Goal: Task Accomplishment & Management: Use online tool/utility

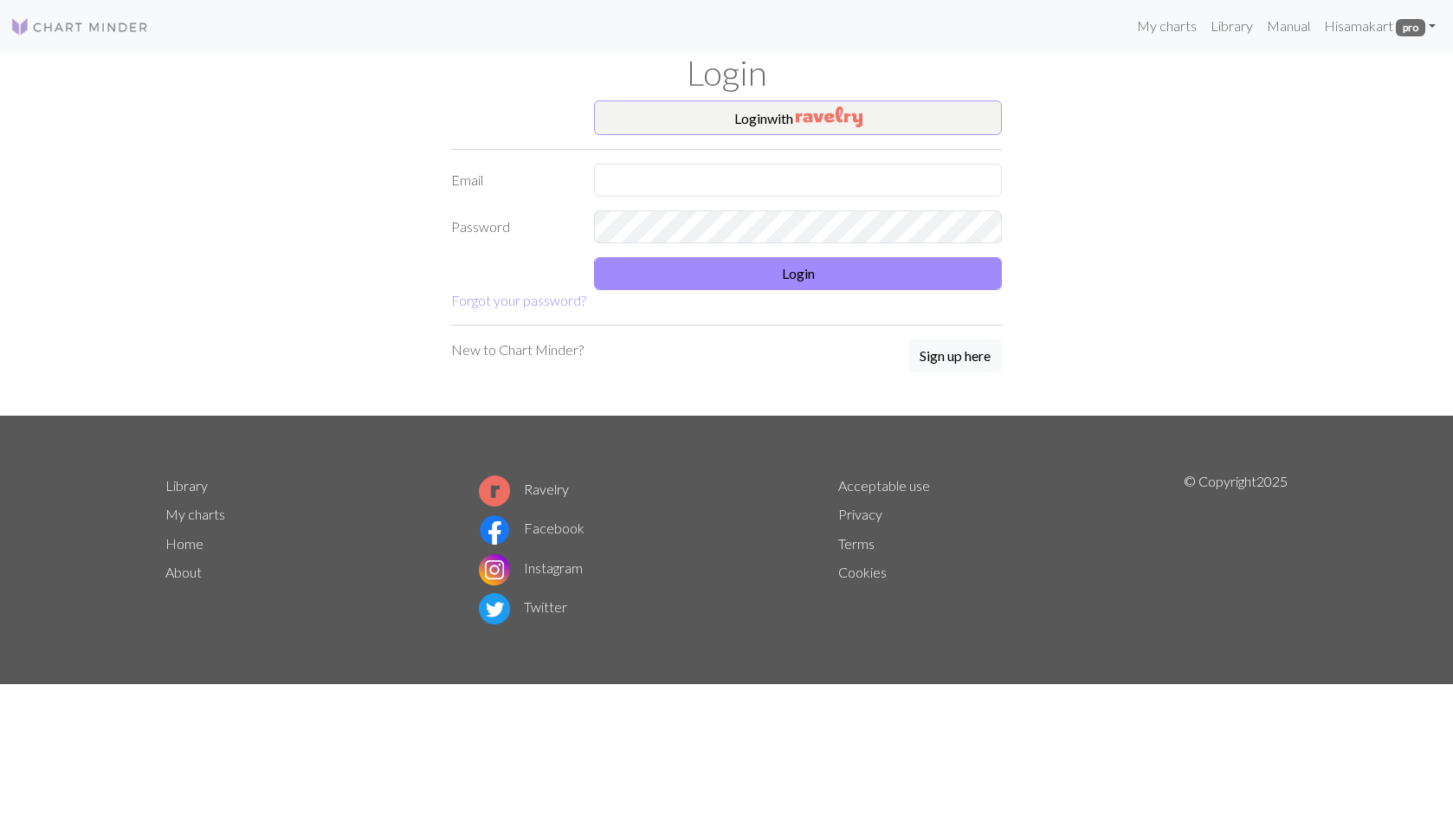
click at [793, 124] on button "Login with" at bounding box center [798, 118] width 408 height 35
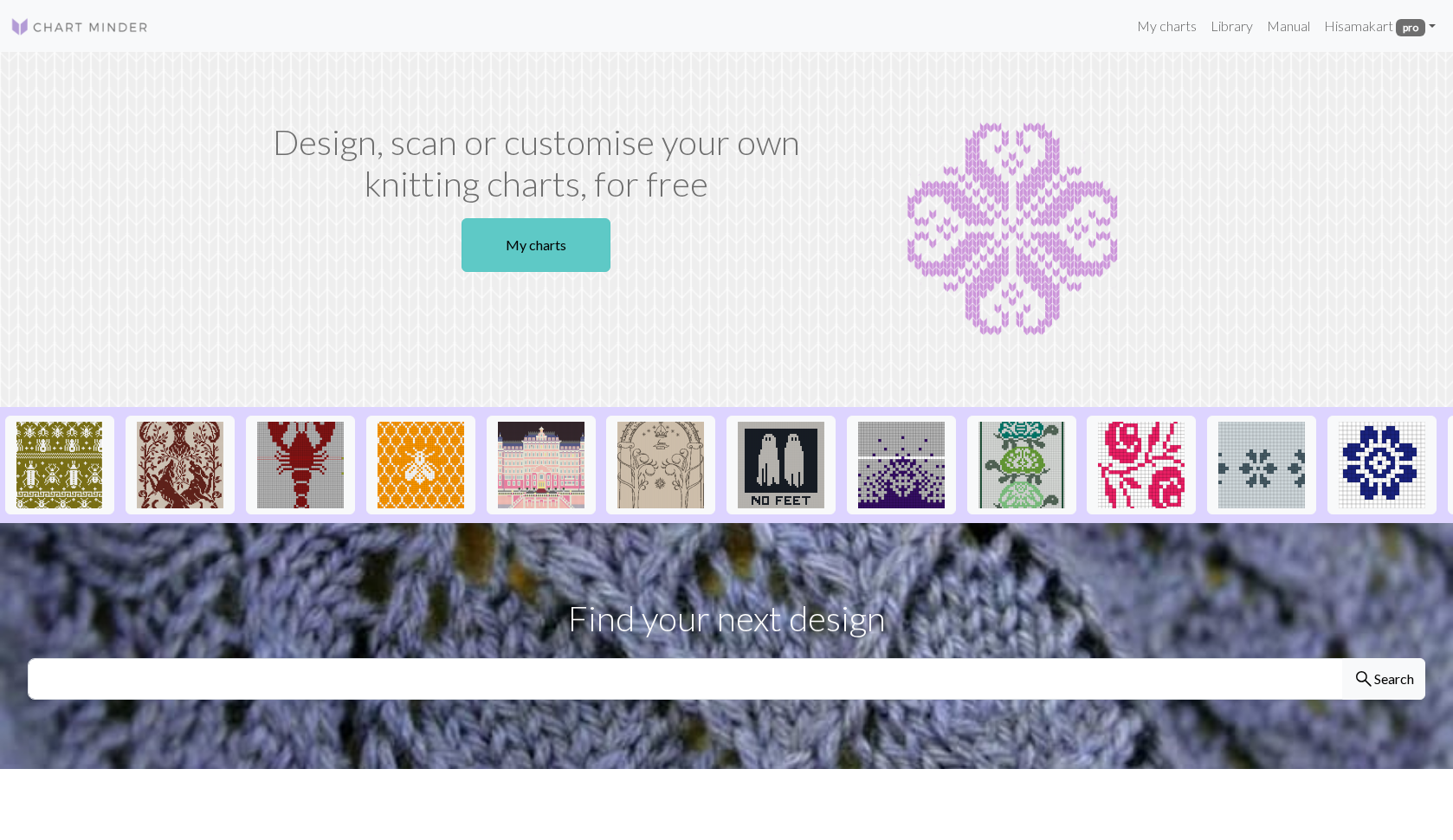
click at [522, 252] on link "My charts" at bounding box center [536, 245] width 149 height 54
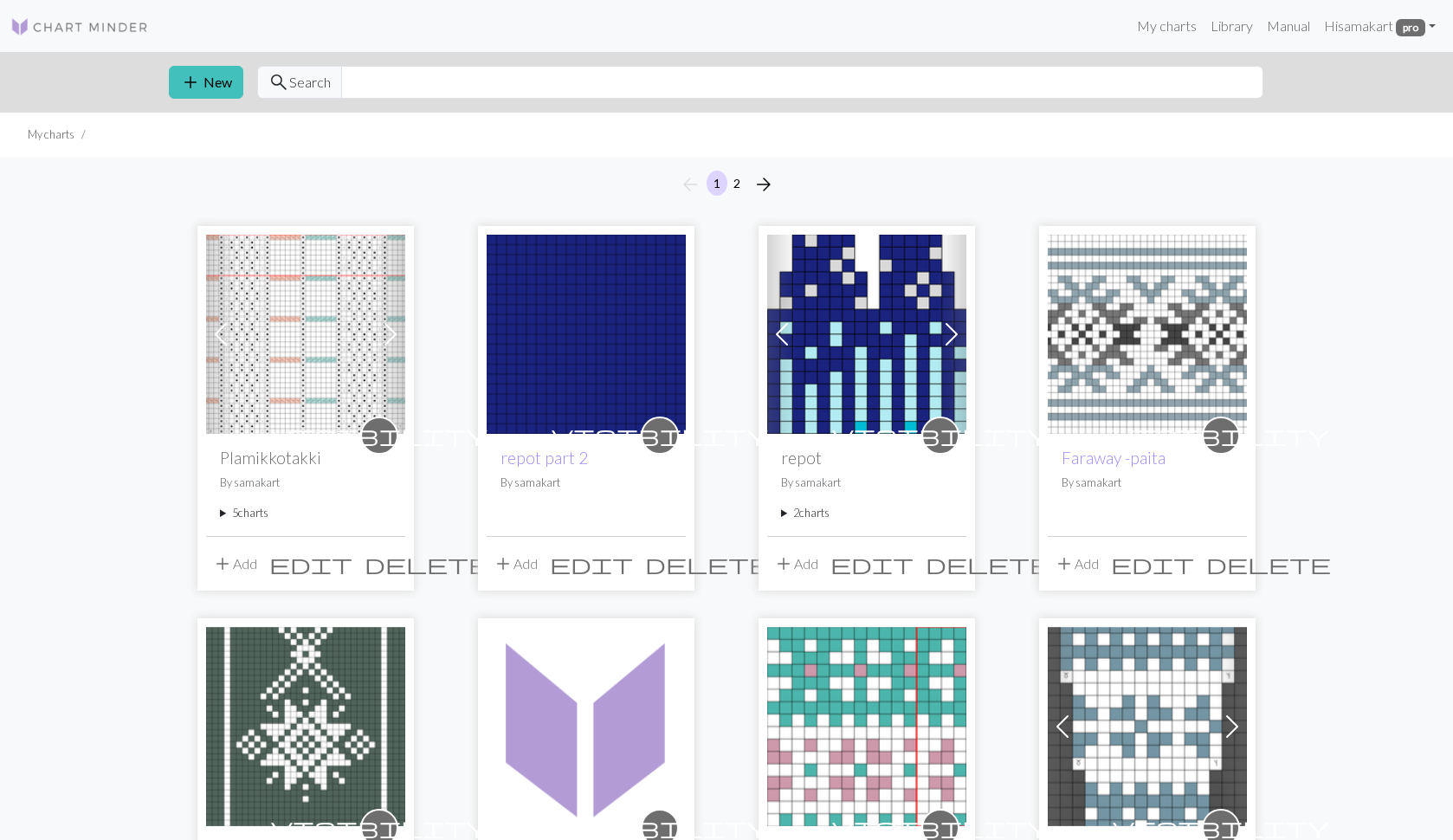
click at [225, 512] on summary "5 charts" at bounding box center [305, 513] width 172 height 16
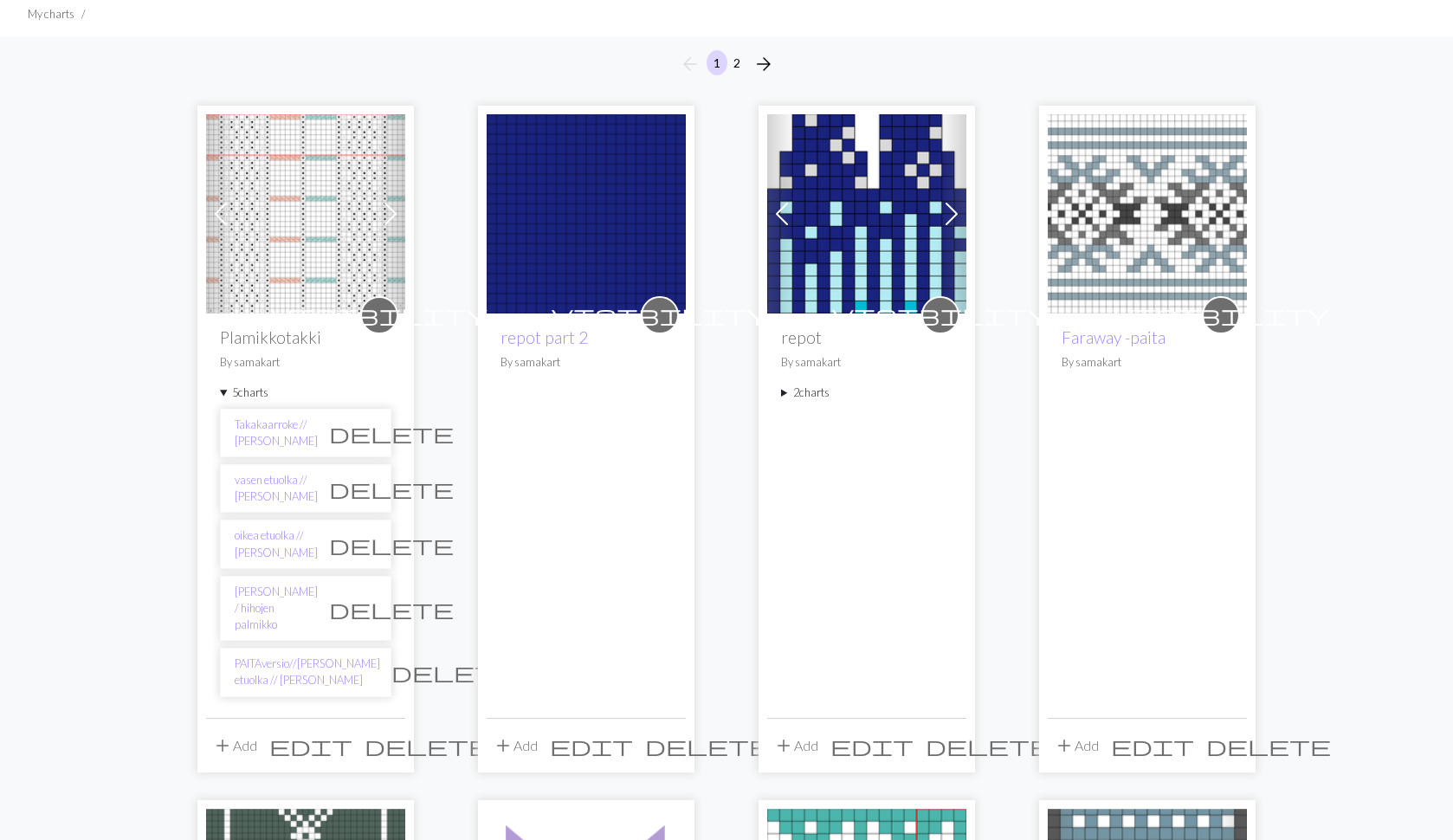
scroll to position [123, 0]
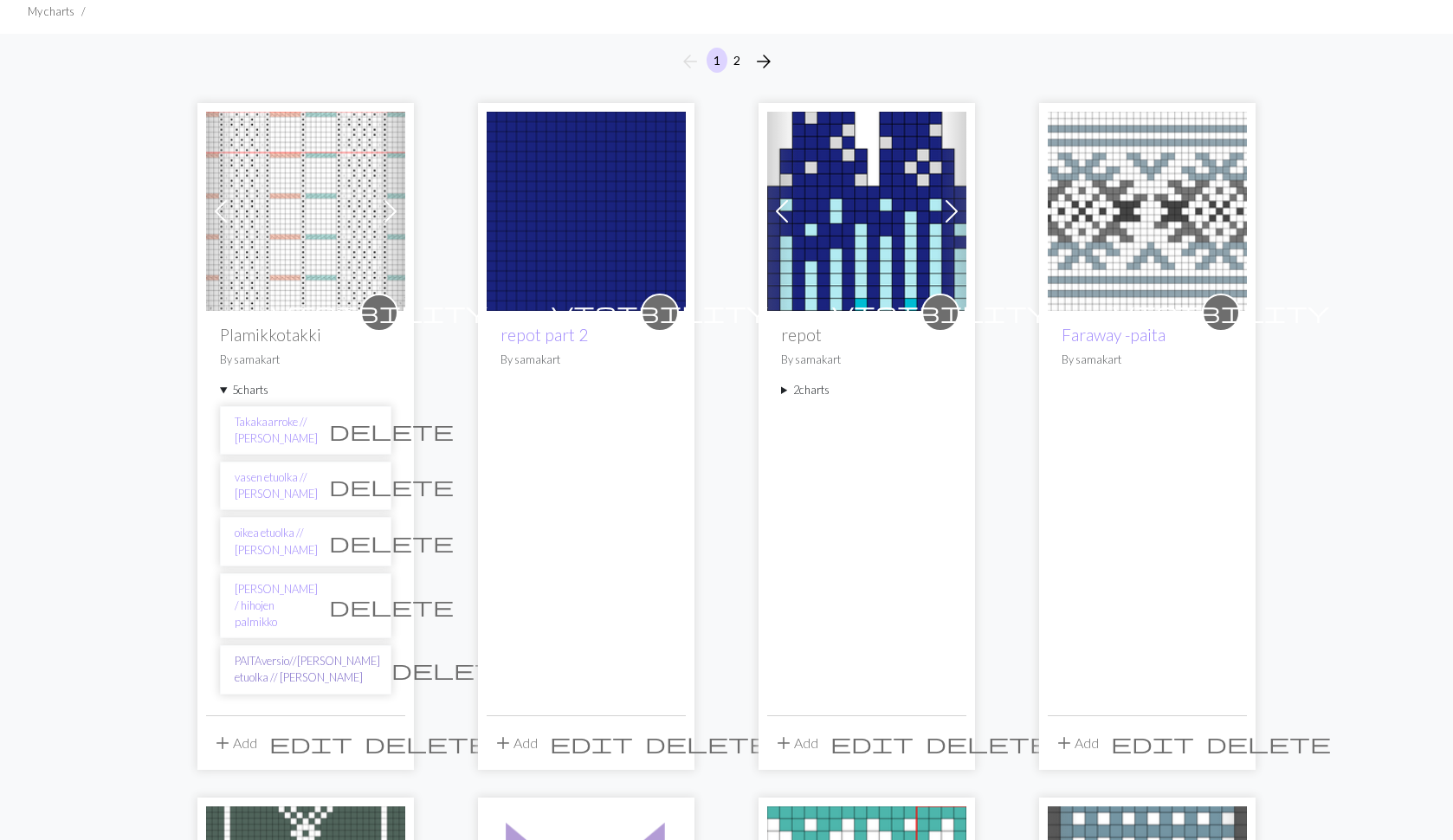
click at [255, 663] on link "PAITAversio//[PERSON_NAME] etuolka // [PERSON_NAME]" at bounding box center [307, 669] width 146 height 33
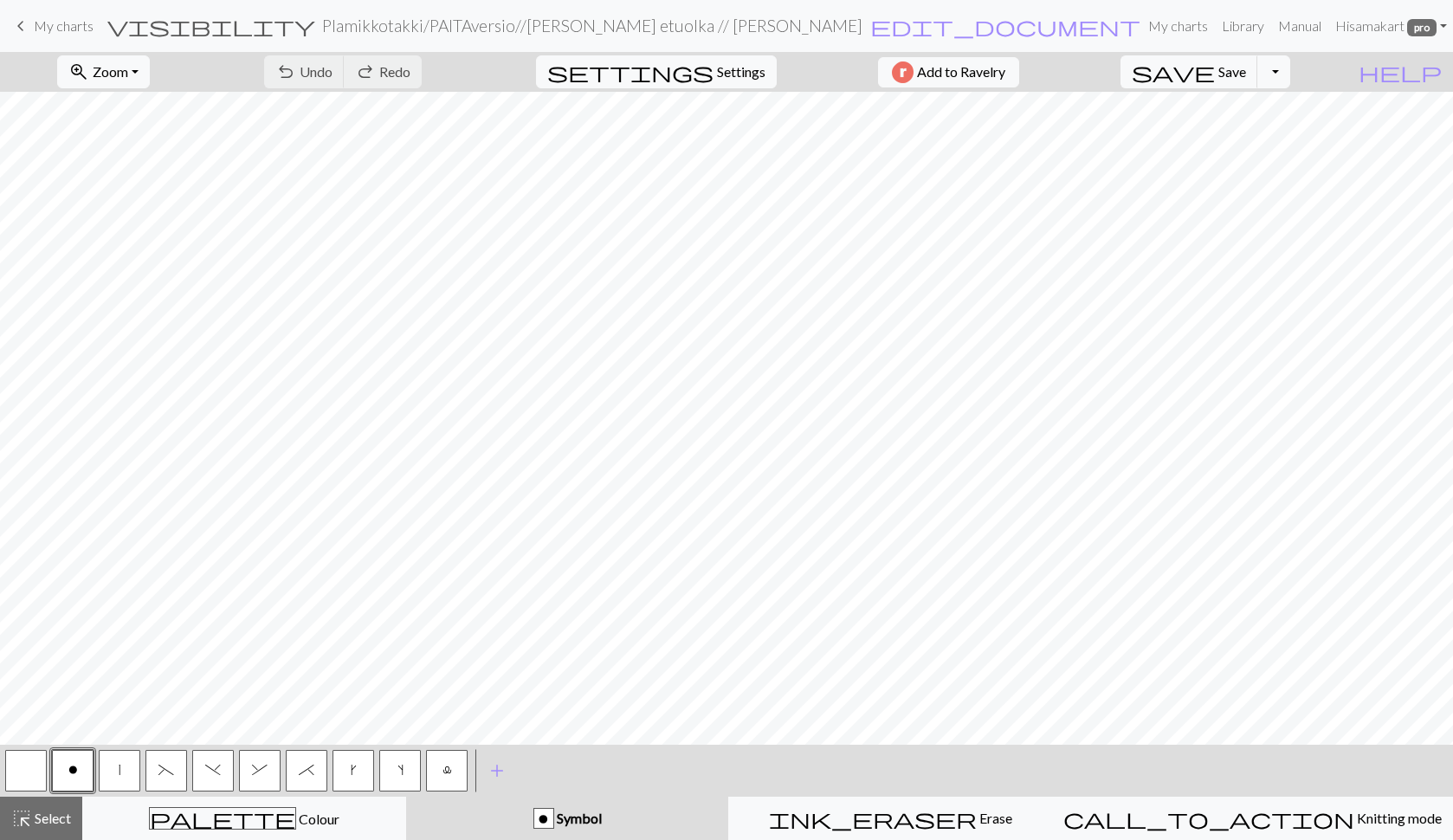
click at [30, 779] on button "button" at bounding box center [25, 770] width 41 height 41
click at [128, 763] on button "|" at bounding box center [119, 770] width 41 height 41
click at [1215, 79] on span "save" at bounding box center [1174, 71] width 84 height 24
click at [150, 76] on button "zoom_in Zoom Zoom" at bounding box center [104, 72] width 92 height 33
click at [144, 104] on button "Fit all" at bounding box center [126, 109] width 136 height 28
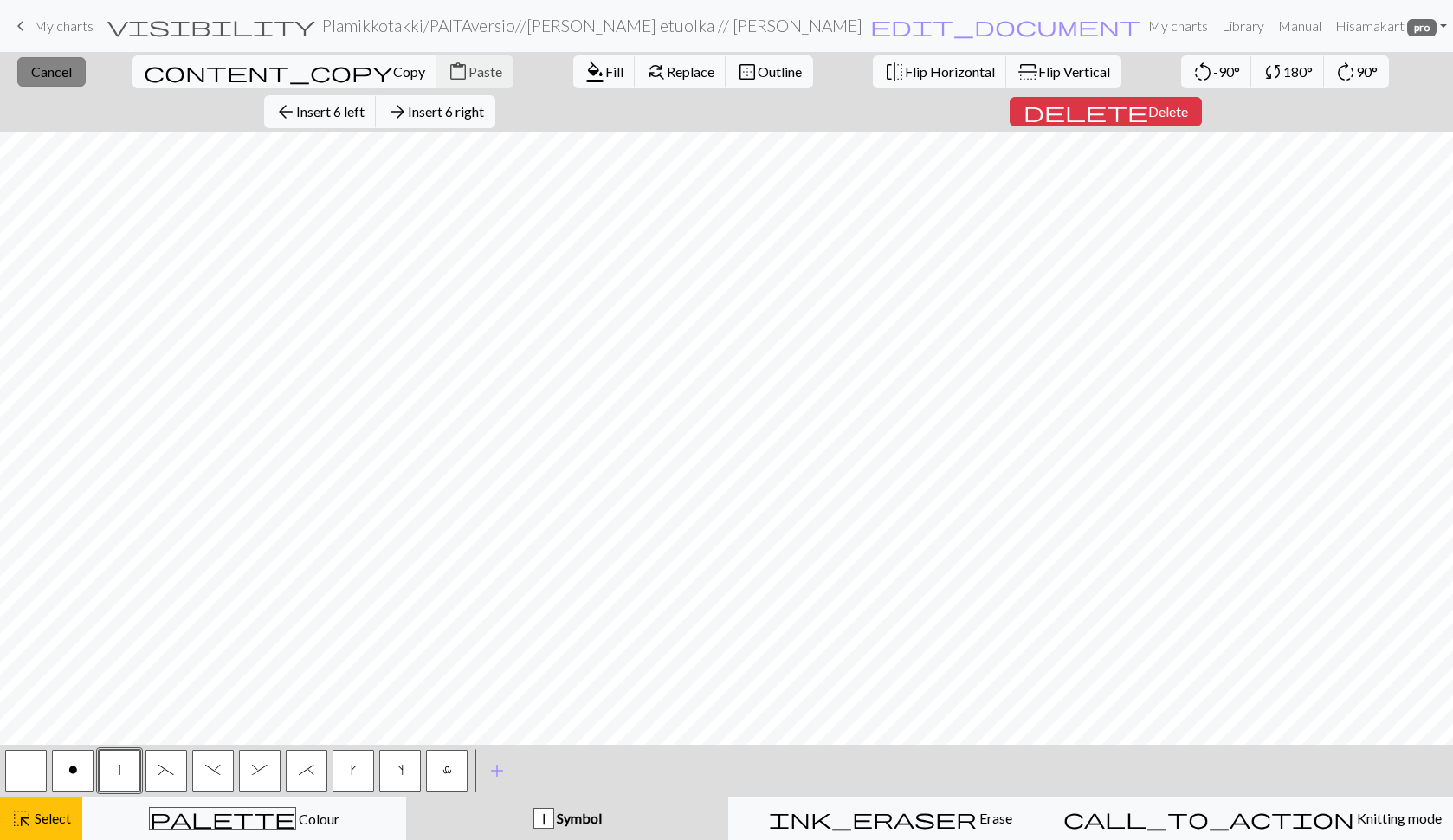
click at [39, 76] on span "Cancel" at bounding box center [51, 71] width 40 height 16
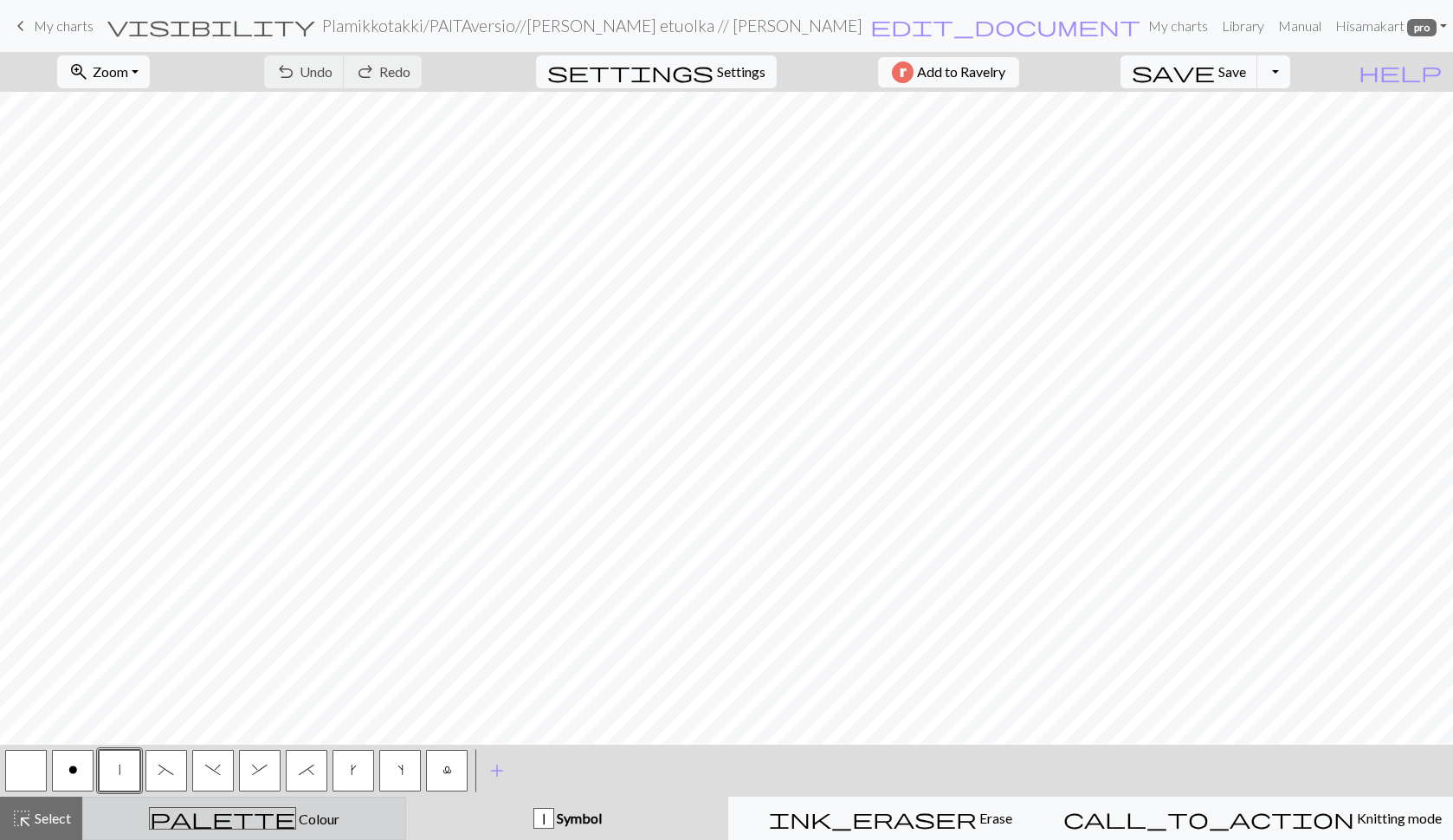
click at [207, 815] on div "palette Colour Colour" at bounding box center [244, 818] width 302 height 22
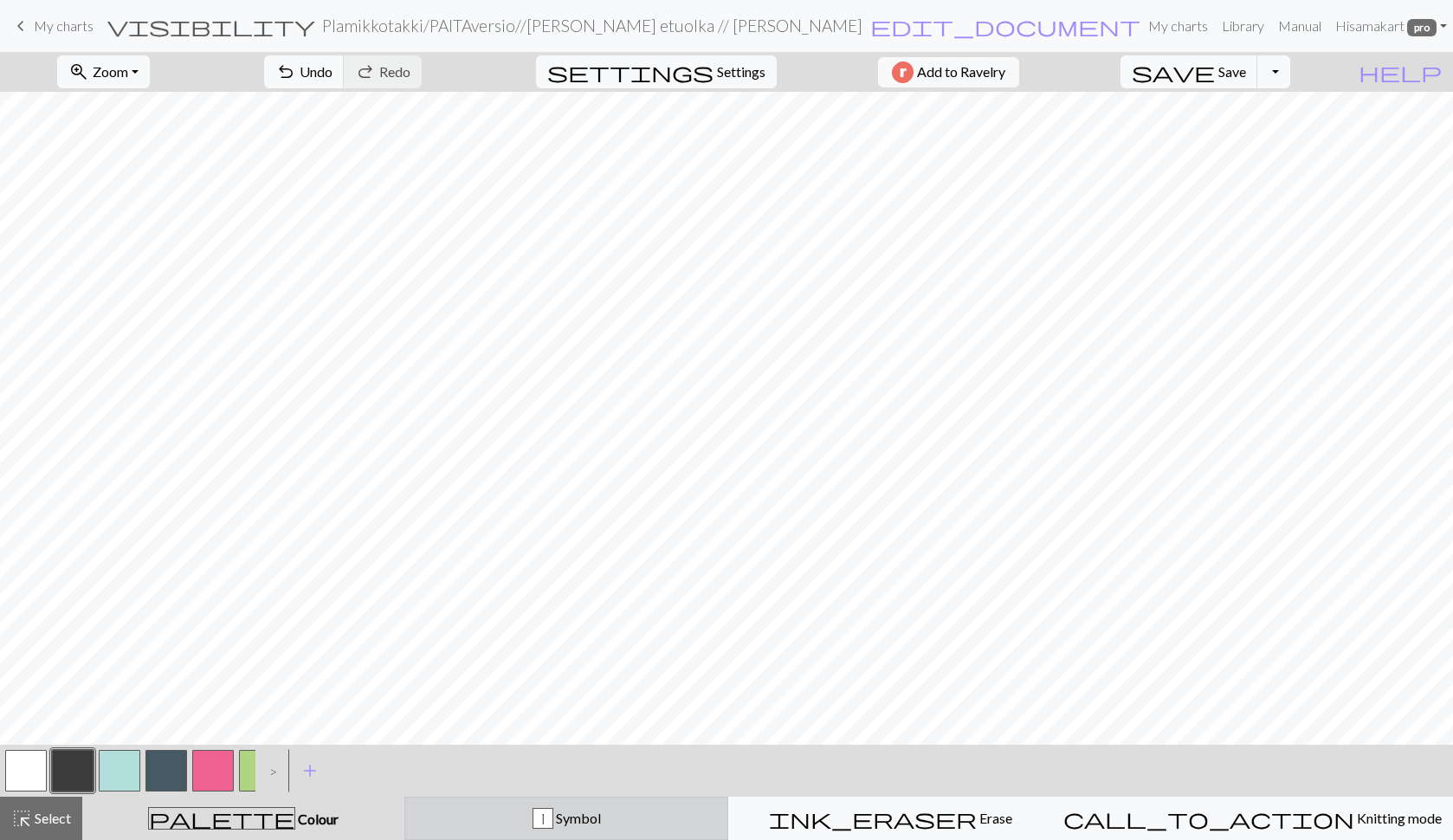
click at [552, 826] on div "|" at bounding box center [544, 819] width 19 height 21
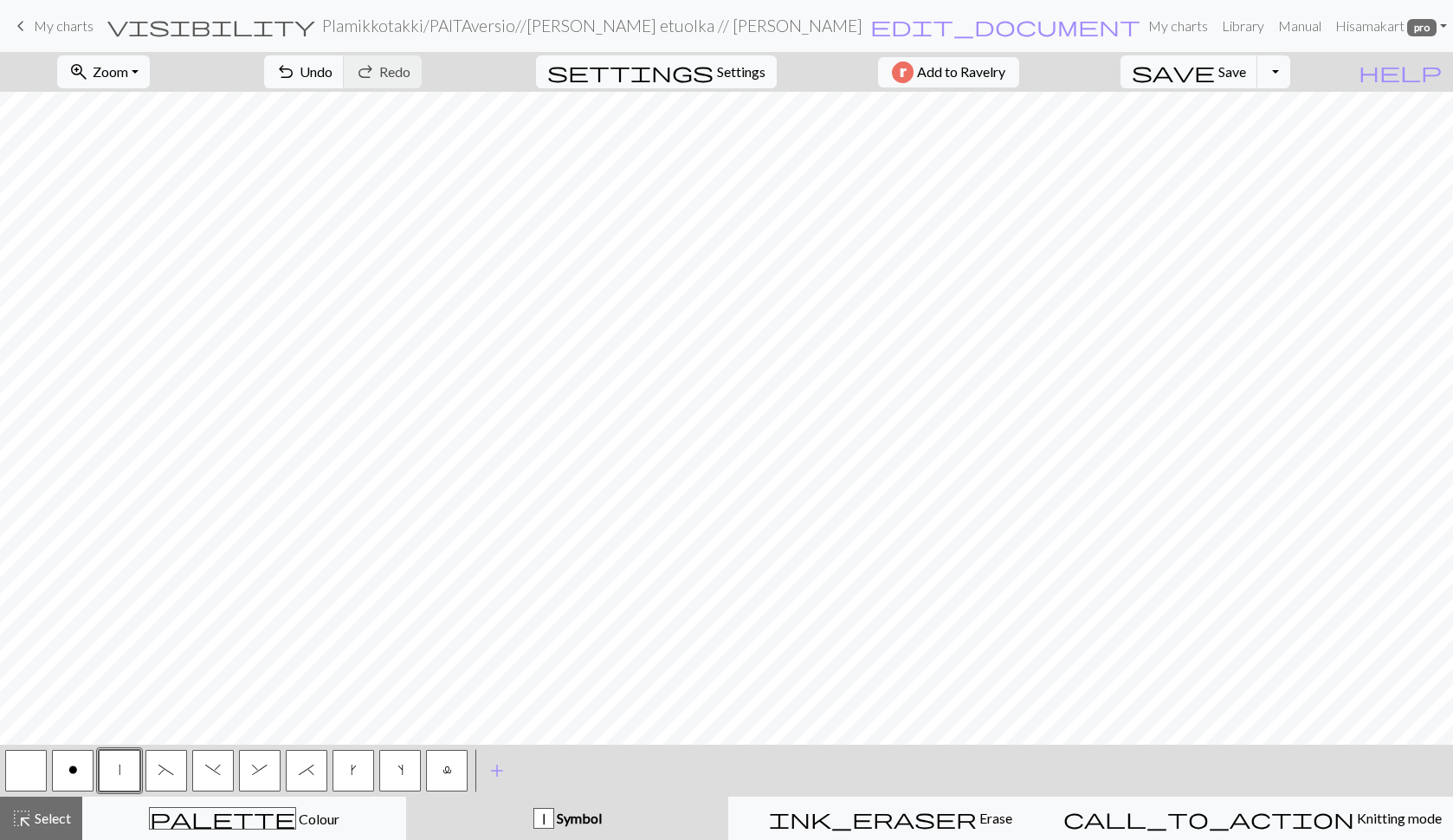
click at [359, 776] on button "k" at bounding box center [352, 770] width 41 height 41
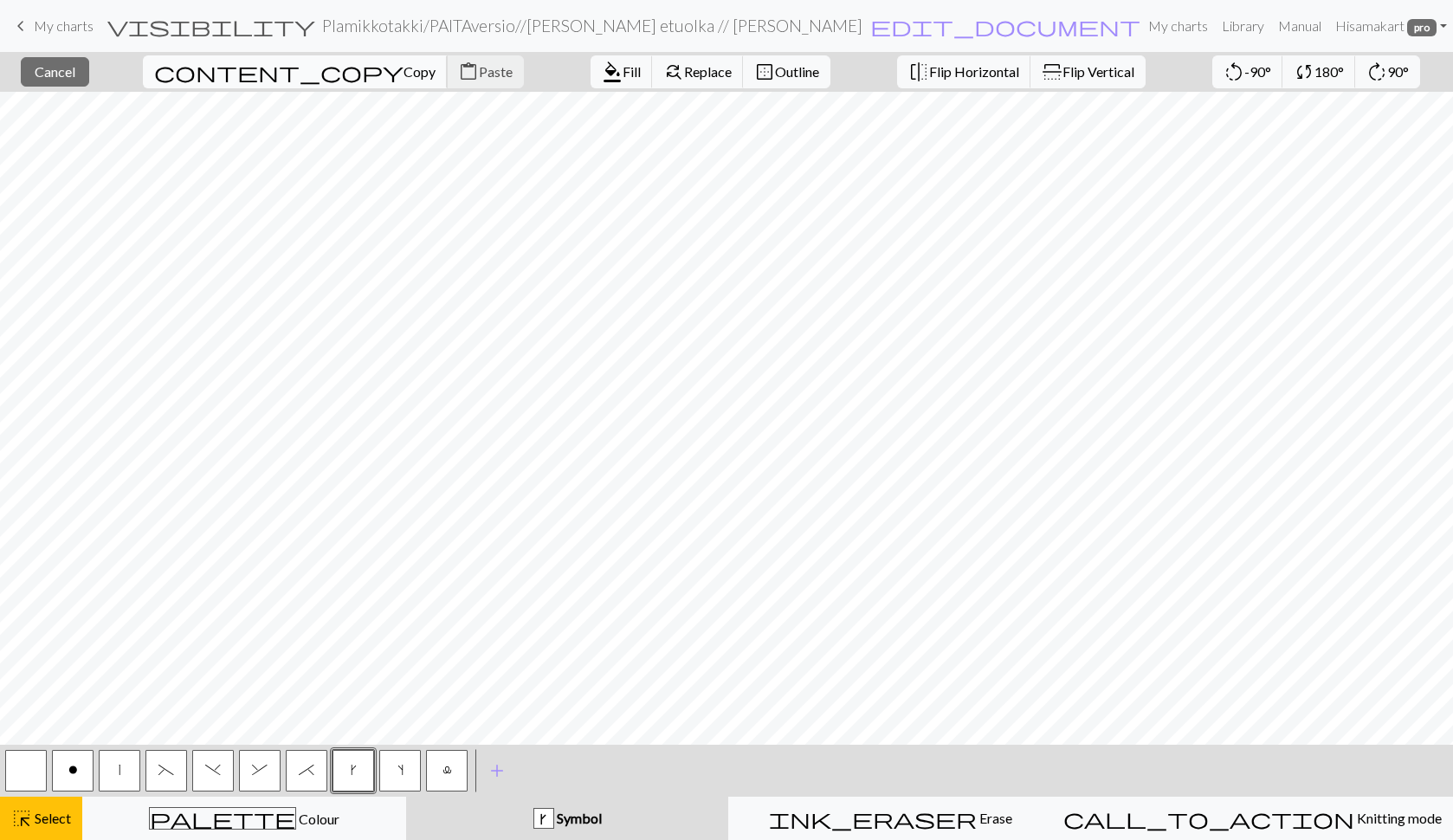
click at [403, 65] on span "Copy" at bounding box center [419, 71] width 32 height 16
click at [479, 75] on span "Paste" at bounding box center [496, 71] width 34 height 16
click at [70, 75] on span "Cancel" at bounding box center [55, 71] width 40 height 16
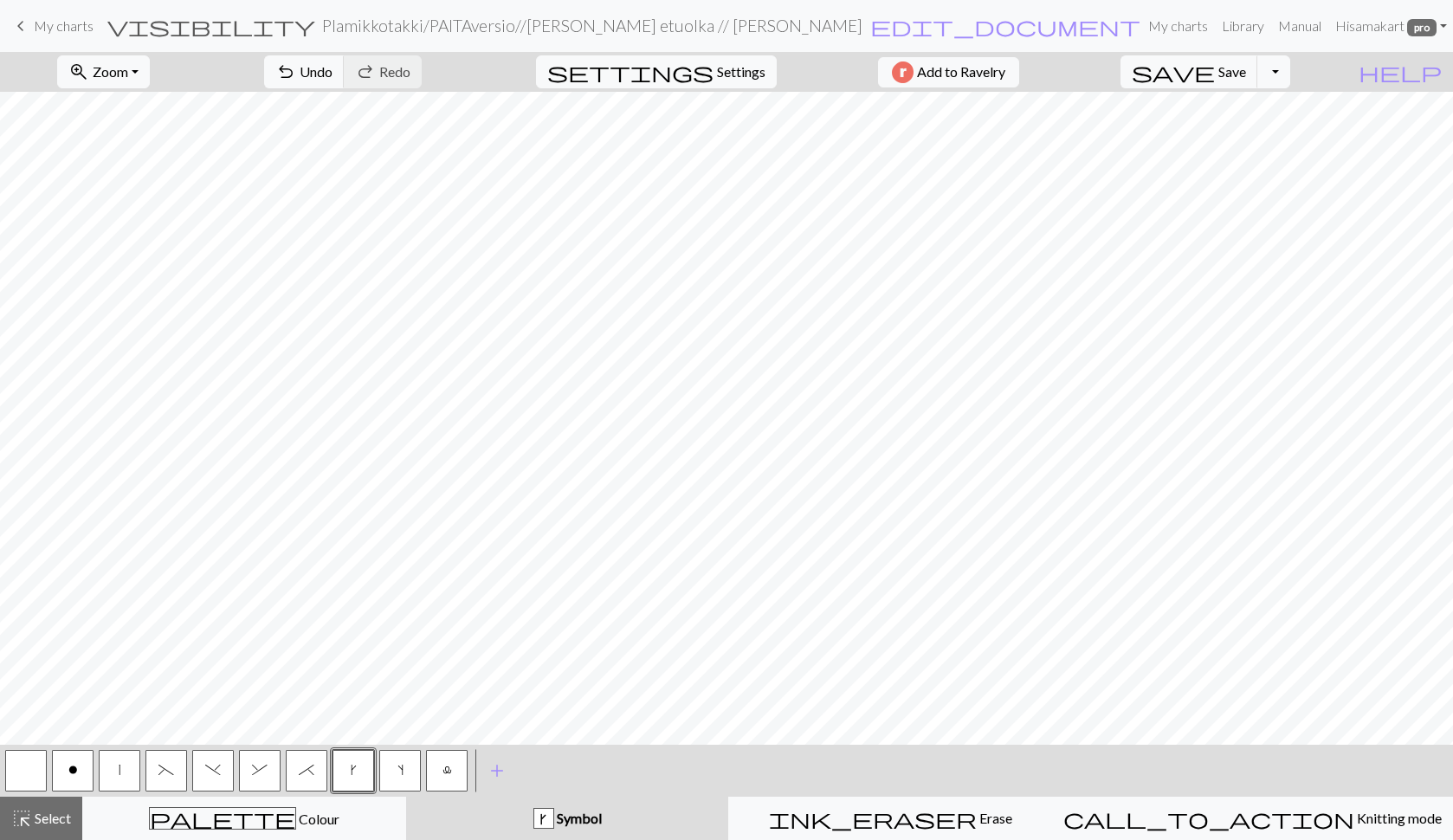
click at [122, 772] on button "|" at bounding box center [119, 770] width 41 height 41
click at [80, 768] on button "o" at bounding box center [72, 770] width 41 height 41
click at [23, 773] on button "button" at bounding box center [25, 770] width 41 height 41
click at [61, 771] on button "o" at bounding box center [72, 770] width 41 height 41
click at [1215, 70] on span "save" at bounding box center [1174, 71] width 84 height 24
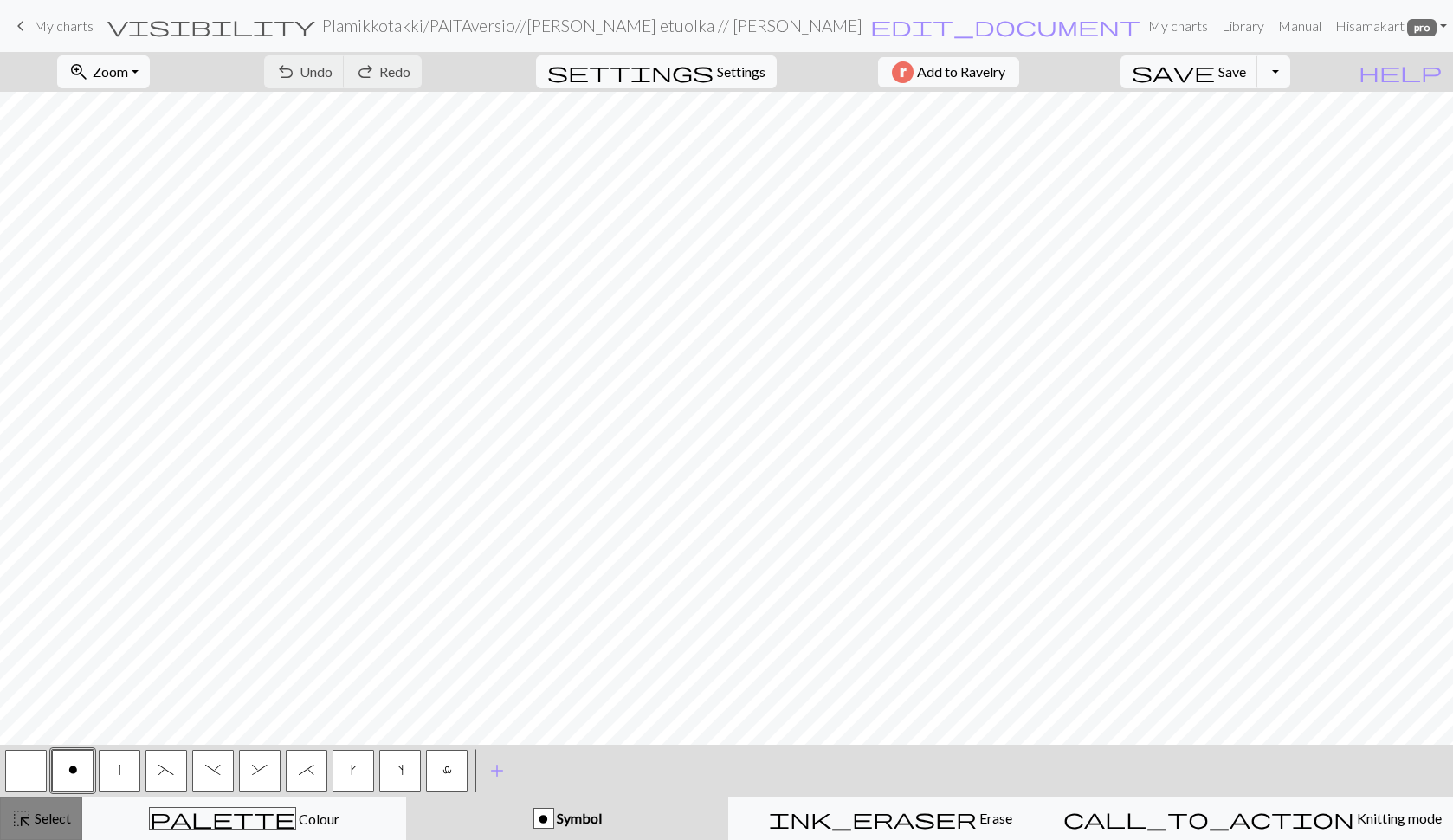
click at [36, 810] on span "Select" at bounding box center [51, 817] width 39 height 16
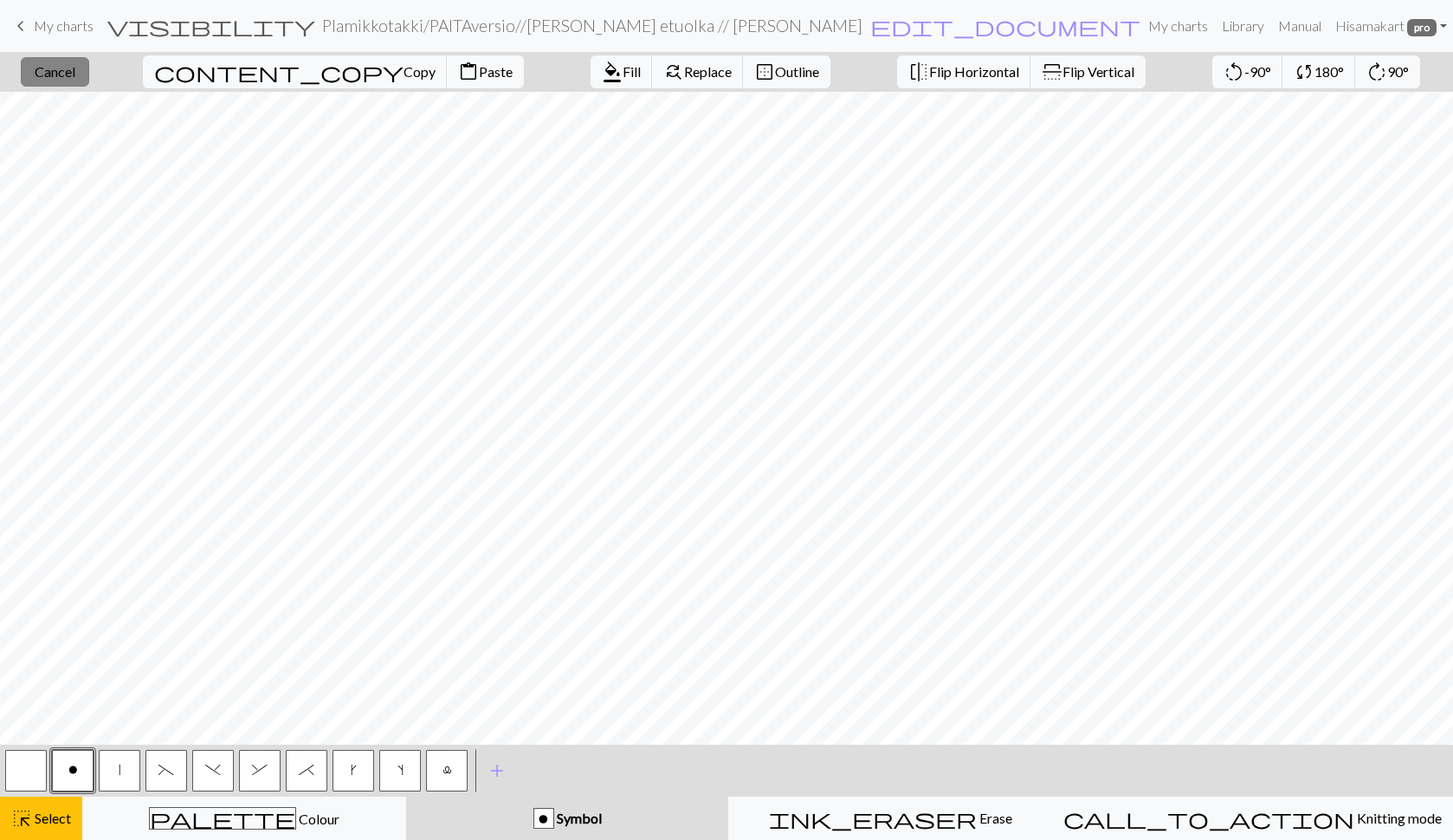
click at [75, 76] on span "Cancel" at bounding box center [55, 71] width 40 height 16
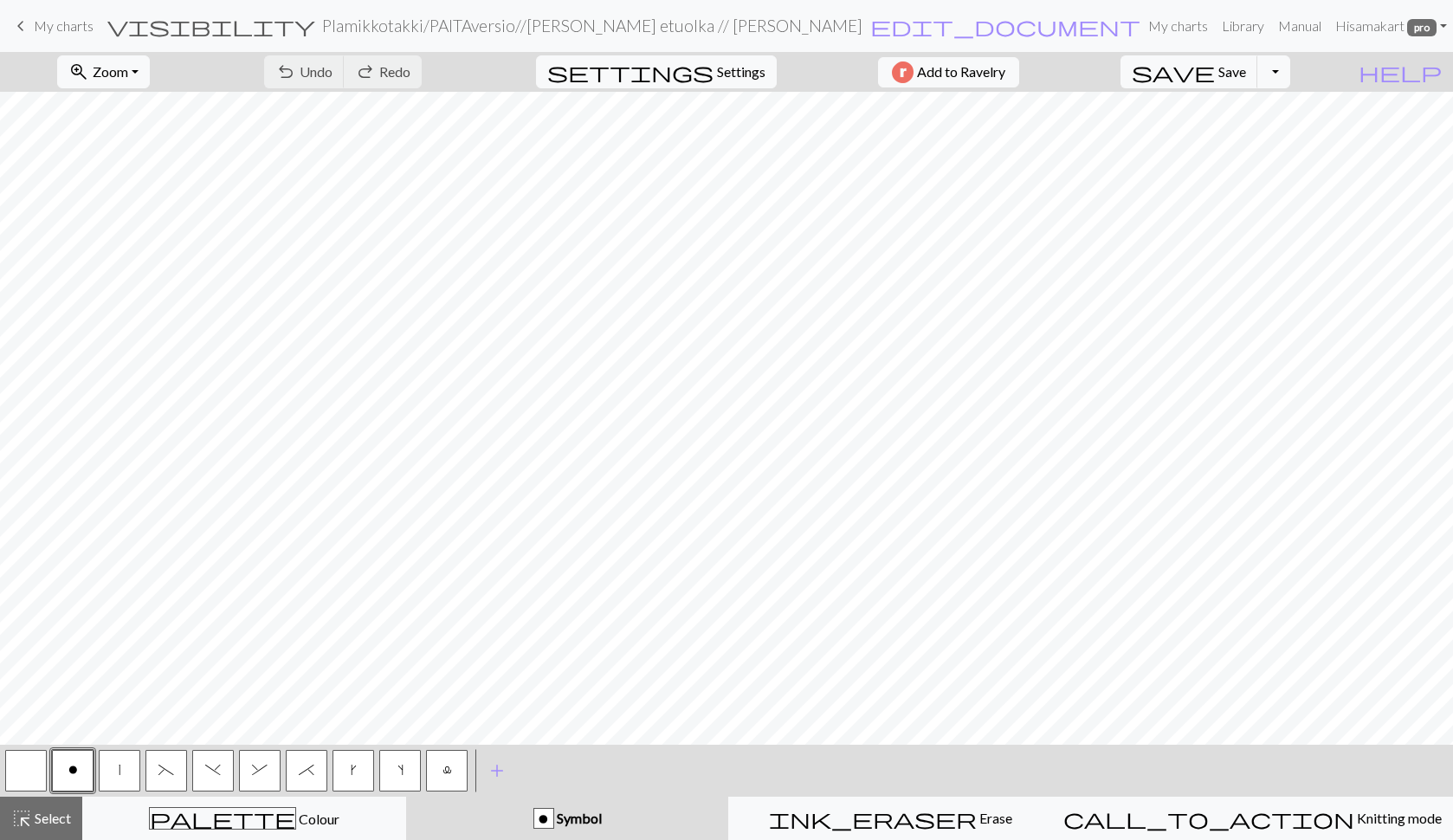
click at [160, 763] on span "(" at bounding box center [166, 770] width 15 height 13
click at [216, 778] on button ")" at bounding box center [212, 770] width 41 height 41
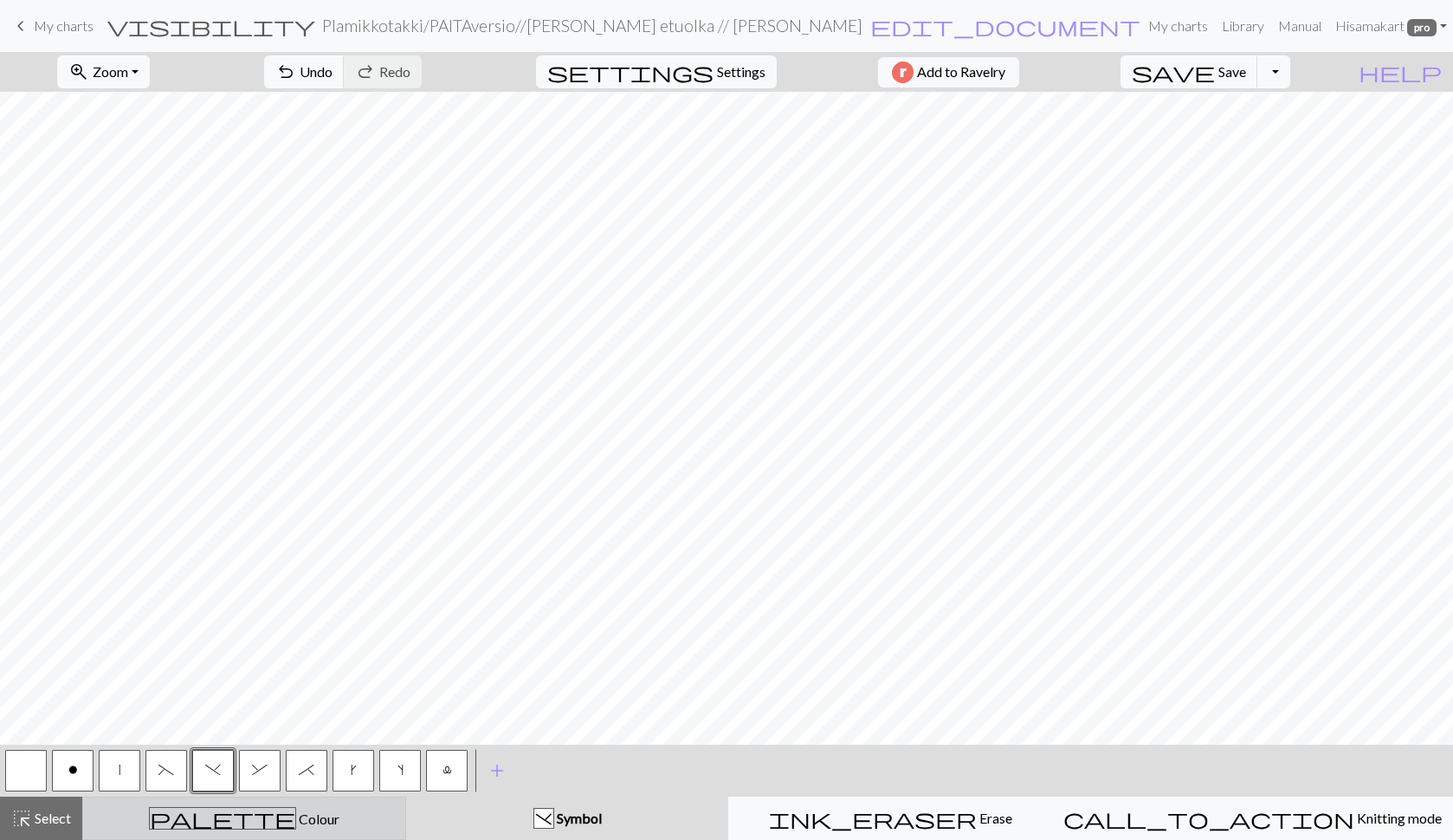
click at [322, 817] on div "palette Colour Colour" at bounding box center [244, 818] width 302 height 22
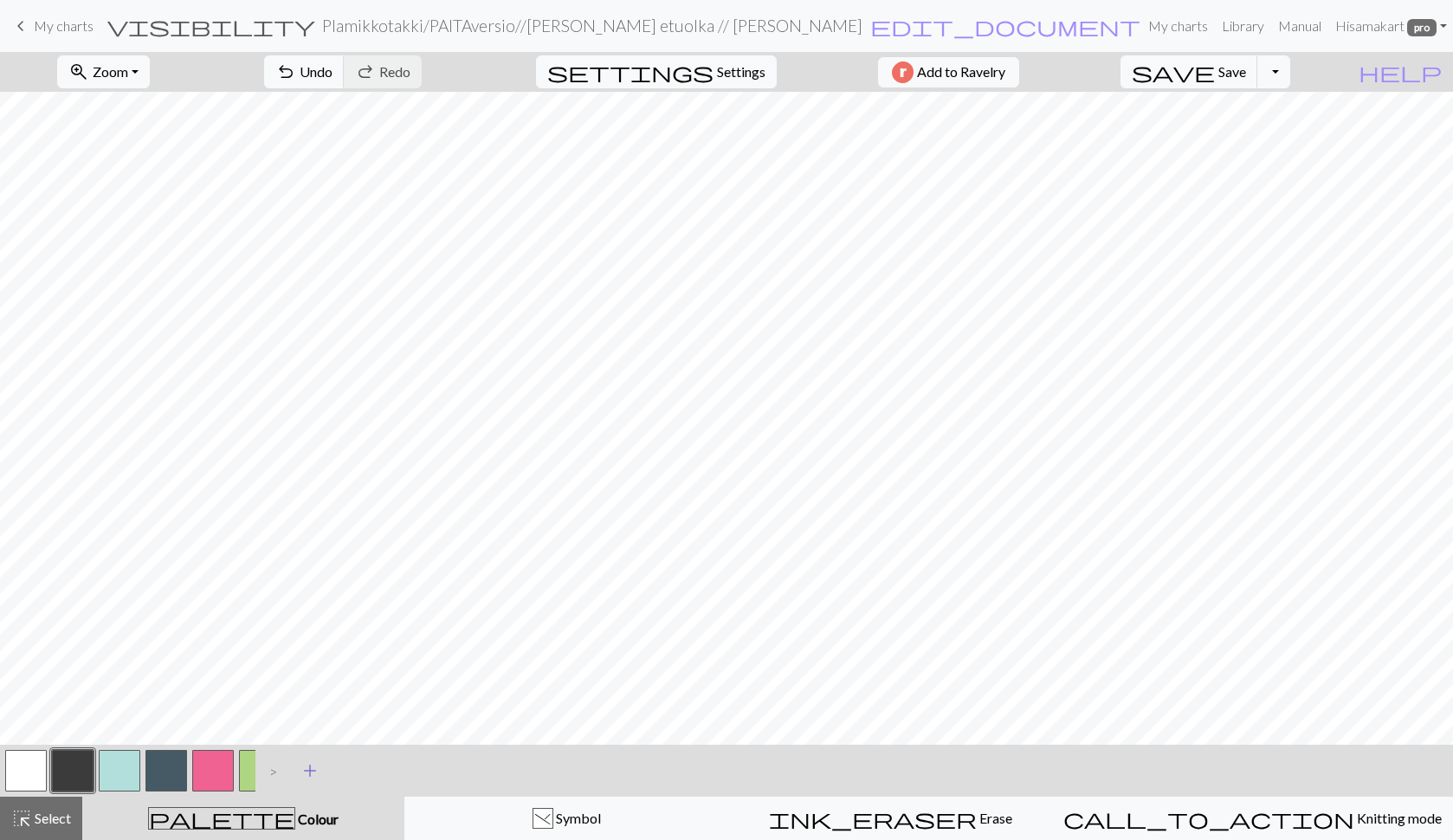
click at [315, 761] on span "add" at bounding box center [310, 770] width 21 height 24
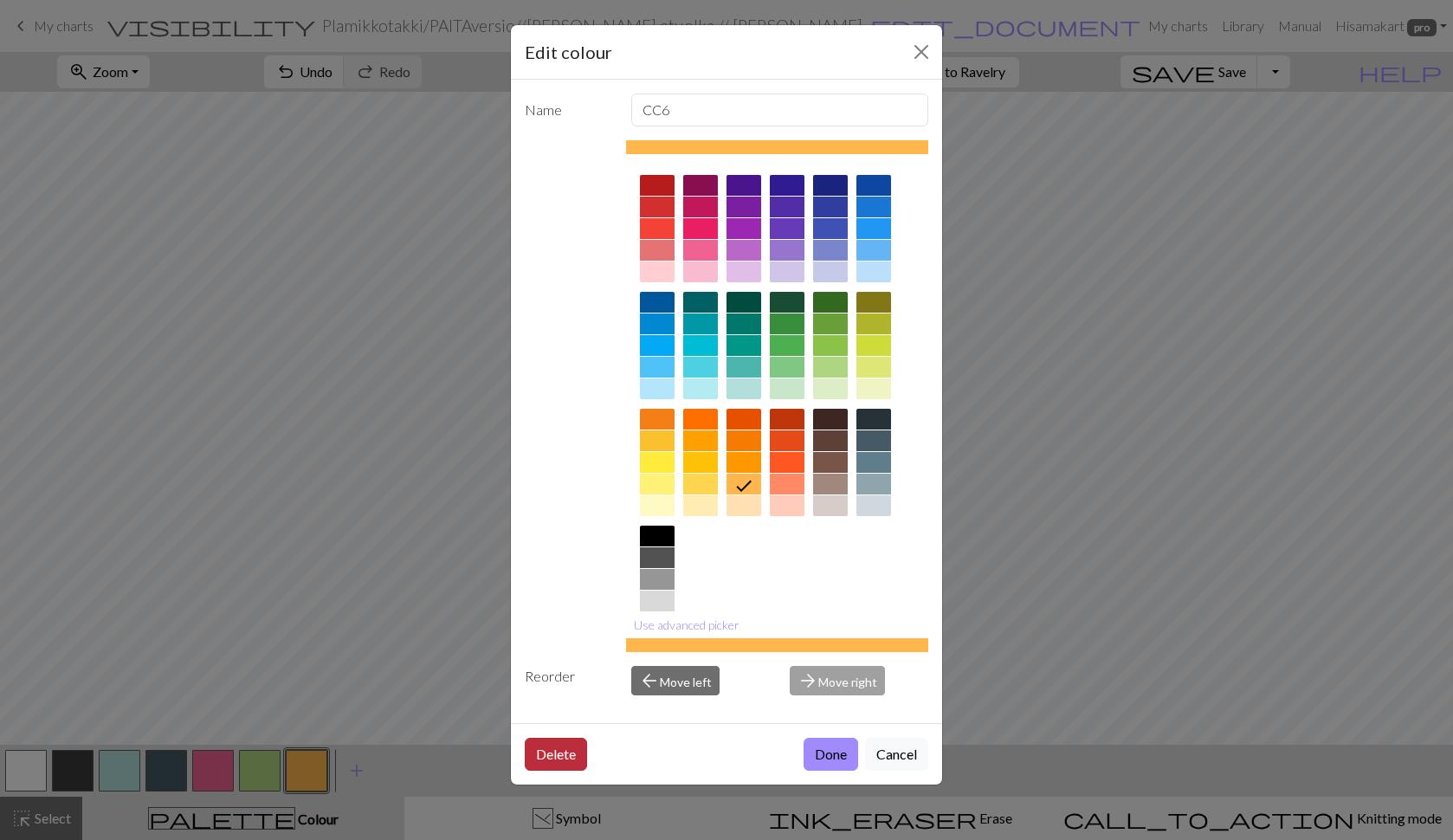
click at [578, 753] on button "Delete" at bounding box center [556, 754] width 62 height 33
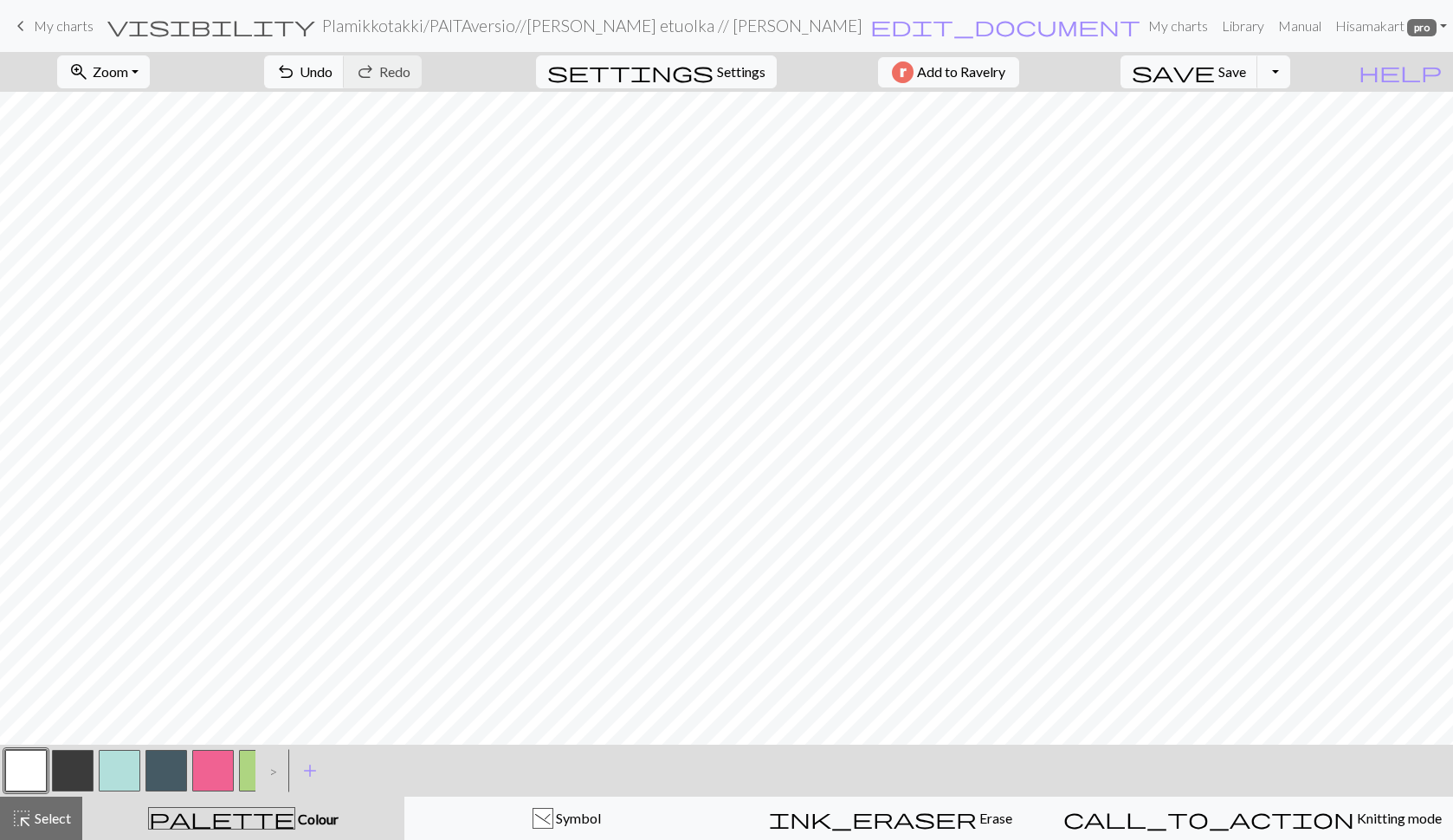
click at [274, 772] on div ">" at bounding box center [269, 770] width 28 height 47
click at [273, 773] on div ">" at bounding box center [269, 770] width 28 height 47
click at [248, 772] on button "button" at bounding box center [259, 770] width 41 height 41
click at [214, 772] on button "button" at bounding box center [212, 770] width 41 height 41
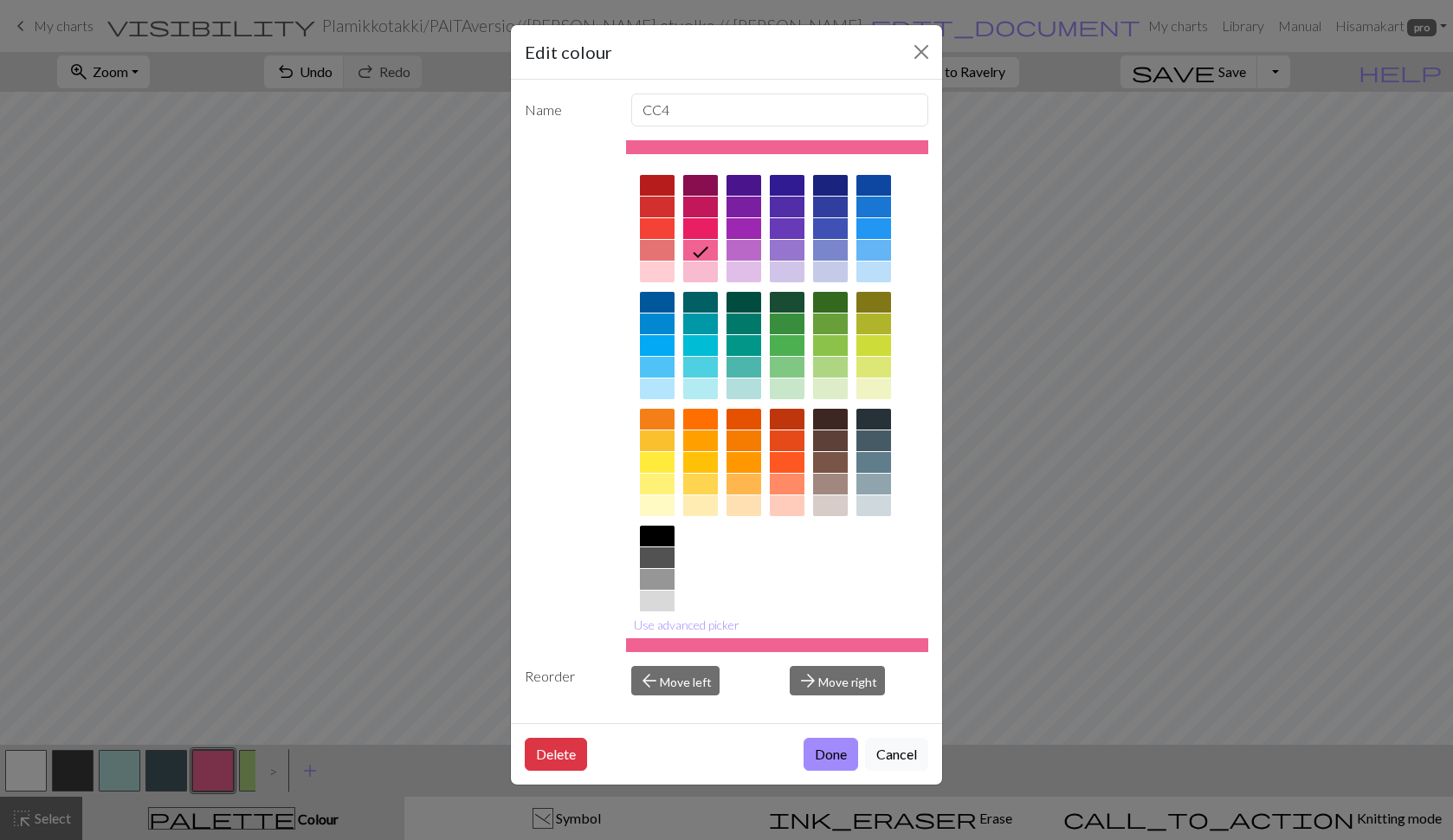
click at [790, 511] on div at bounding box center [787, 506] width 35 height 21
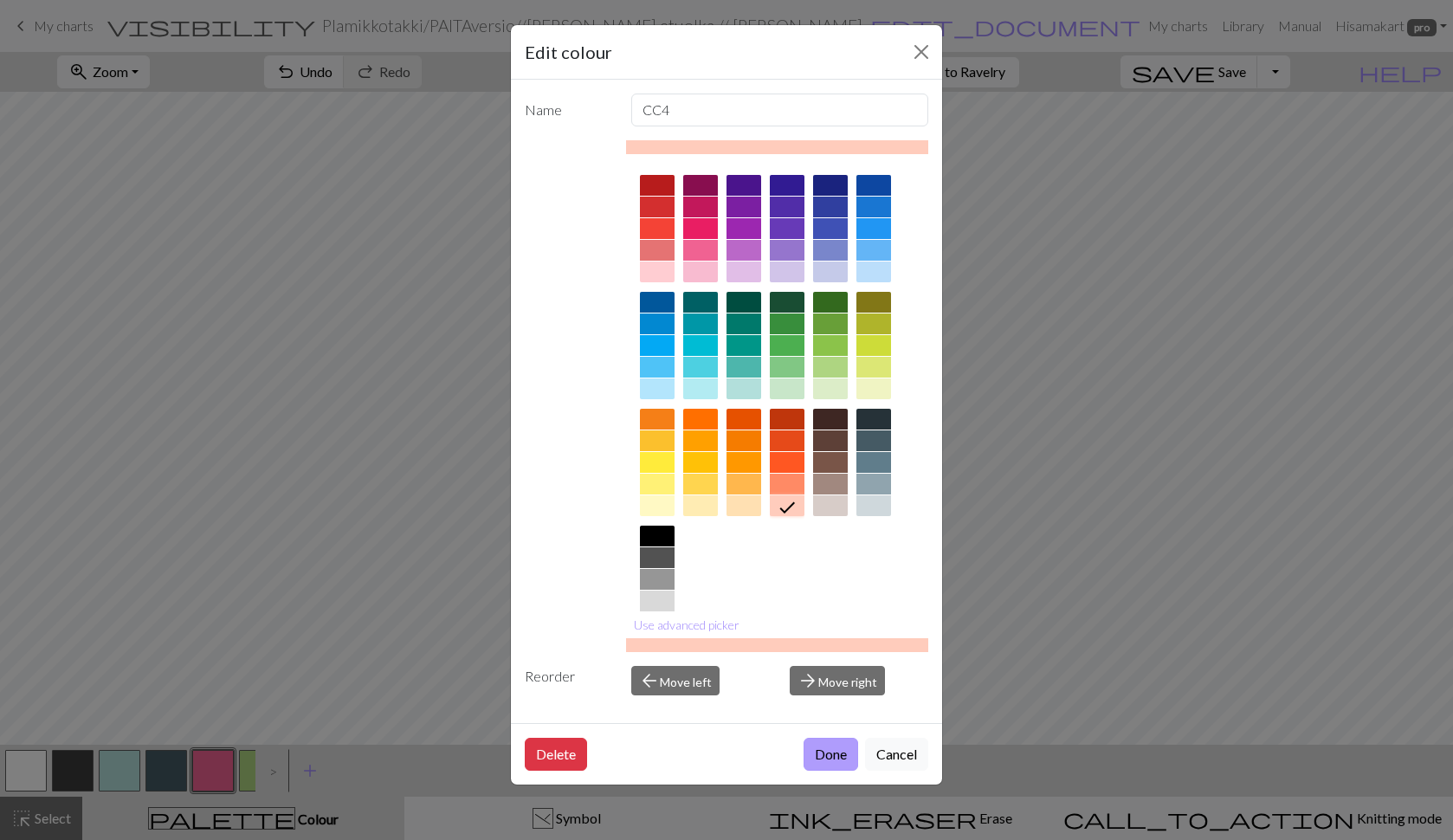
click at [842, 751] on button "Done" at bounding box center [831, 754] width 55 height 33
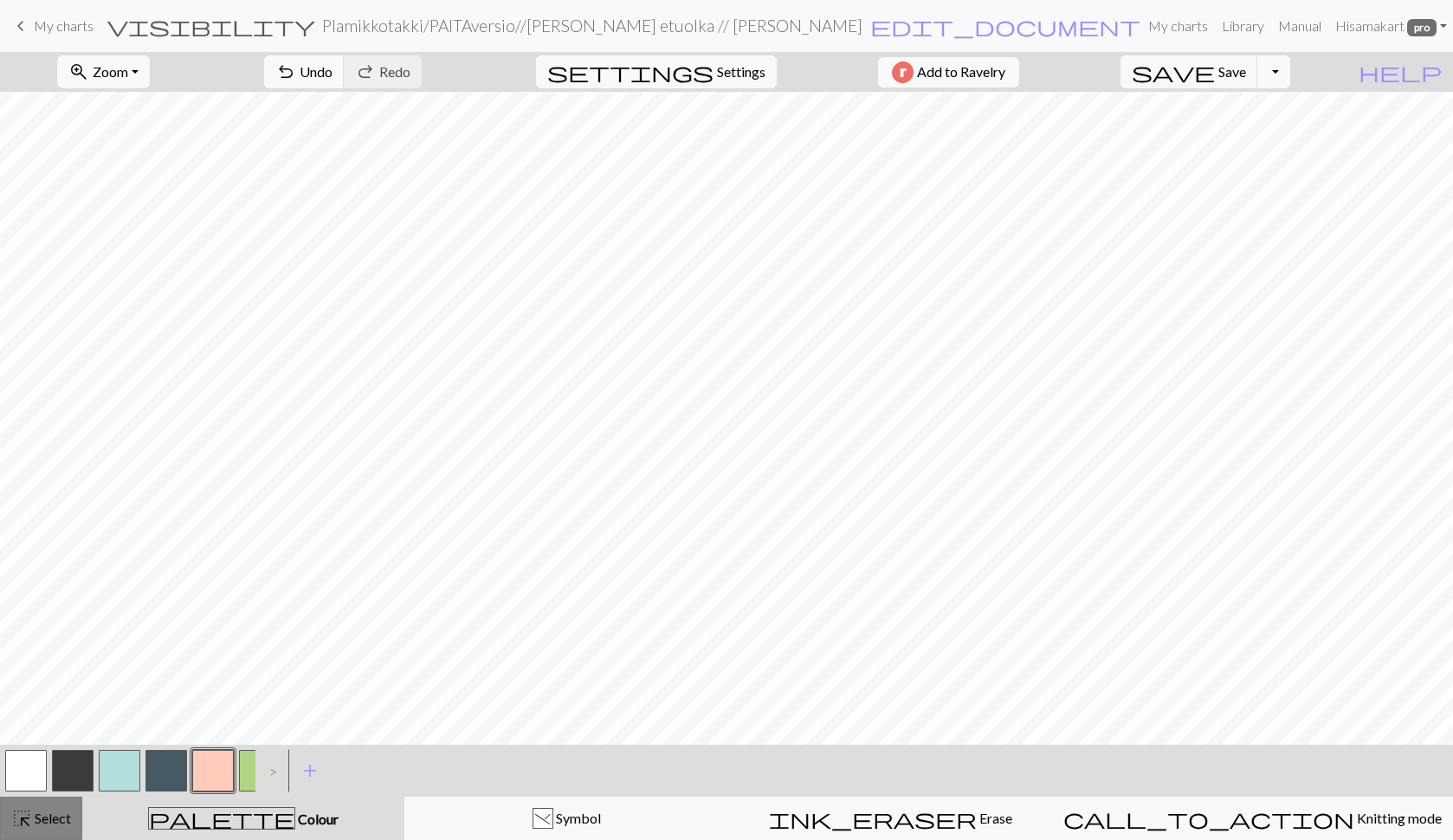
click at [61, 816] on span "Select" at bounding box center [51, 817] width 39 height 16
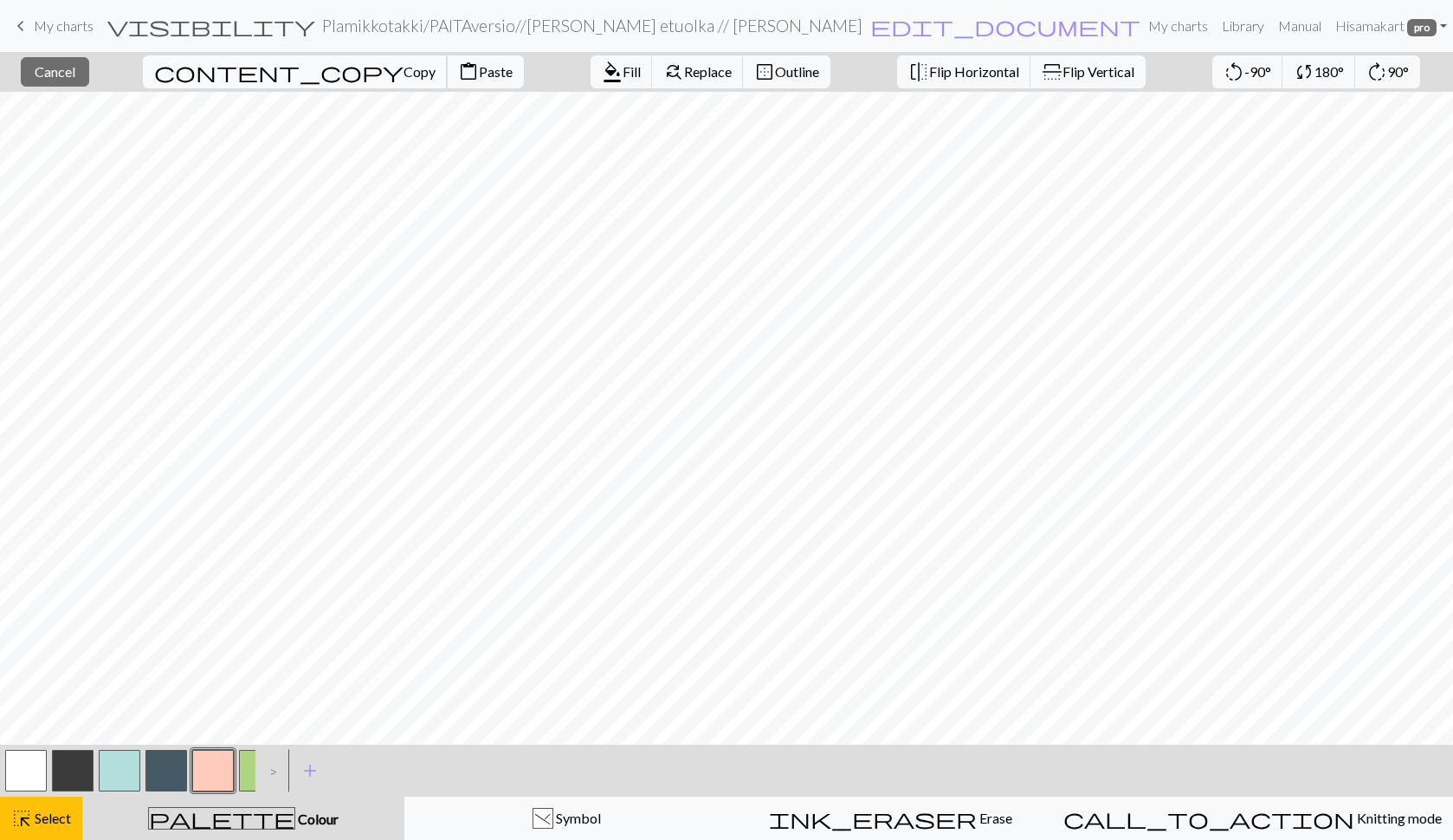
click at [403, 68] on span "Copy" at bounding box center [419, 71] width 32 height 16
click at [479, 76] on span "Paste" at bounding box center [496, 71] width 34 height 16
click at [479, 68] on span "Paste" at bounding box center [496, 71] width 34 height 16
click at [403, 70] on span "Copy" at bounding box center [419, 71] width 32 height 16
click at [479, 68] on span "Paste" at bounding box center [496, 71] width 34 height 16
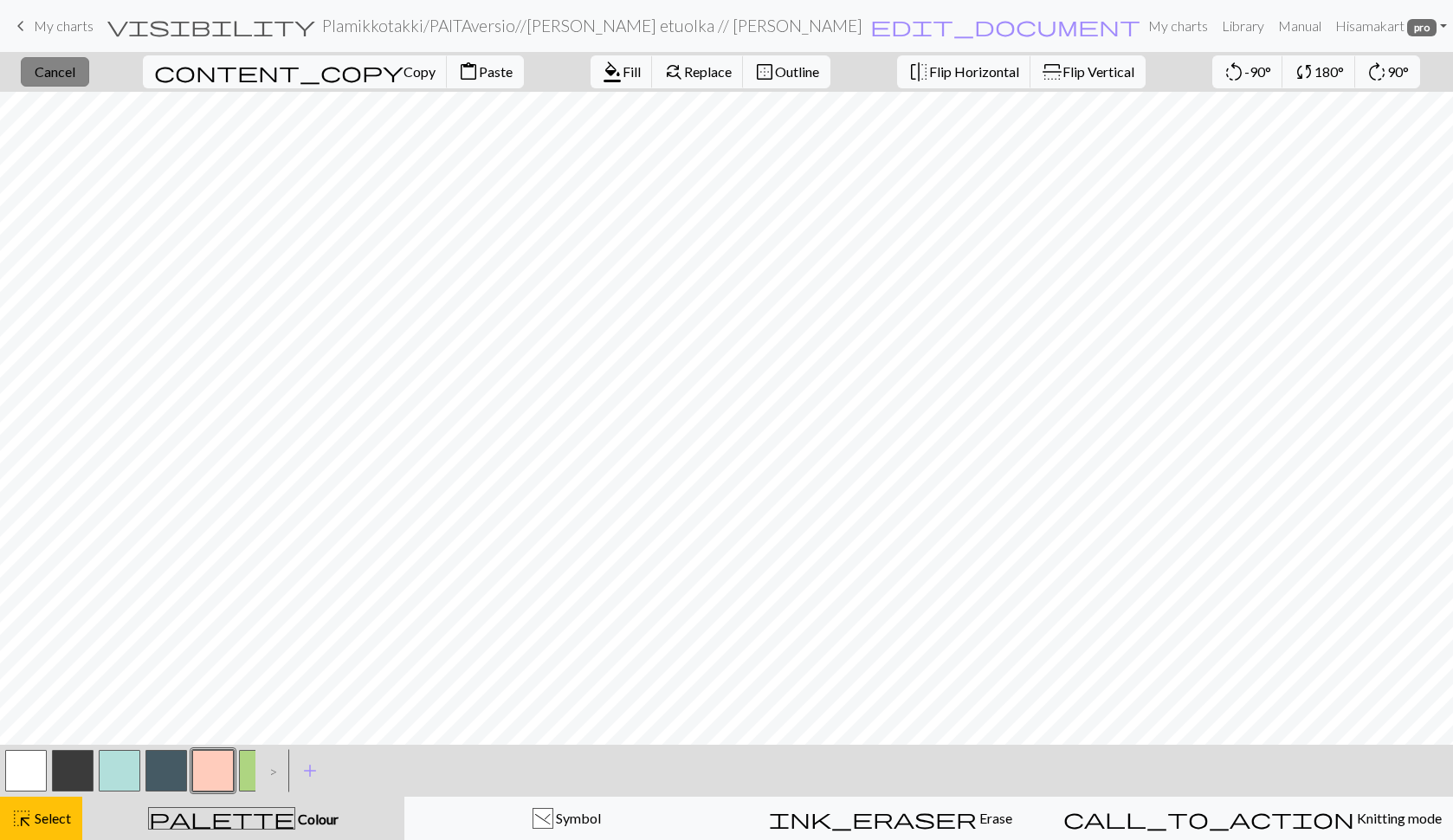
click at [75, 71] on span "Cancel" at bounding box center [55, 71] width 40 height 16
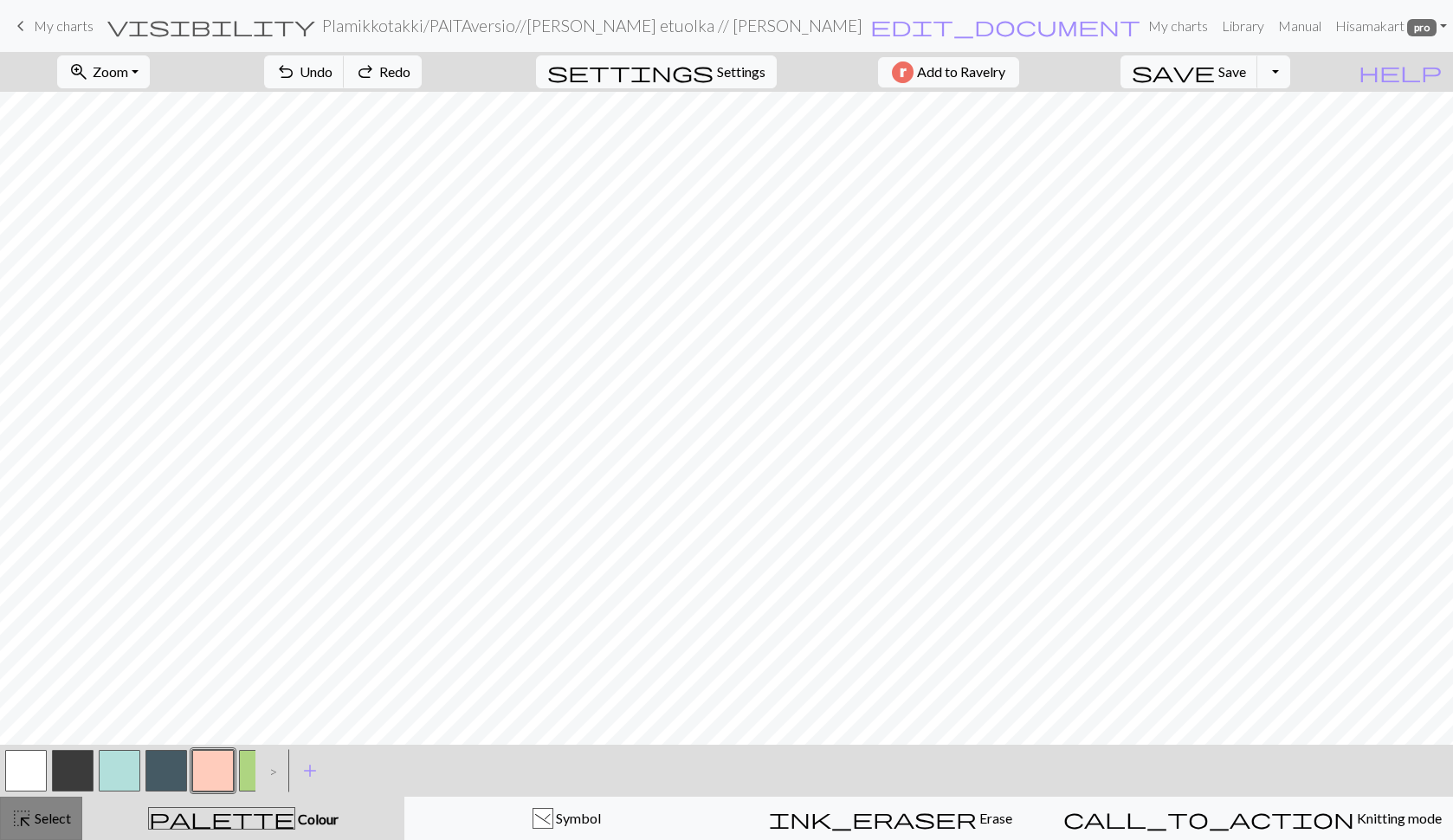
click at [48, 811] on span "Select" at bounding box center [51, 817] width 39 height 16
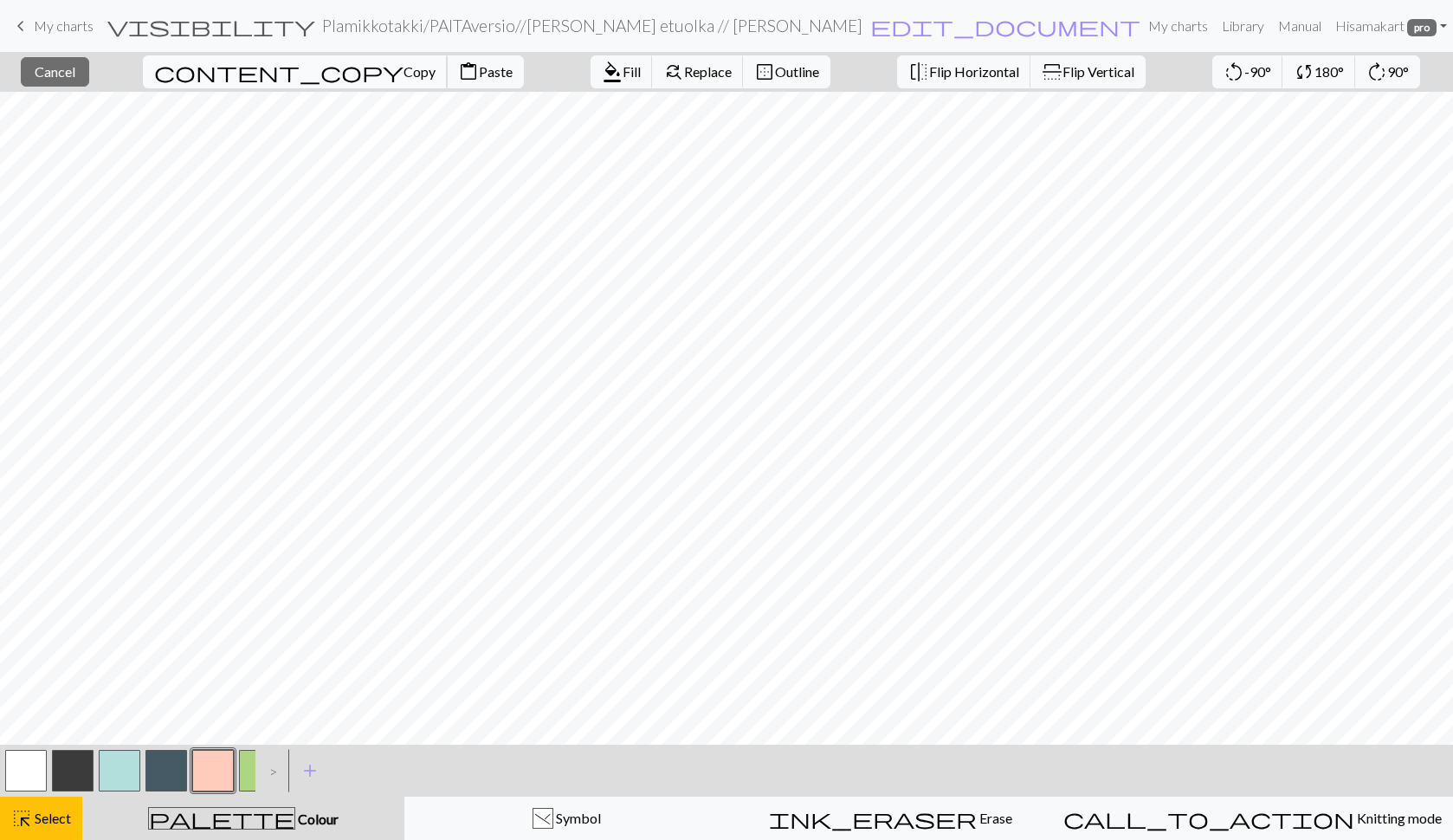
click at [403, 72] on span "Copy" at bounding box center [419, 71] width 32 height 16
click at [479, 73] on span "Paste" at bounding box center [496, 71] width 34 height 16
click at [75, 72] on span "Cancel" at bounding box center [55, 71] width 40 height 16
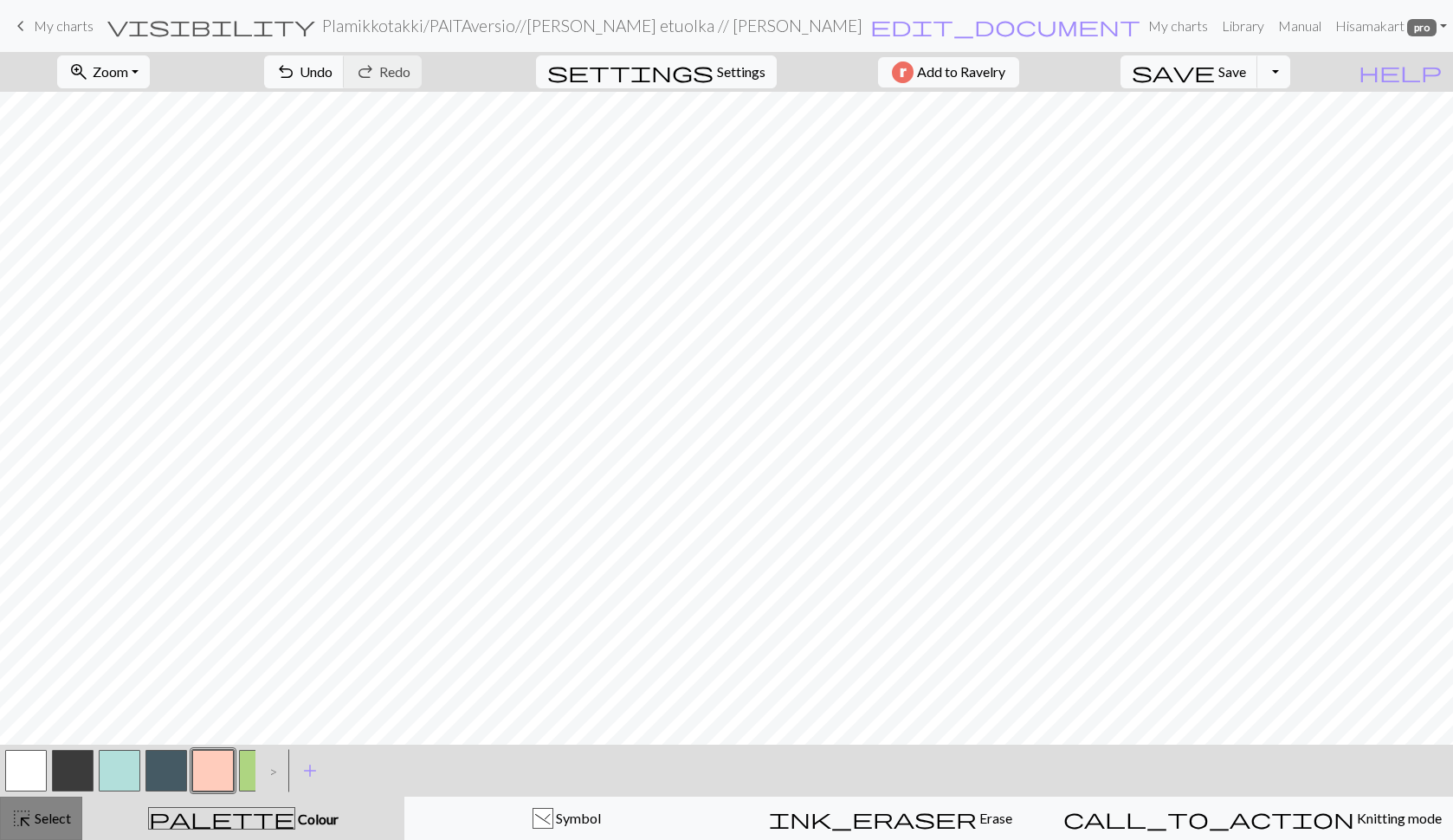
click at [36, 823] on span "Select" at bounding box center [51, 817] width 39 height 16
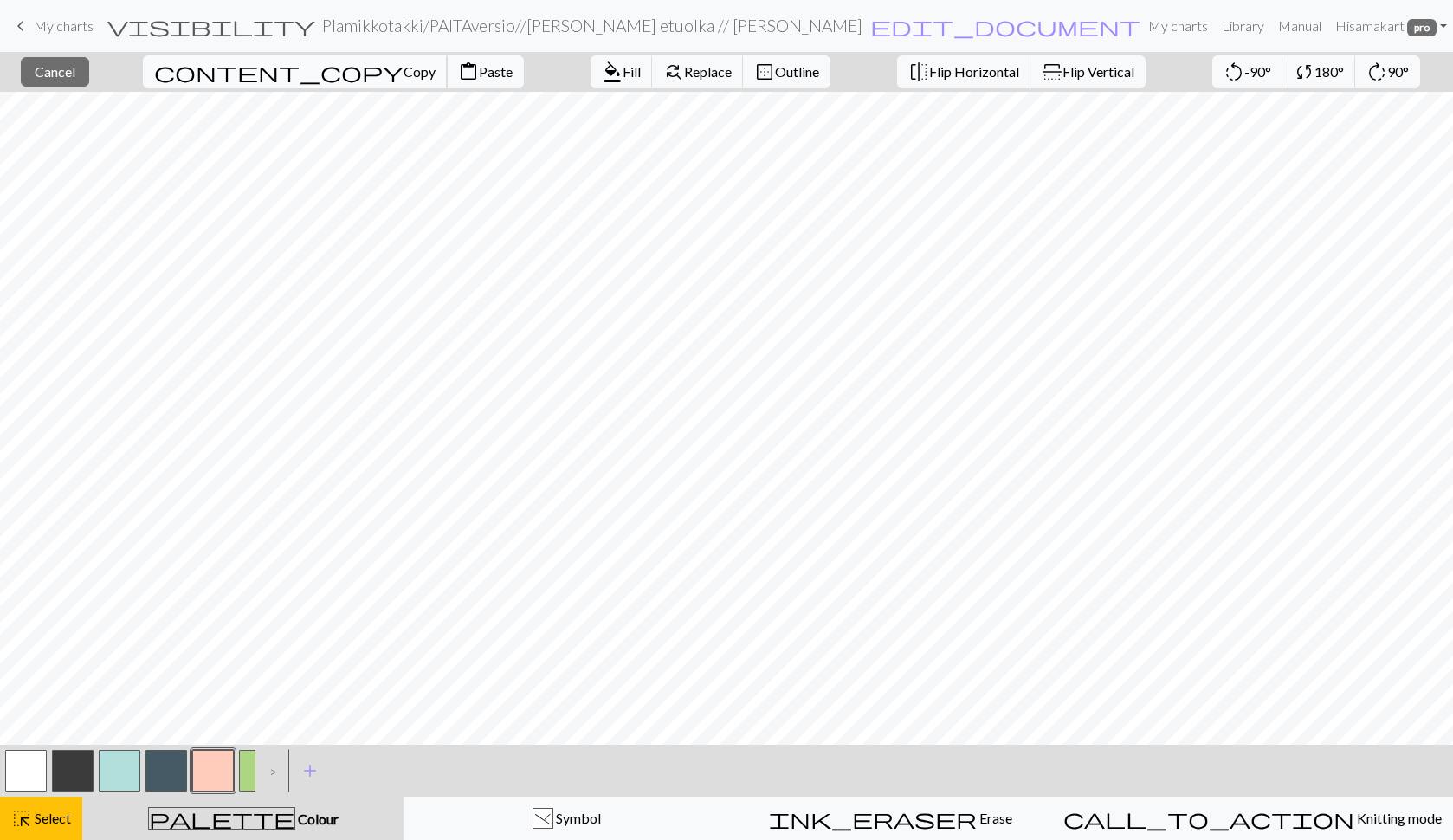
click at [403, 75] on span "Copy" at bounding box center [419, 71] width 32 height 16
click at [479, 65] on span "Paste" at bounding box center [496, 71] width 34 height 16
click at [75, 63] on span "Cancel" at bounding box center [55, 71] width 40 height 16
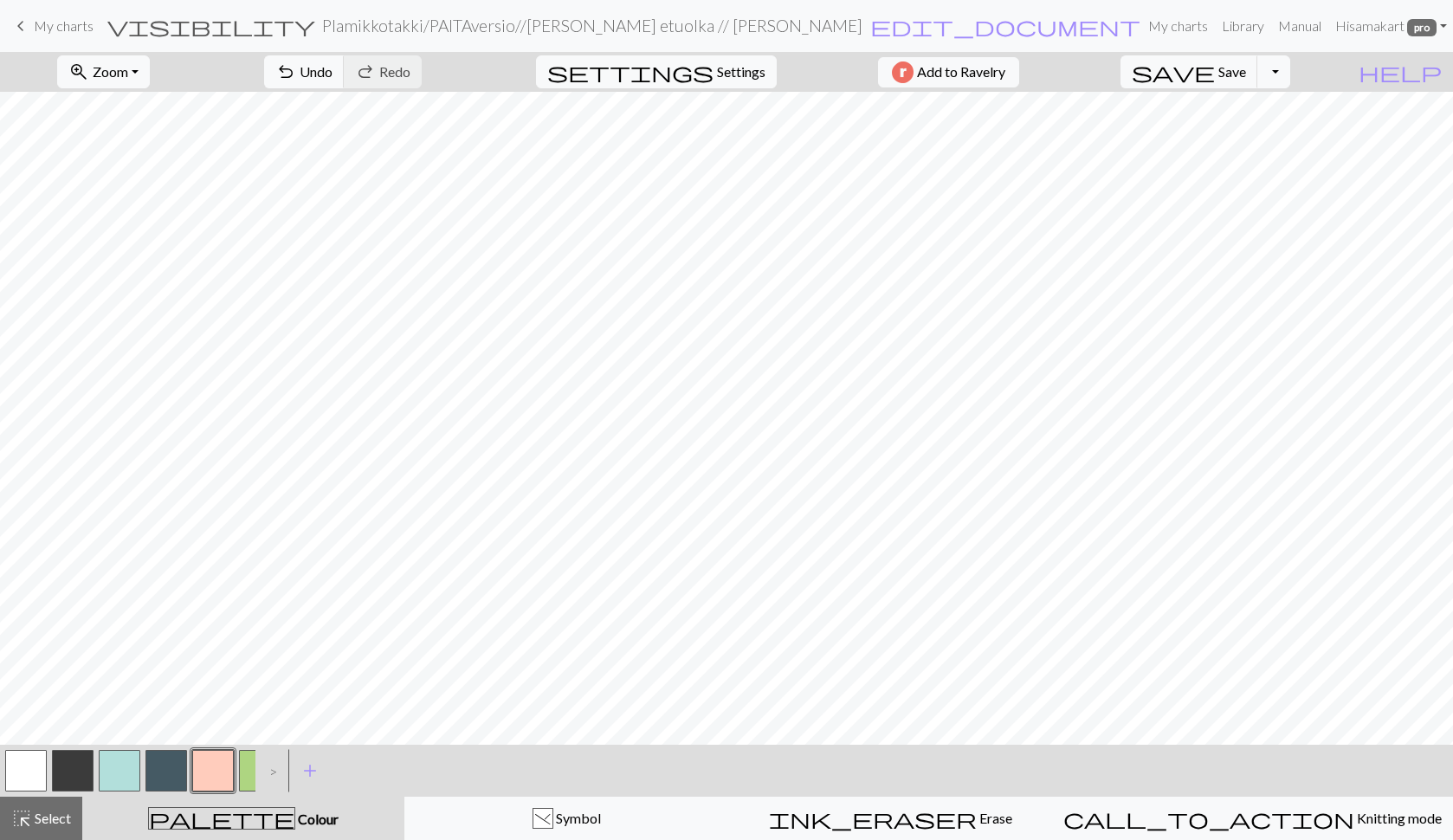
click at [27, 771] on button "button" at bounding box center [25, 770] width 41 height 41
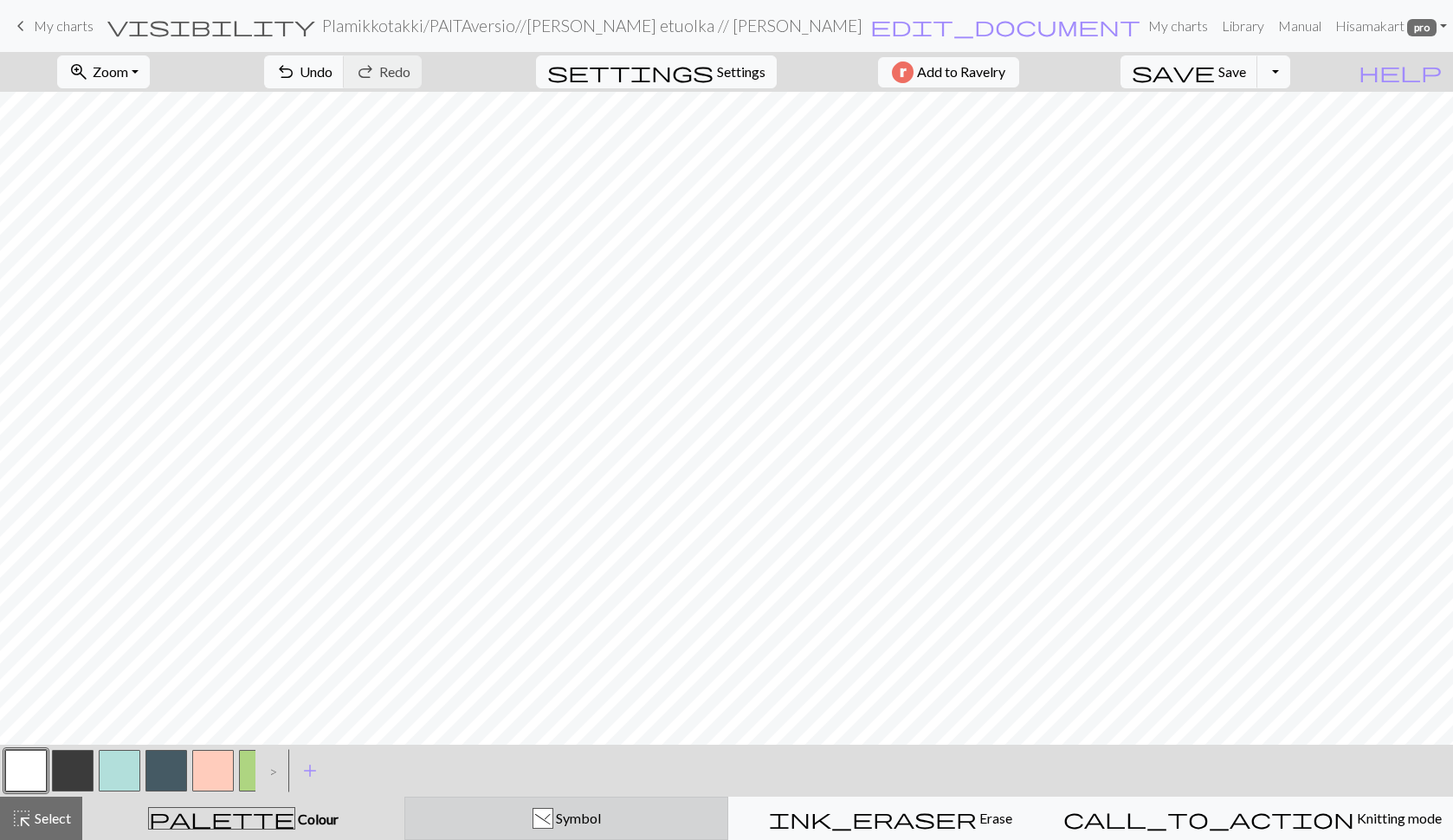
click at [510, 831] on button ") Symbol" at bounding box center [566, 818] width 324 height 43
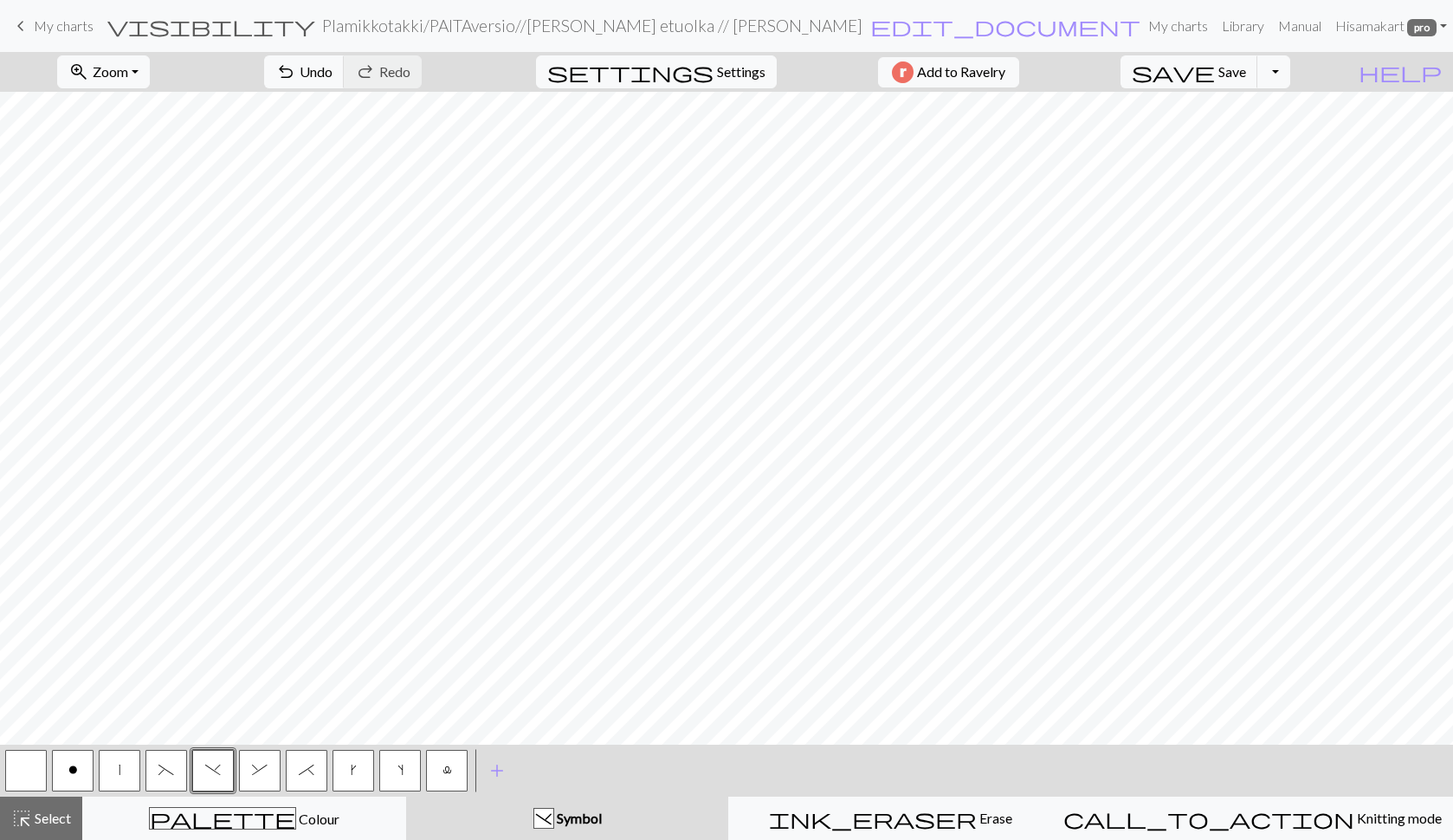
click at [73, 769] on span "o" at bounding box center [73, 770] width 10 height 13
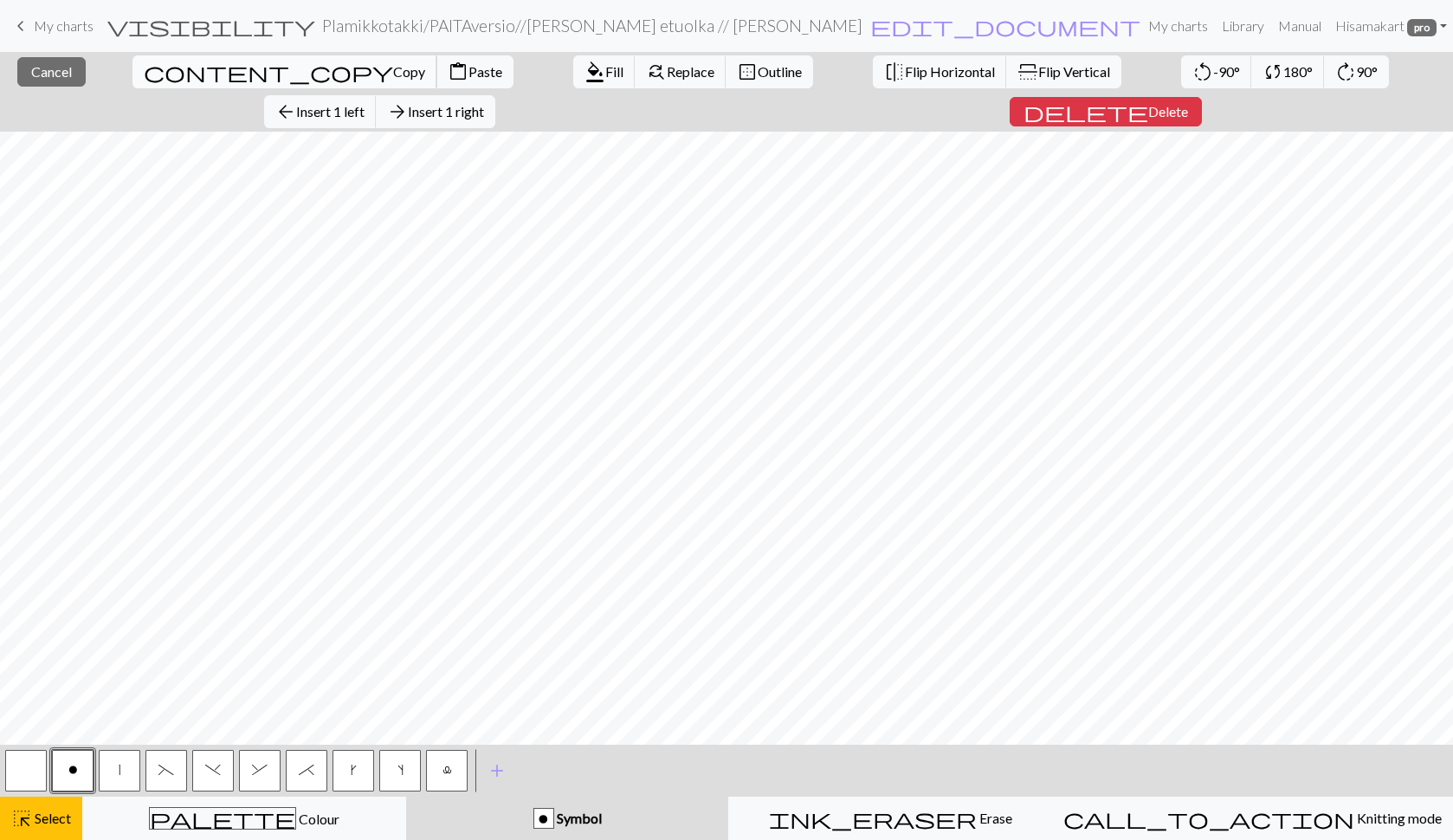
click at [393, 76] on span "Copy" at bounding box center [408, 71] width 32 height 16
click at [48, 74] on span "Cancel" at bounding box center [51, 71] width 40 height 16
click at [437, 83] on button "content_paste Paste" at bounding box center [475, 72] width 77 height 33
click at [53, 74] on span "Cancel" at bounding box center [51, 71] width 40 height 16
click at [393, 74] on span "Copy" at bounding box center [408, 71] width 32 height 16
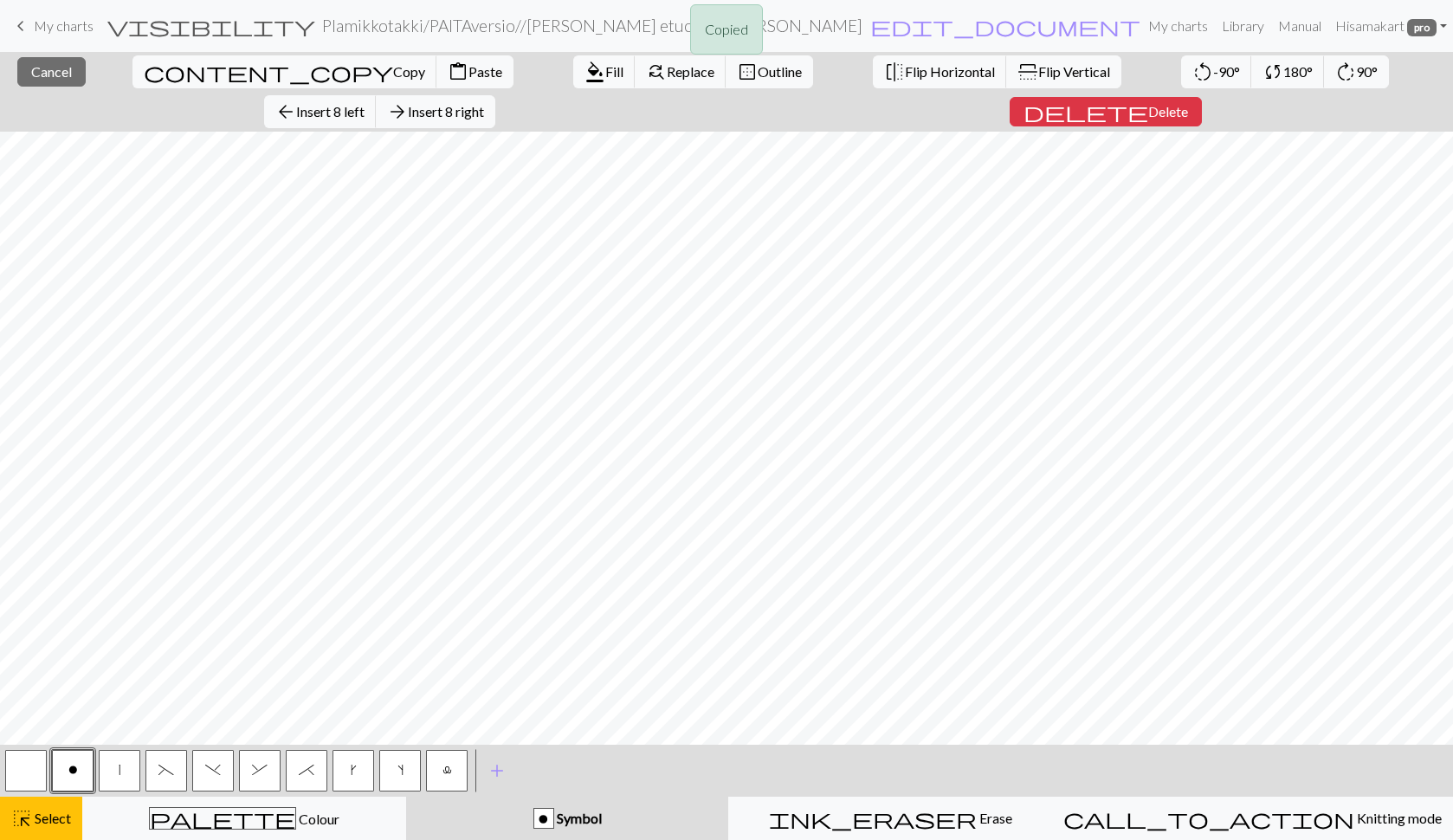
click at [21, 67] on div "Copied" at bounding box center [726, 34] width 1453 height 68
click at [42, 66] on span "Cancel" at bounding box center [51, 71] width 40 height 16
click at [484, 103] on span "Insert 3 right" at bounding box center [446, 110] width 76 height 16
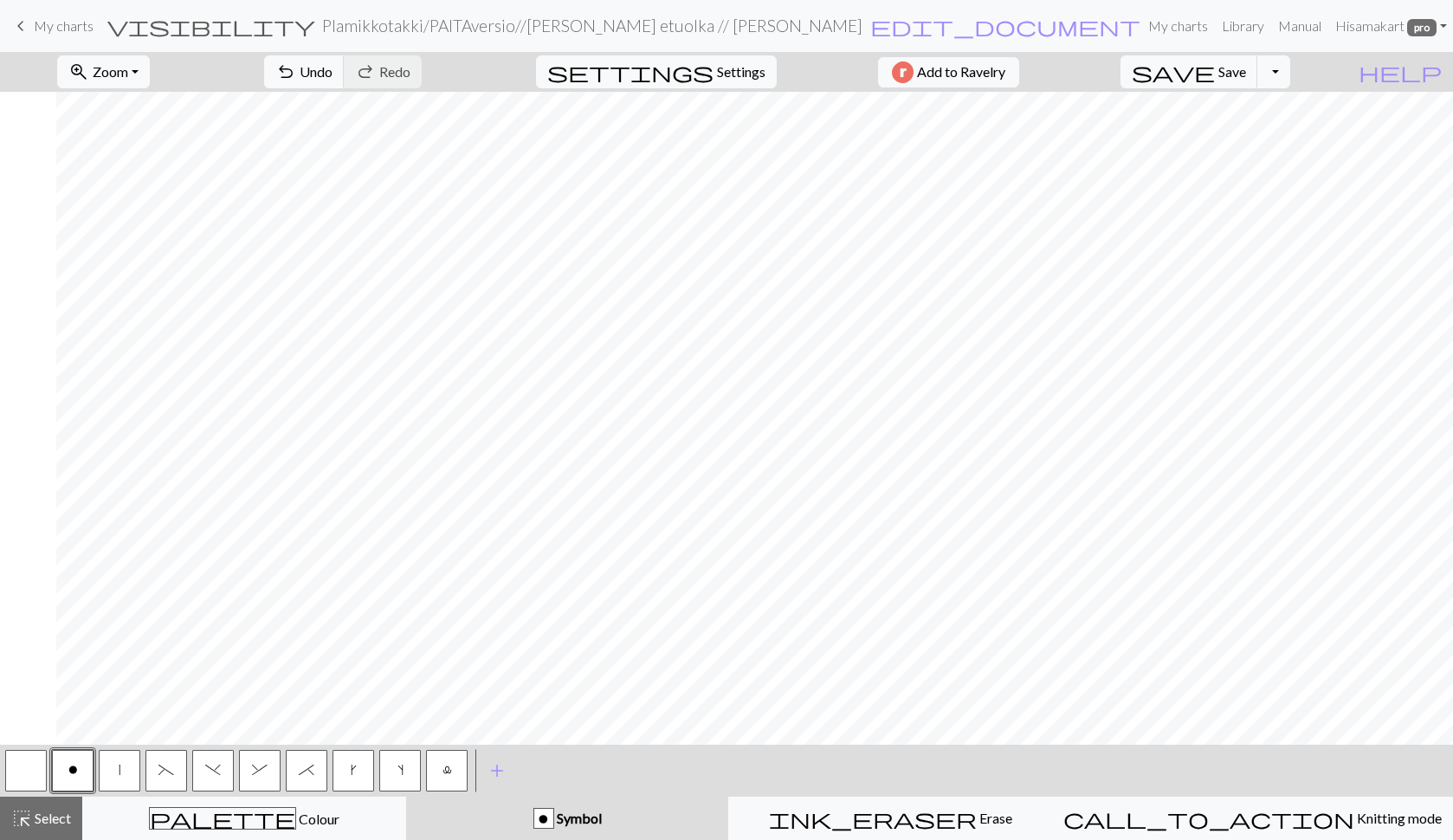
scroll to position [0, 57]
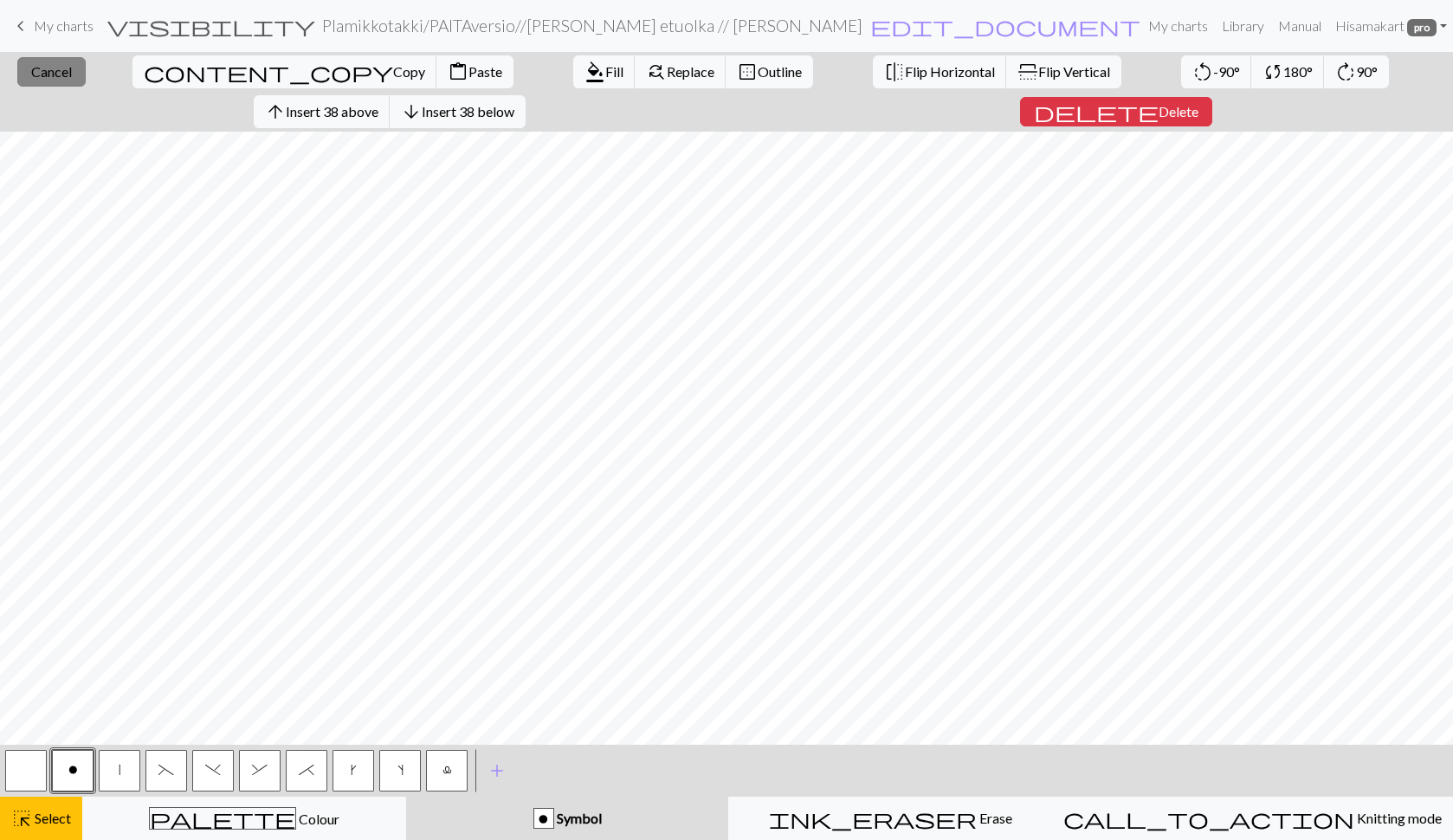
click at [43, 66] on span "Cancel" at bounding box center [51, 71] width 40 height 16
click at [31, 73] on span "Cancel" at bounding box center [51, 71] width 40 height 16
click at [484, 103] on span "Insert 5 right" at bounding box center [446, 110] width 76 height 16
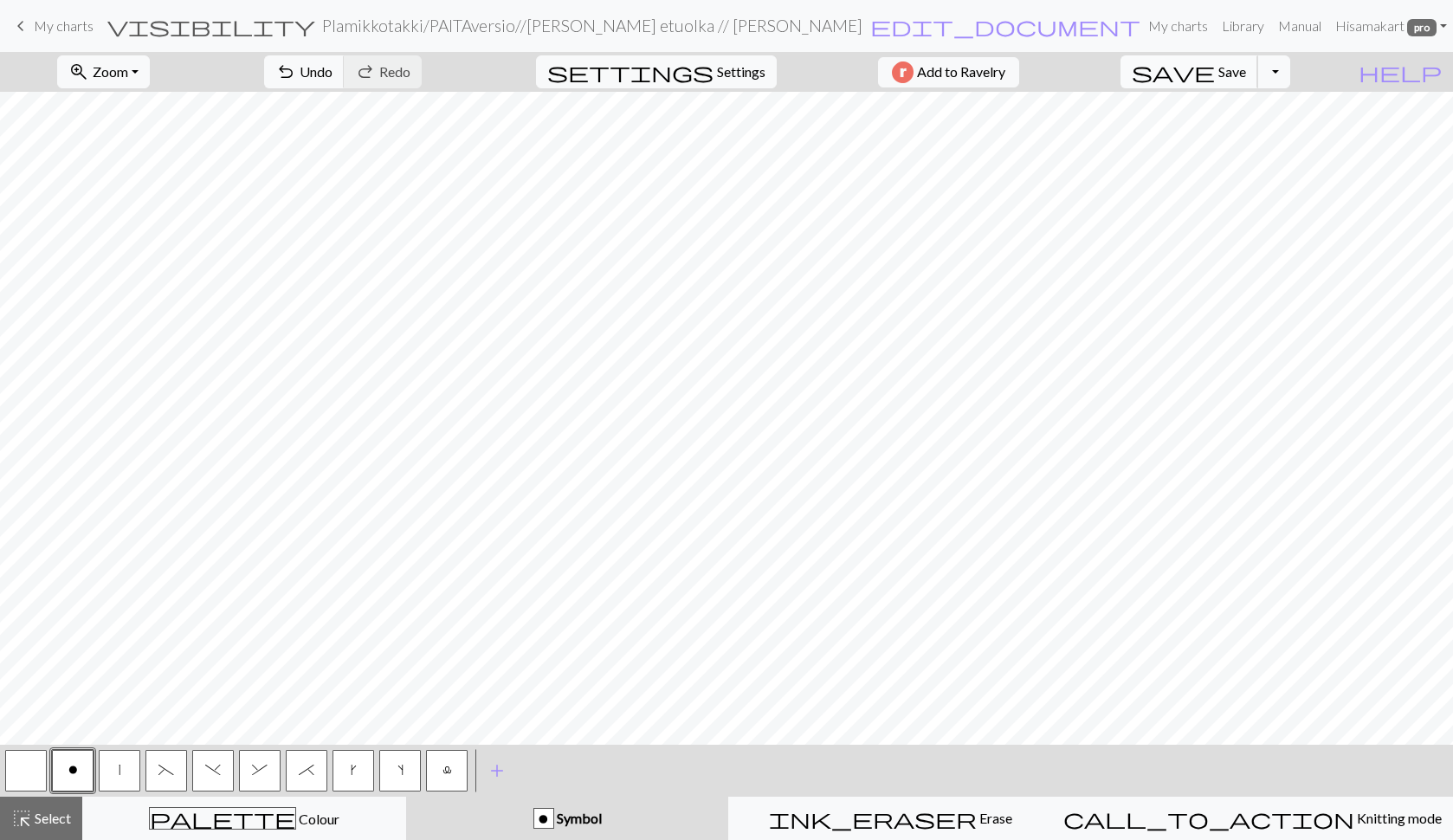
scroll to position [0, 0]
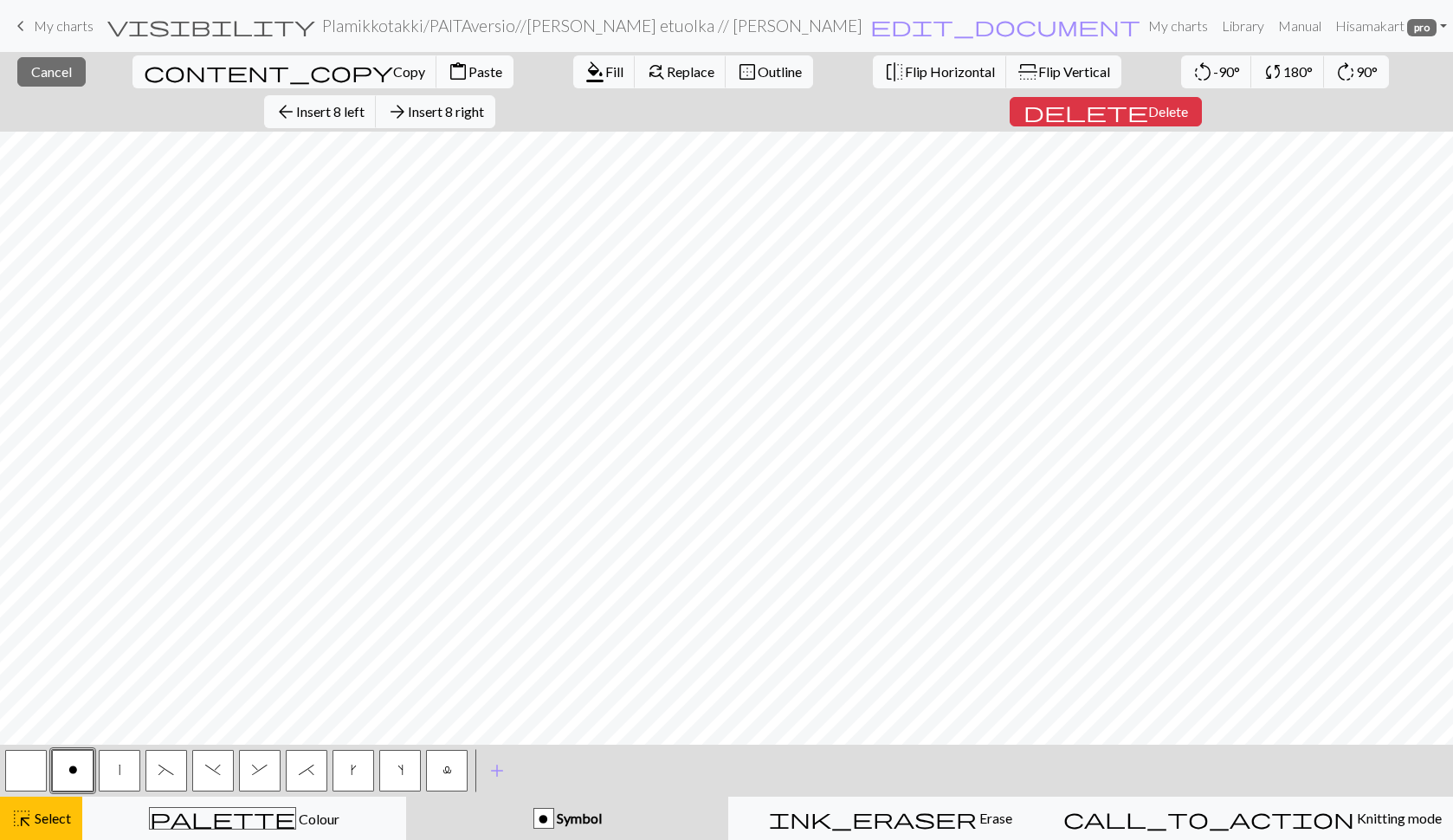
click at [469, 69] on span "Paste" at bounding box center [485, 71] width 34 height 16
click at [45, 75] on span "Cancel" at bounding box center [51, 71] width 40 height 16
click at [1188, 103] on span "Delete" at bounding box center [1168, 110] width 39 height 16
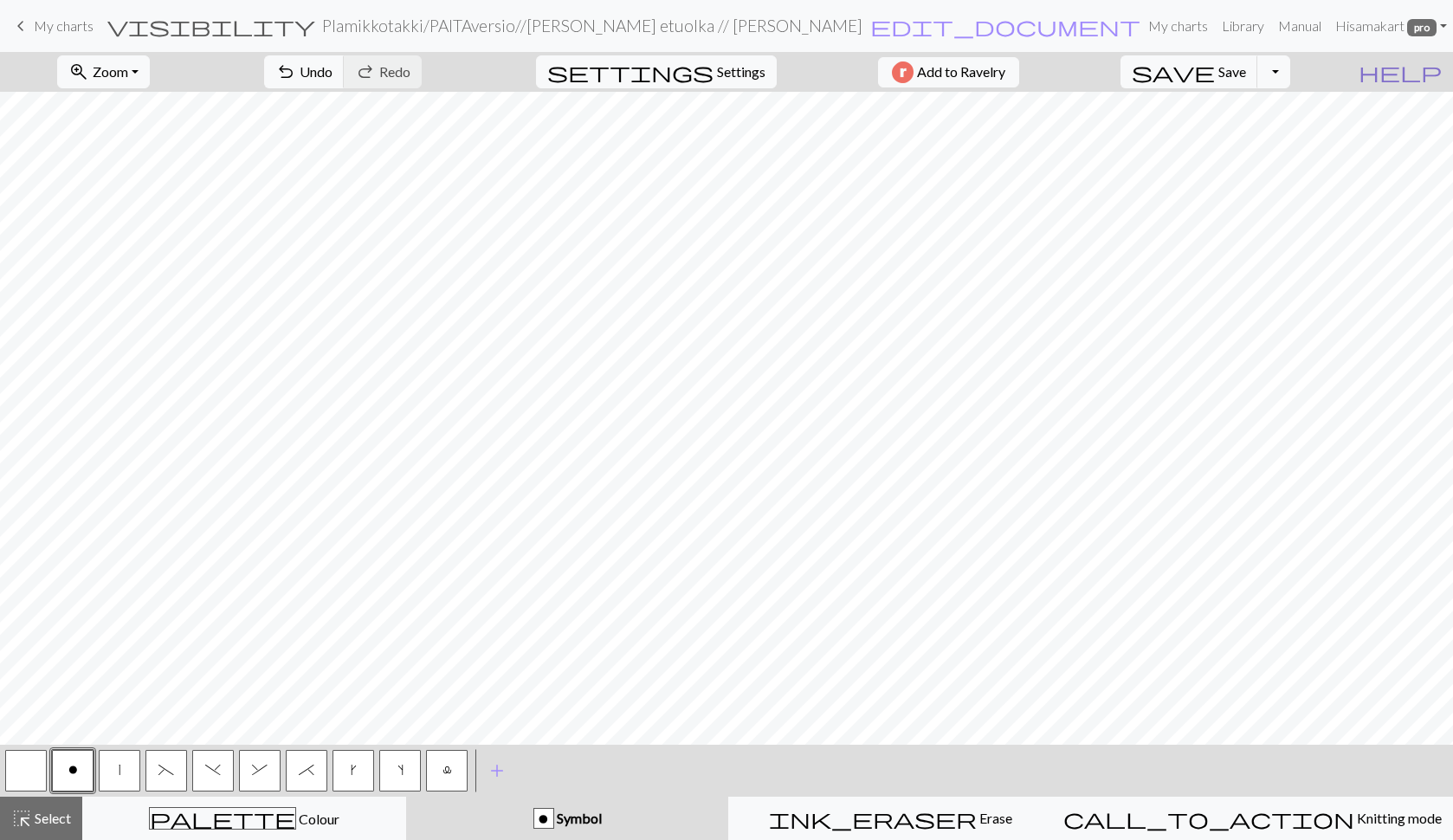
scroll to position [0, 132]
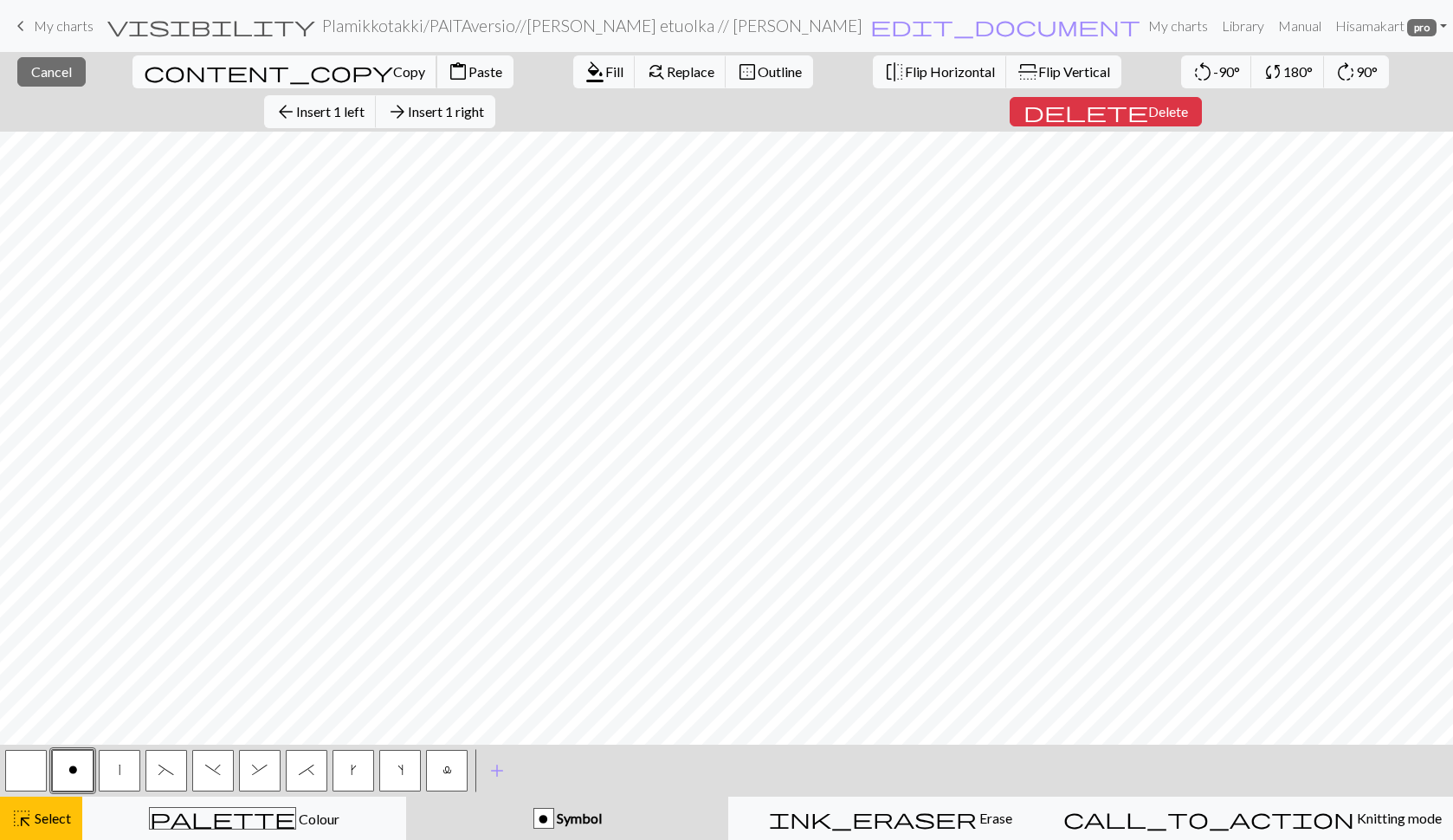
click at [393, 74] on span "Copy" at bounding box center [408, 71] width 32 height 16
click at [61, 73] on button "close Cancel" at bounding box center [51, 72] width 68 height 30
click at [469, 74] on span "Paste" at bounding box center [485, 71] width 34 height 16
click at [38, 67] on span "Cancel" at bounding box center [51, 71] width 40 height 16
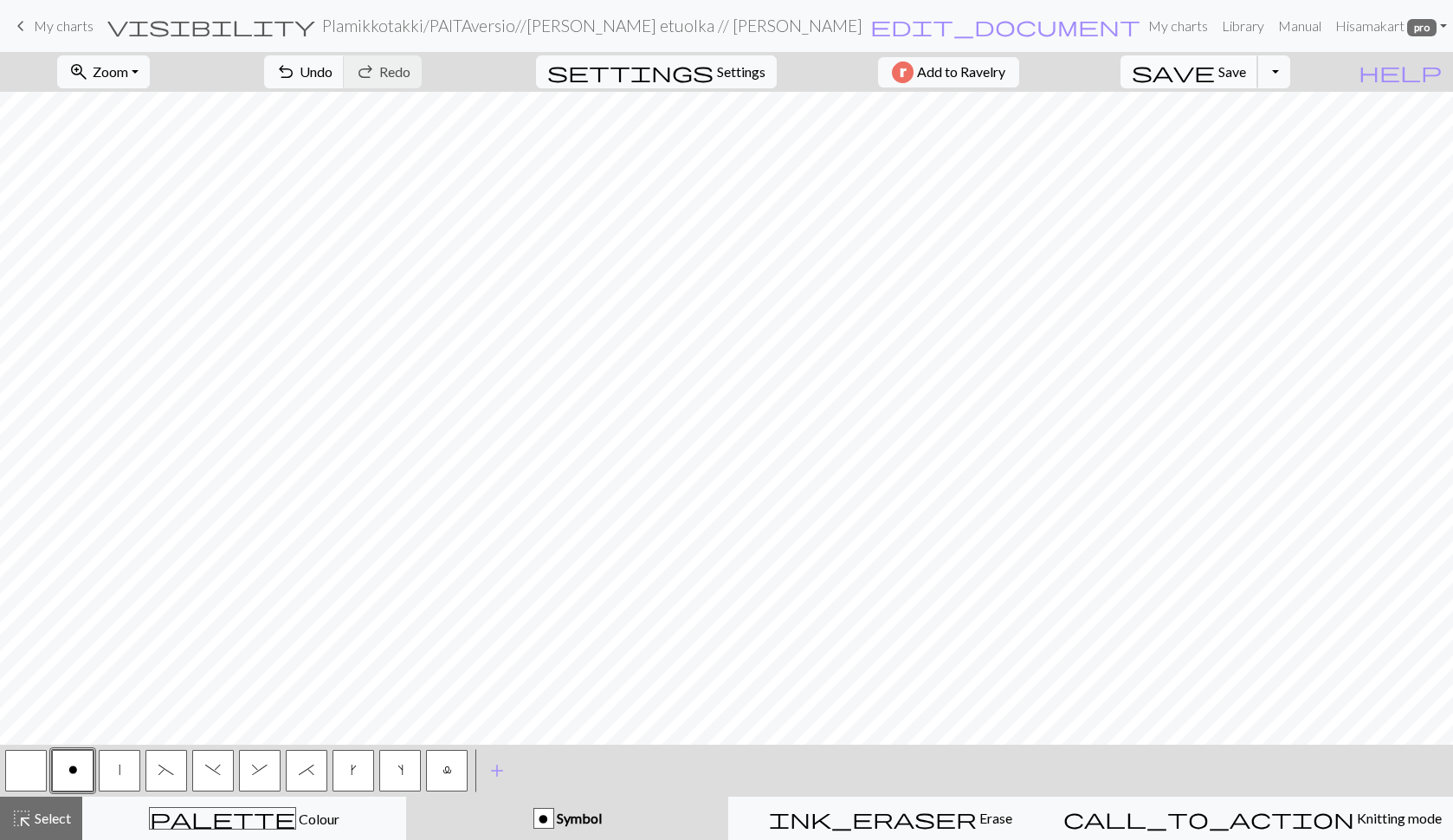
click at [1247, 70] on span "Save" at bounding box center [1232, 71] width 28 height 16
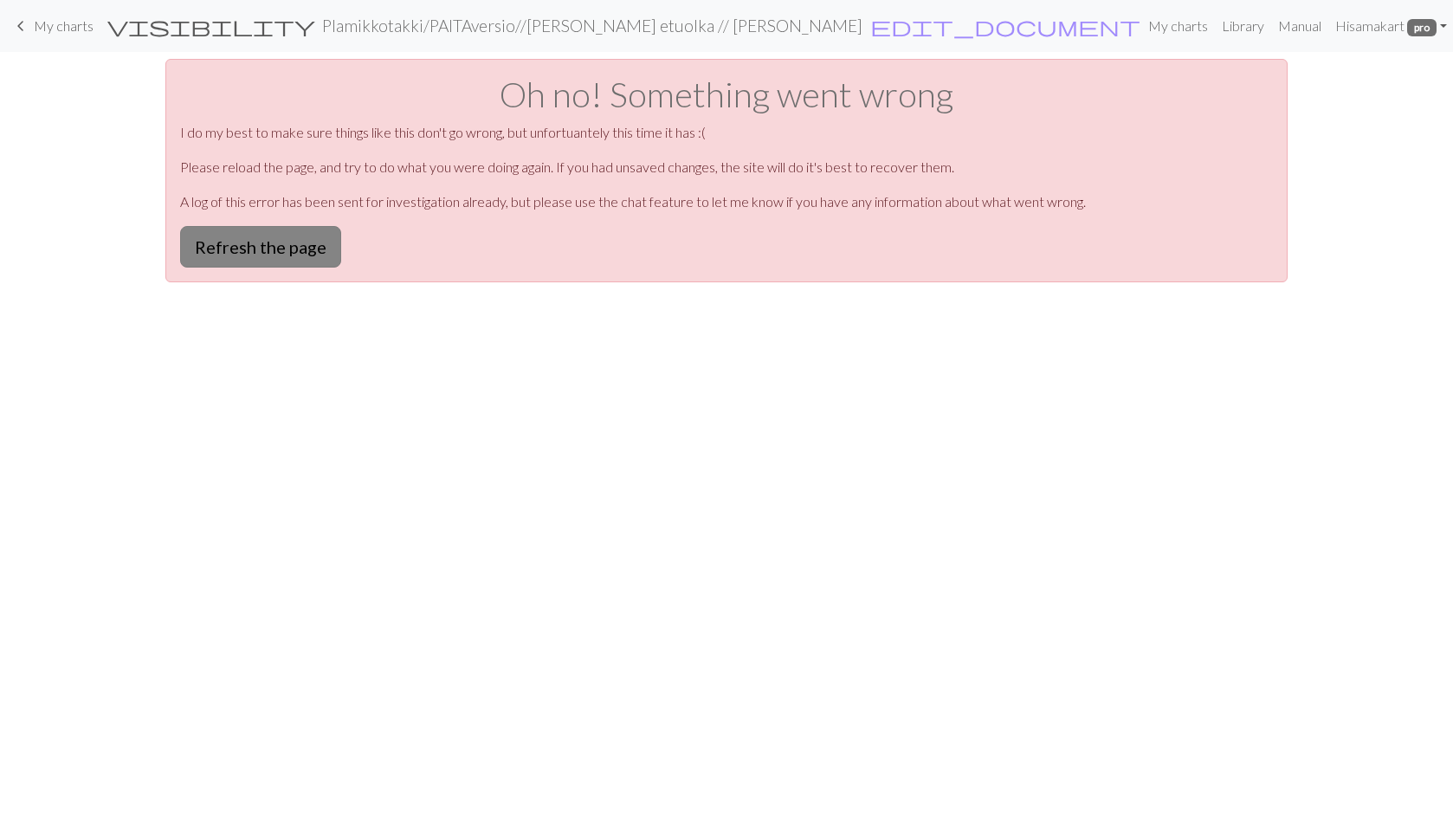
click at [279, 247] on button "Refresh the page" at bounding box center [261, 246] width 161 height 41
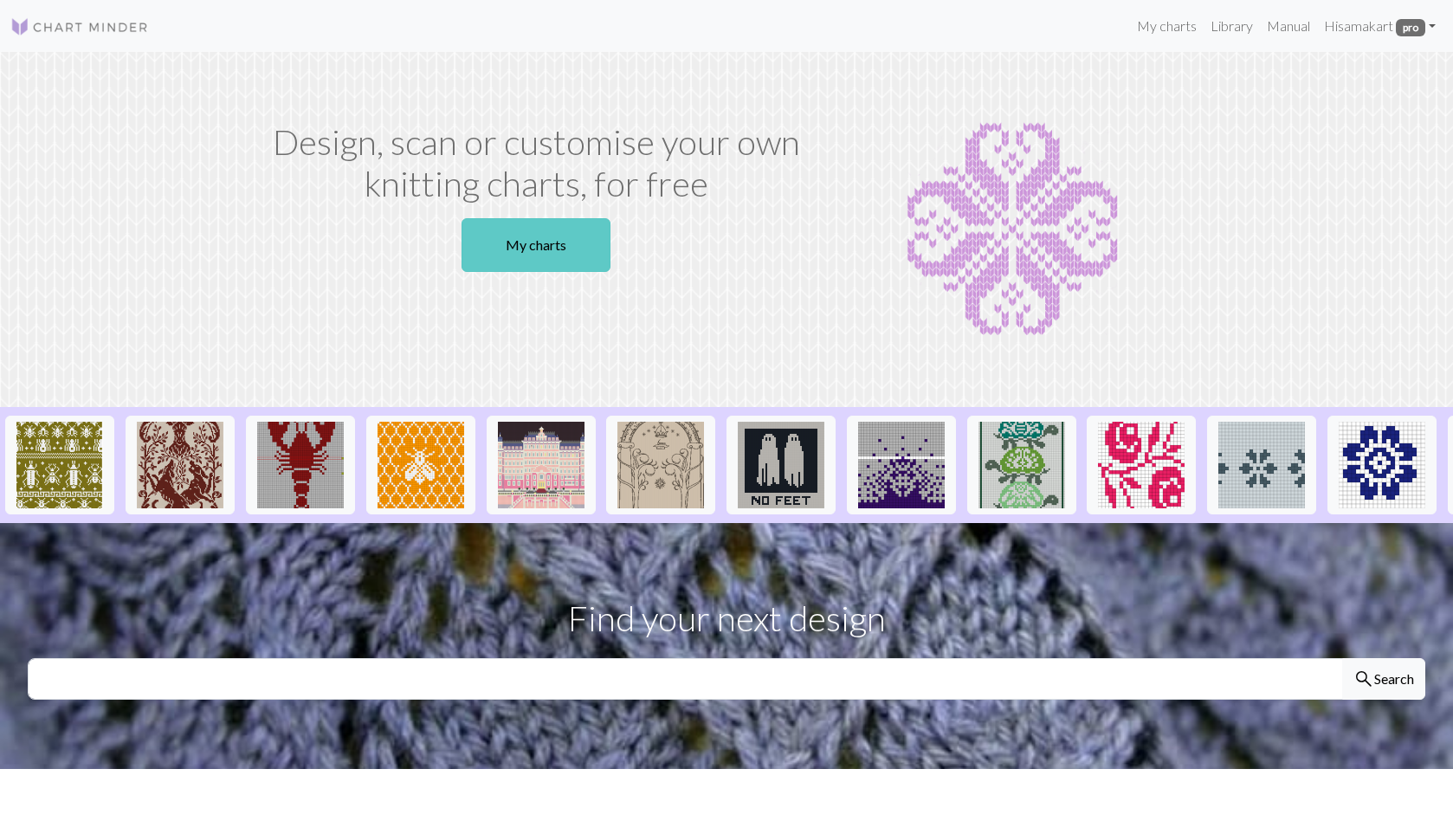
click at [560, 252] on link "My charts" at bounding box center [536, 245] width 149 height 54
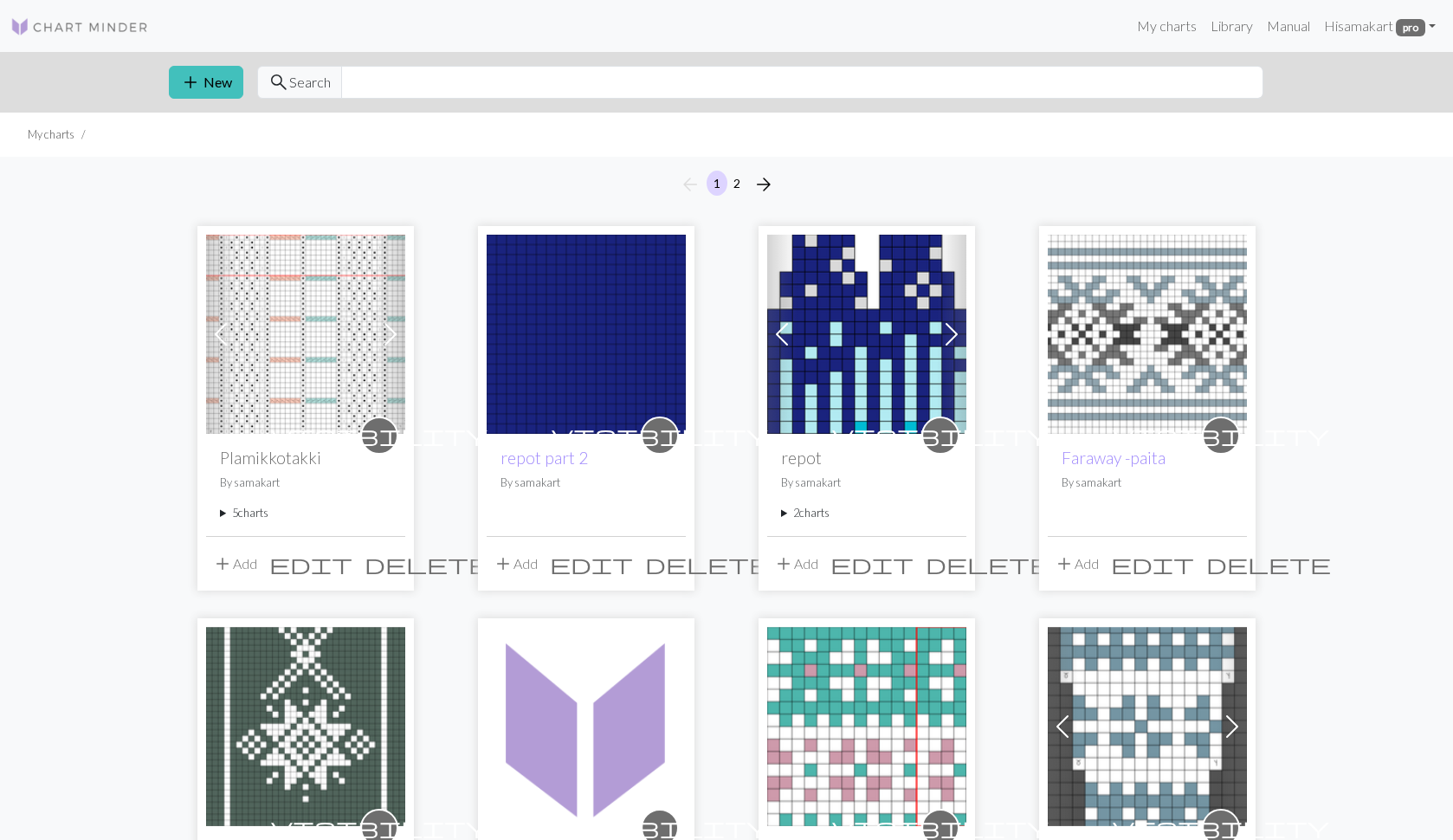
click at [221, 515] on summary "5 charts" at bounding box center [305, 513] width 172 height 16
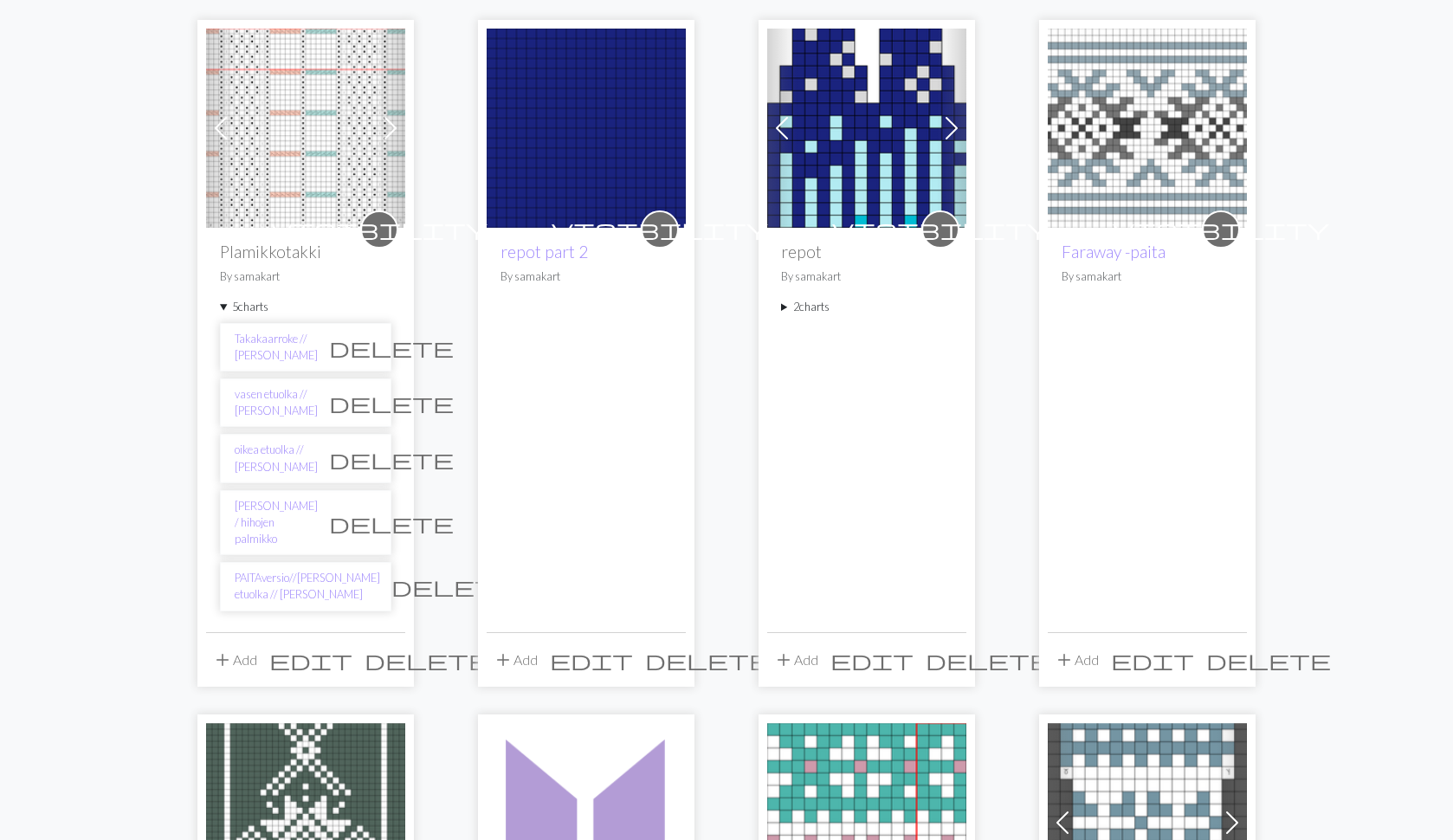
scroll to position [206, 0]
click at [253, 450] on link "oikea etuolka // Kaavio B" at bounding box center [276, 458] width 84 height 33
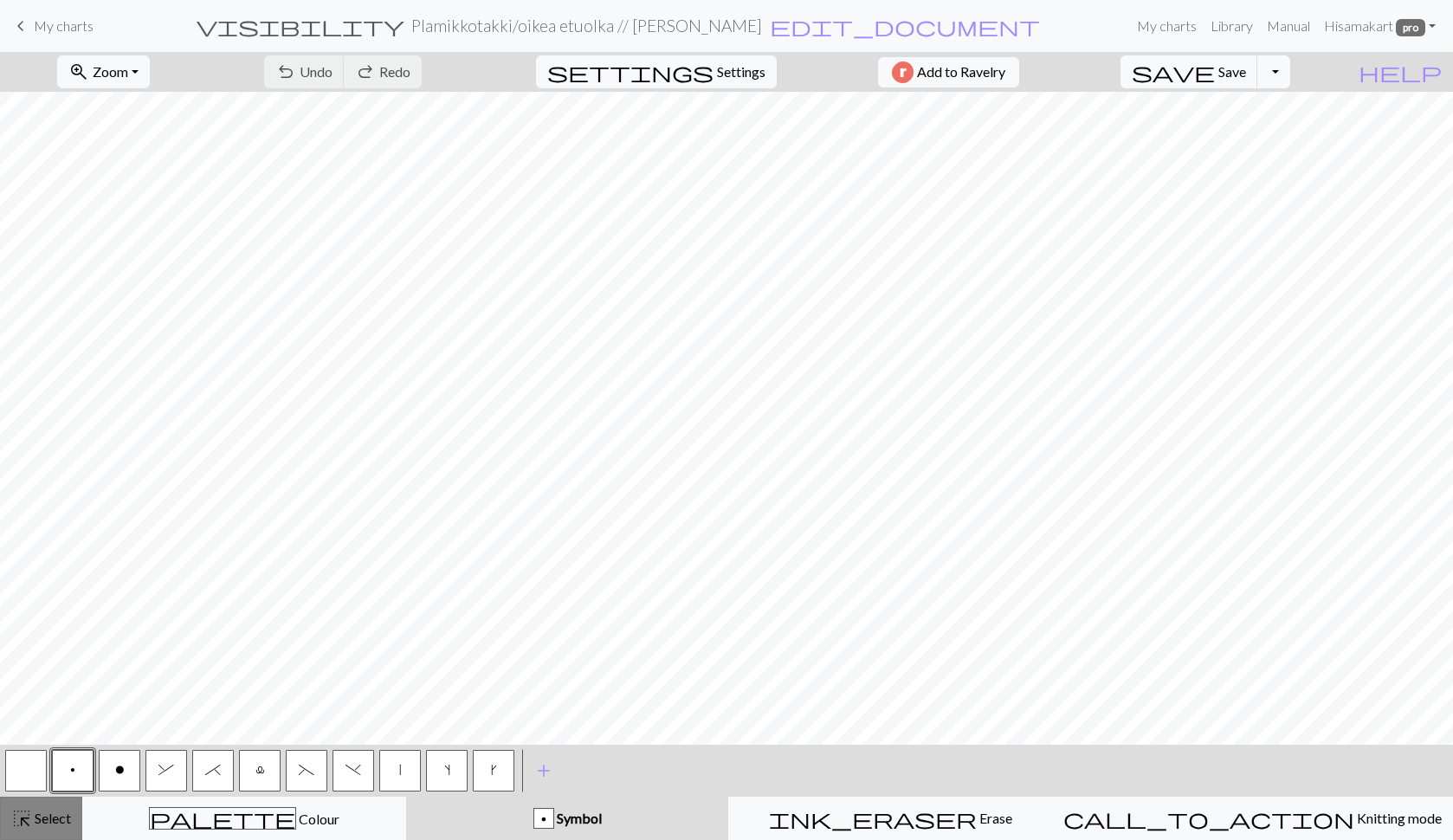
click at [48, 819] on span "Select" at bounding box center [51, 817] width 39 height 16
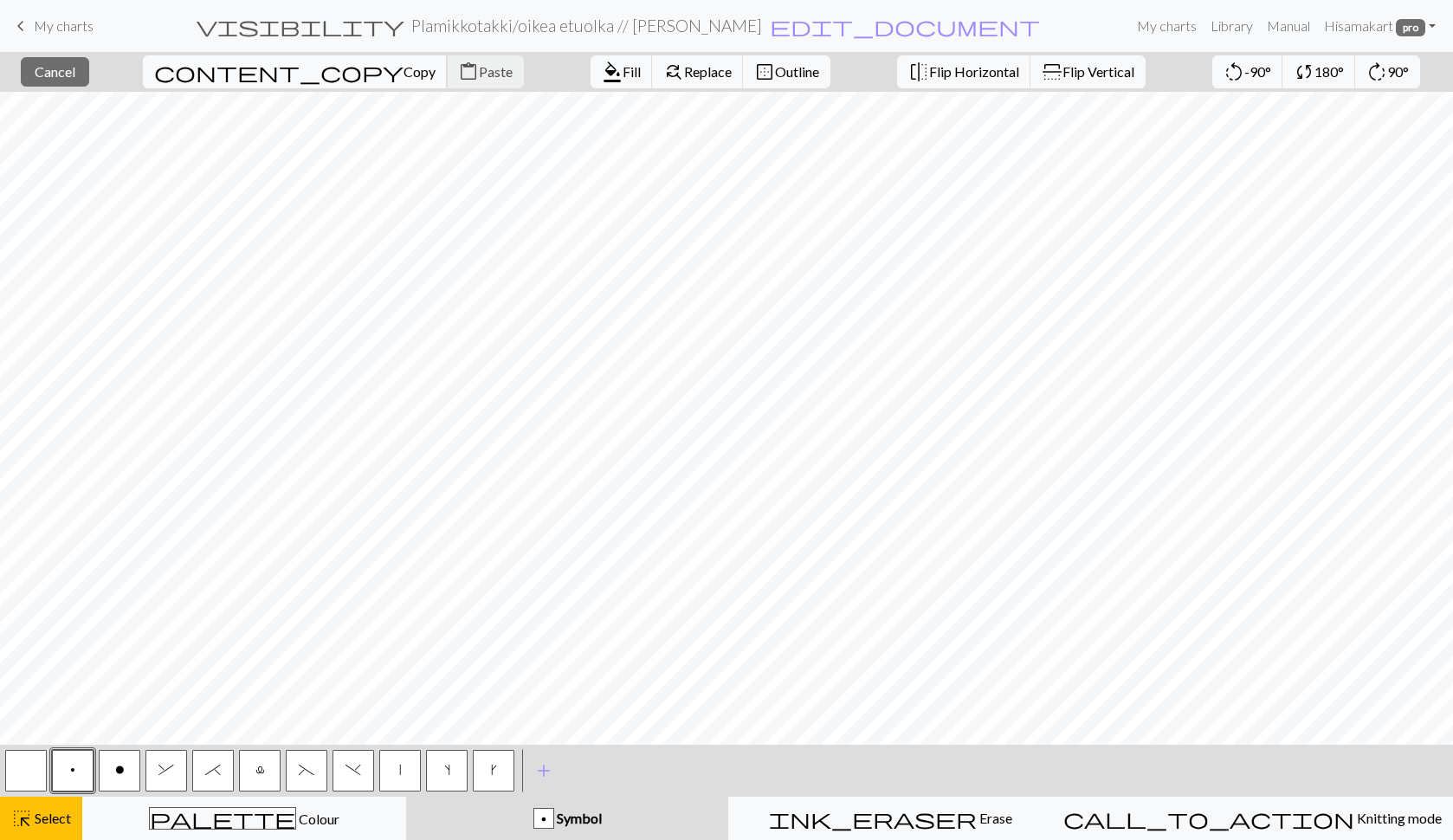
click at [250, 82] on button "content_copy Copy" at bounding box center [295, 72] width 304 height 33
click at [296, 821] on span "Colour" at bounding box center [317, 818] width 43 height 16
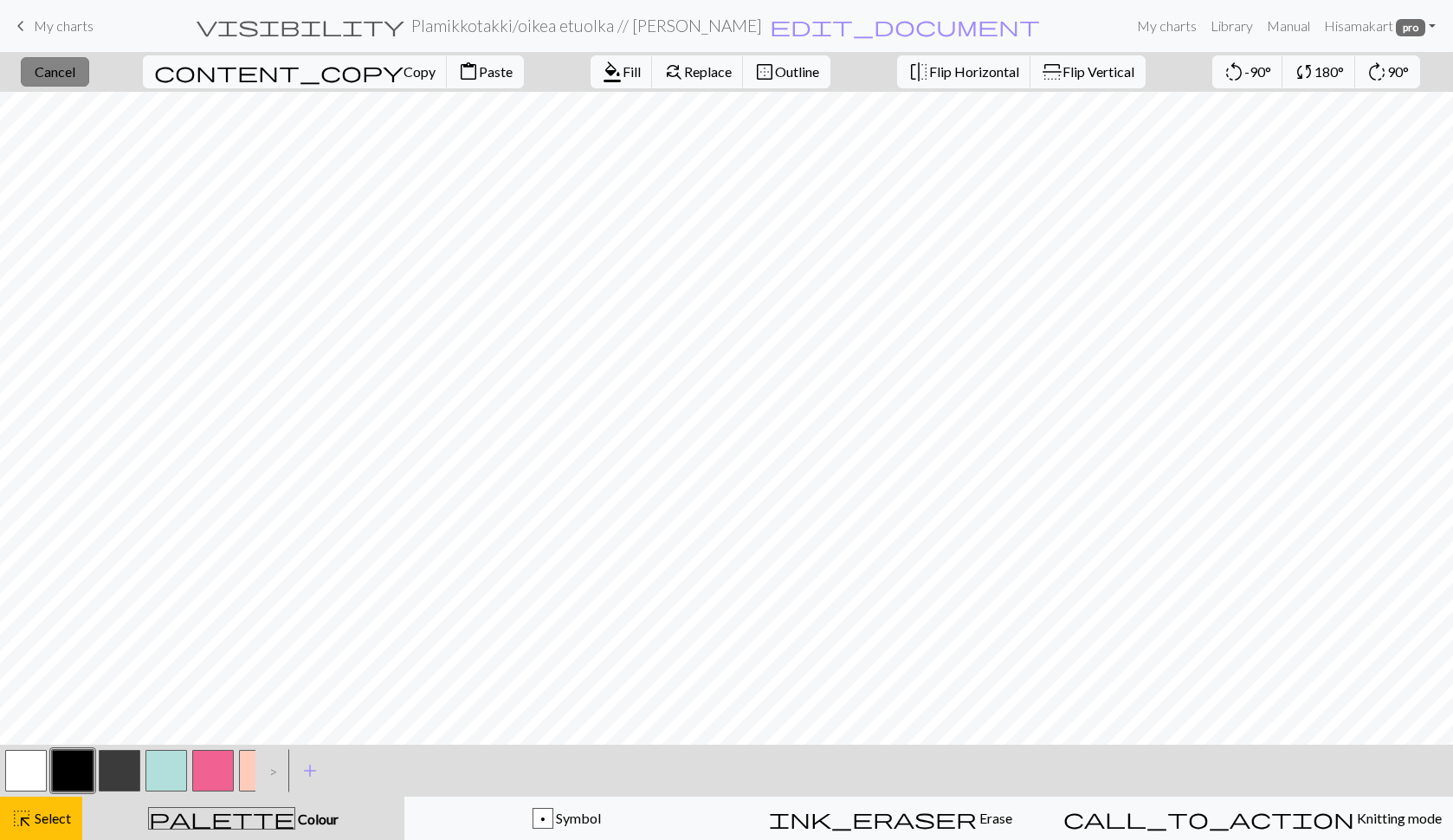
click at [65, 75] on span "Cancel" at bounding box center [55, 71] width 40 height 16
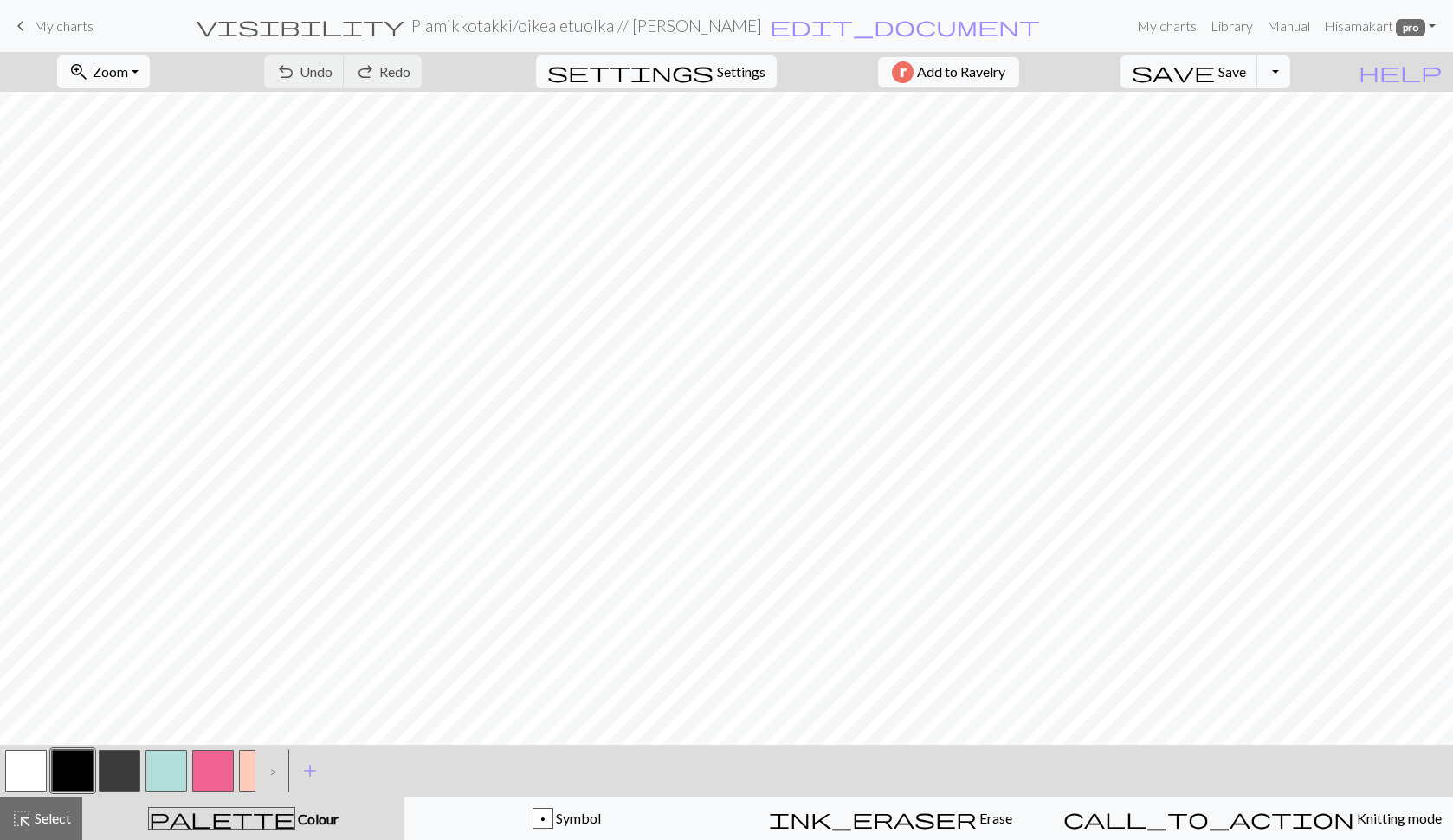
click at [245, 766] on button "button" at bounding box center [259, 770] width 41 height 41
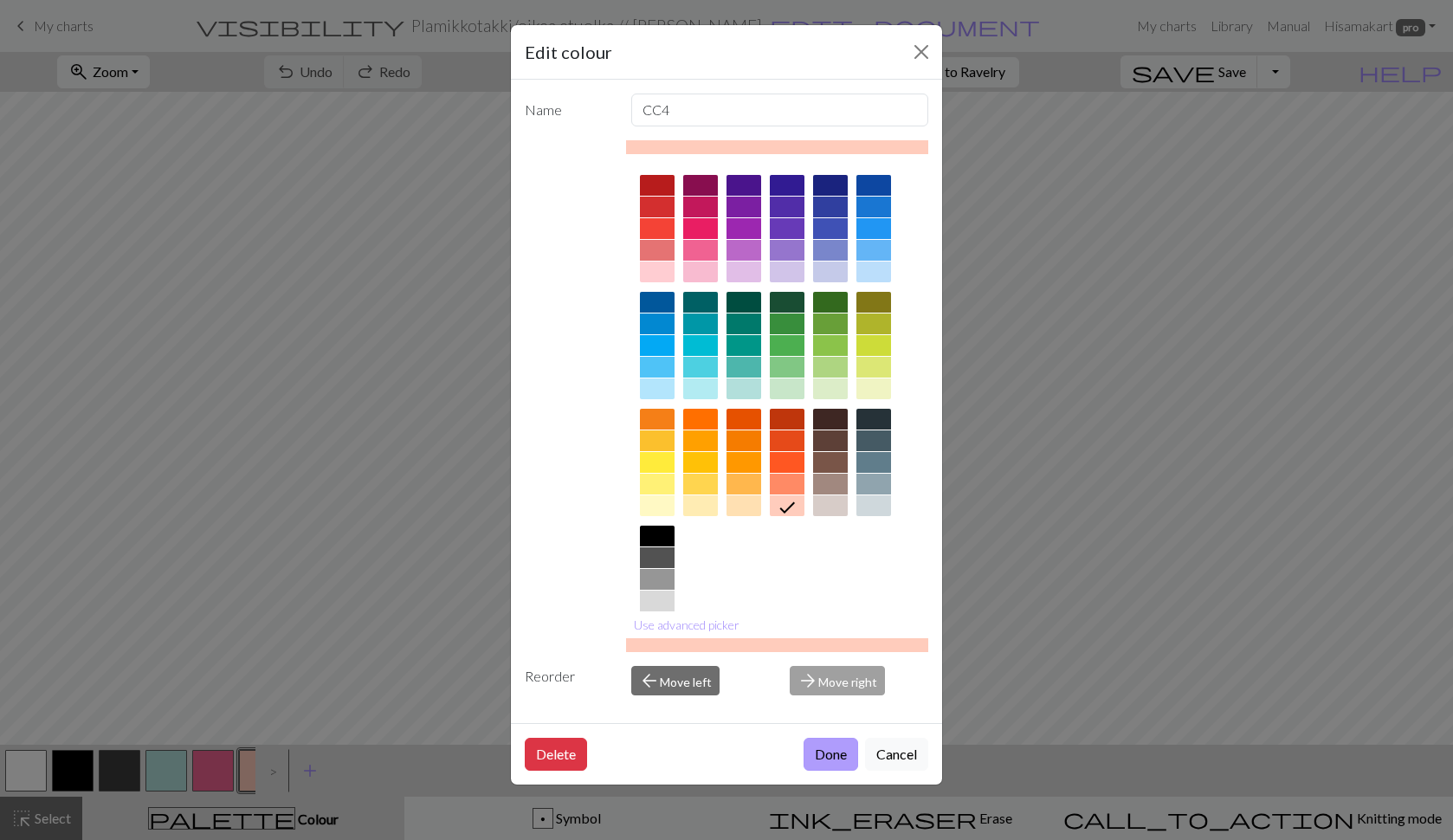
click at [841, 752] on button "Done" at bounding box center [831, 754] width 55 height 33
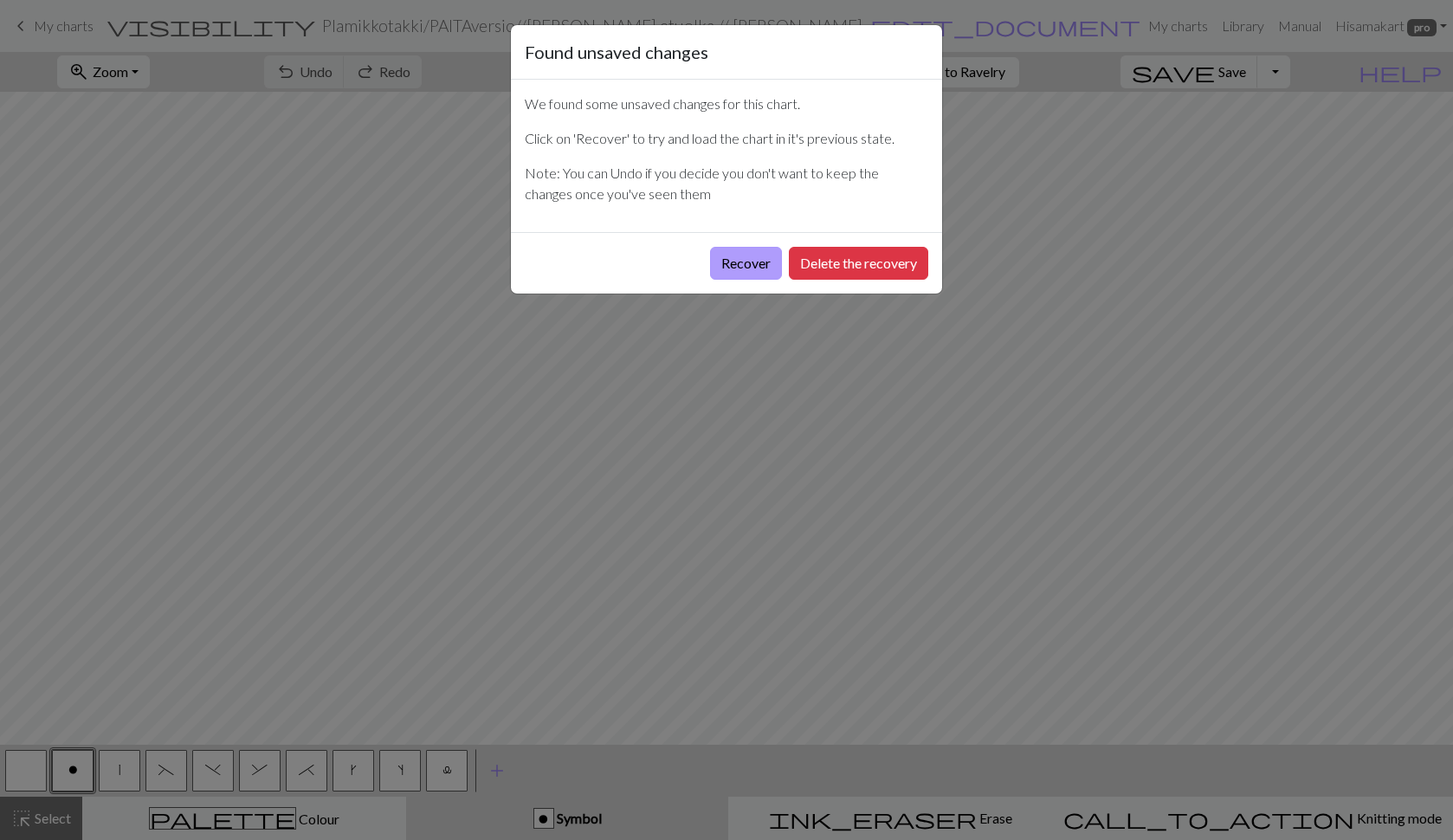
click at [745, 260] on button "Recover" at bounding box center [746, 263] width 72 height 33
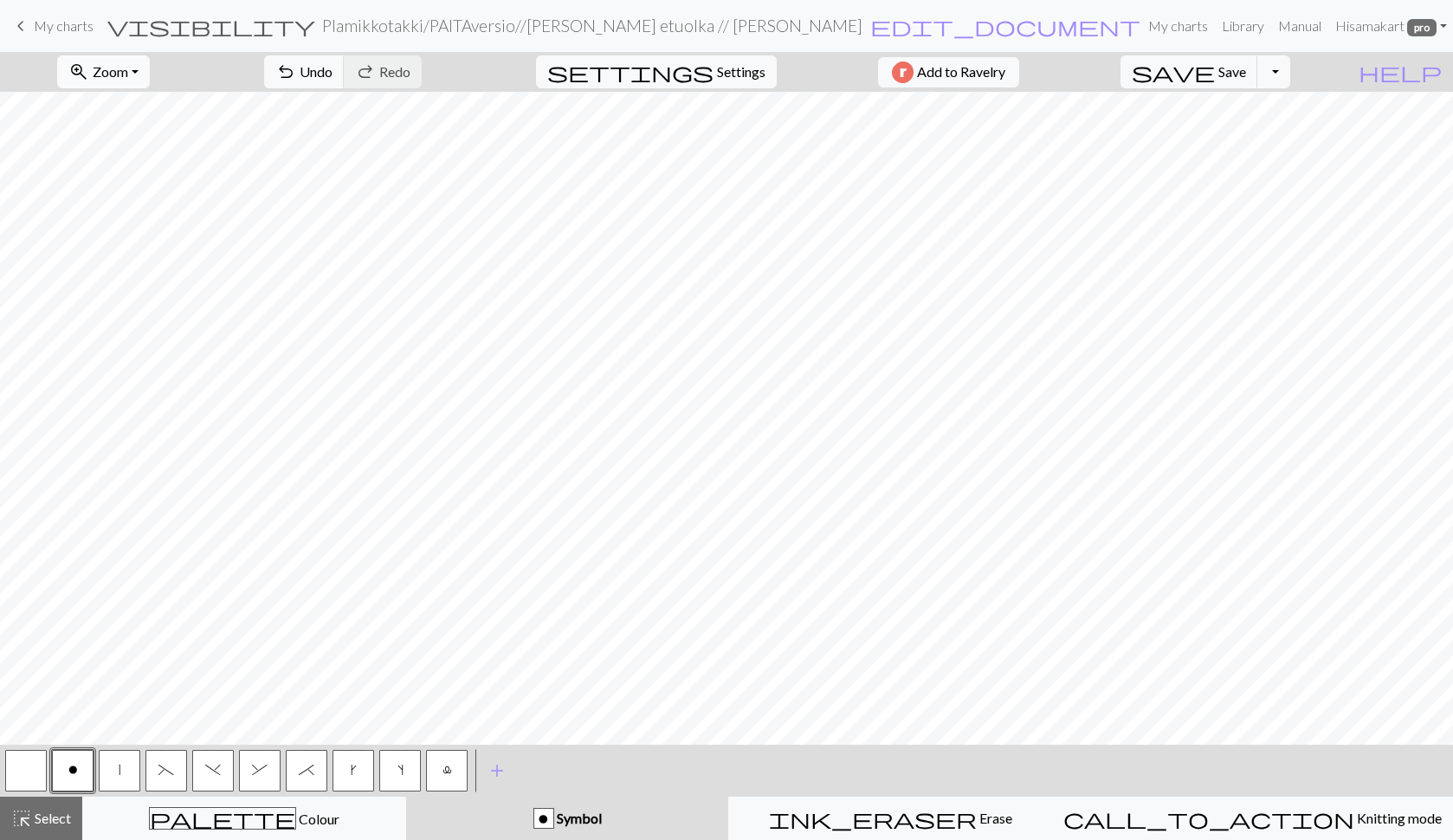
click at [146, 62] on button "zoom_in Zoom Zoom" at bounding box center [104, 72] width 92 height 33
click at [143, 106] on button "Fit all" at bounding box center [126, 109] width 136 height 28
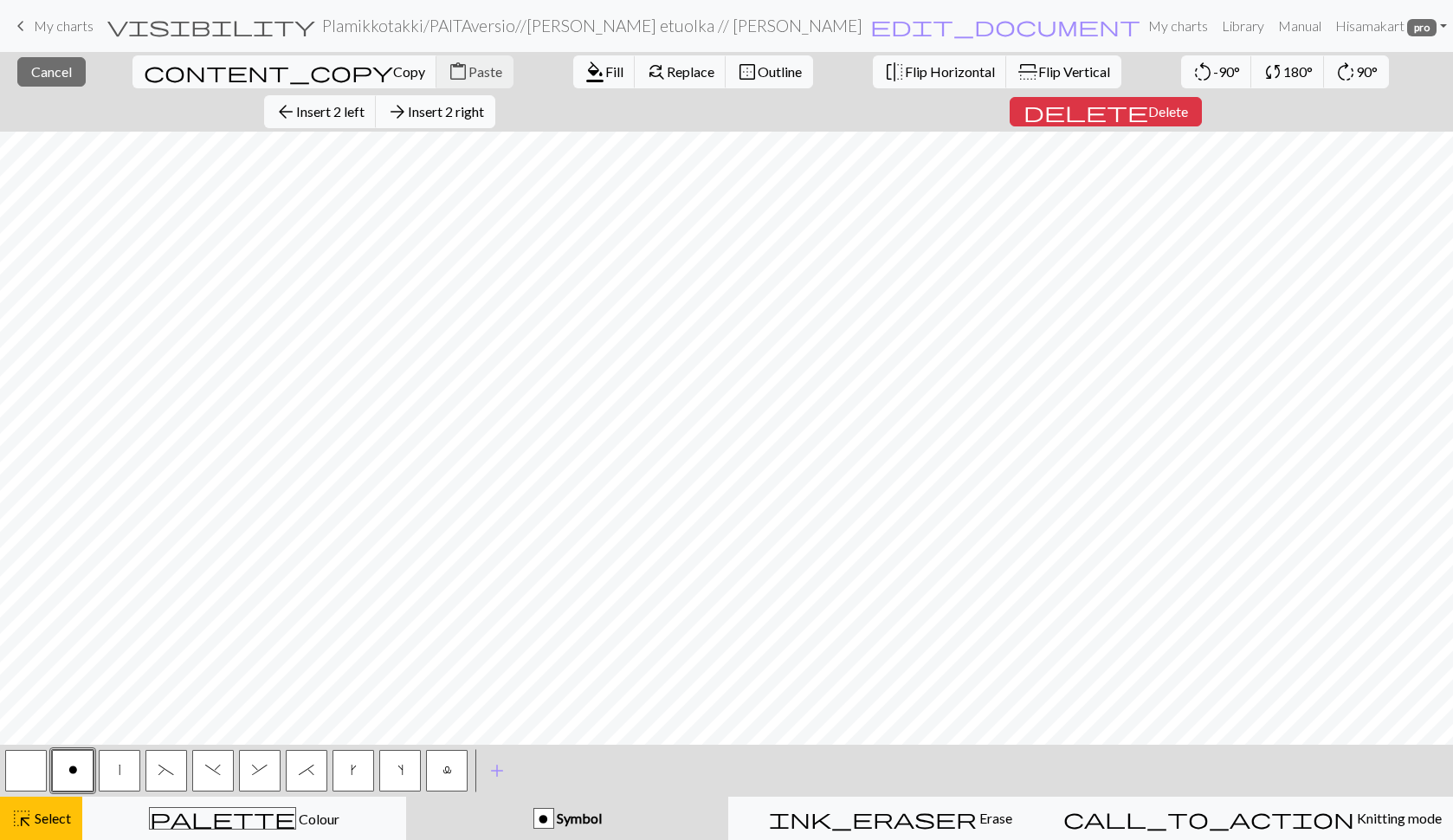
click at [484, 103] on span "Insert 2 right" at bounding box center [446, 110] width 76 height 16
click at [484, 103] on span "Insert 4 right" at bounding box center [446, 110] width 76 height 16
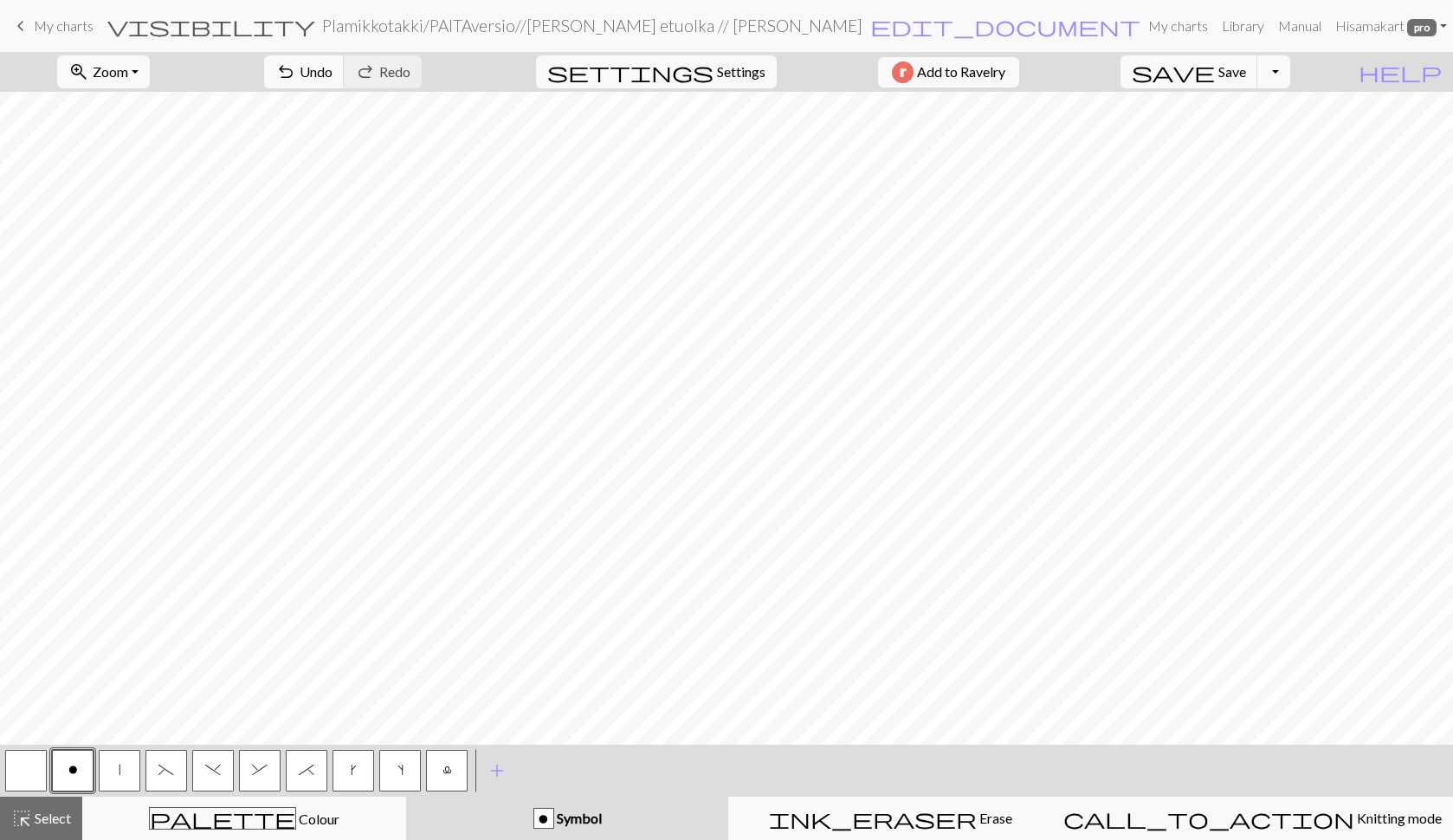
scroll to position [0, 103]
click at [357, 776] on button "k" at bounding box center [352, 770] width 41 height 41
click at [1247, 68] on span "Save" at bounding box center [1232, 71] width 28 height 16
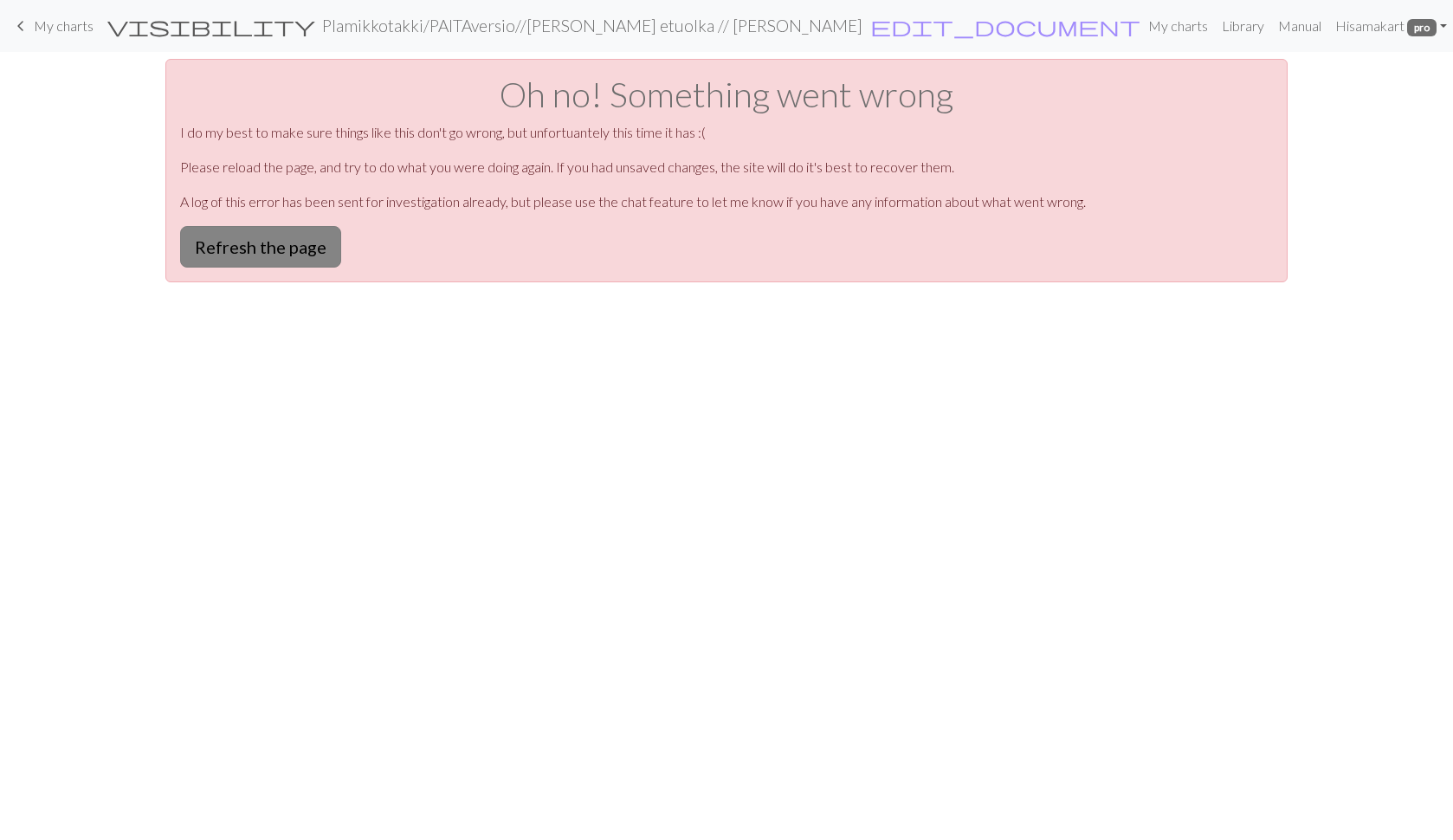
click at [287, 259] on button "Refresh the page" at bounding box center [261, 246] width 161 height 41
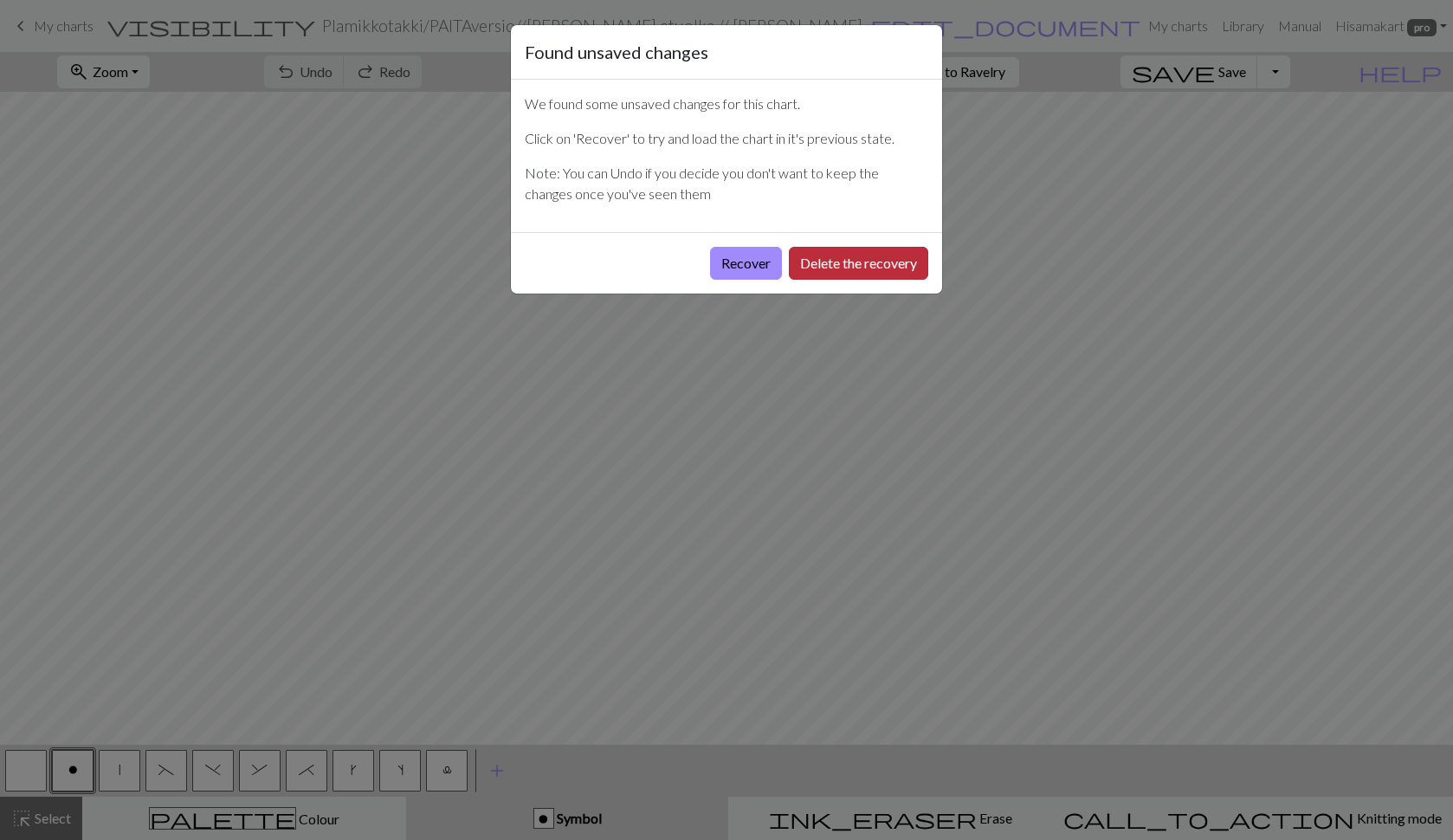
click at [816, 268] on button "Delete the recovery" at bounding box center [859, 263] width 139 height 33
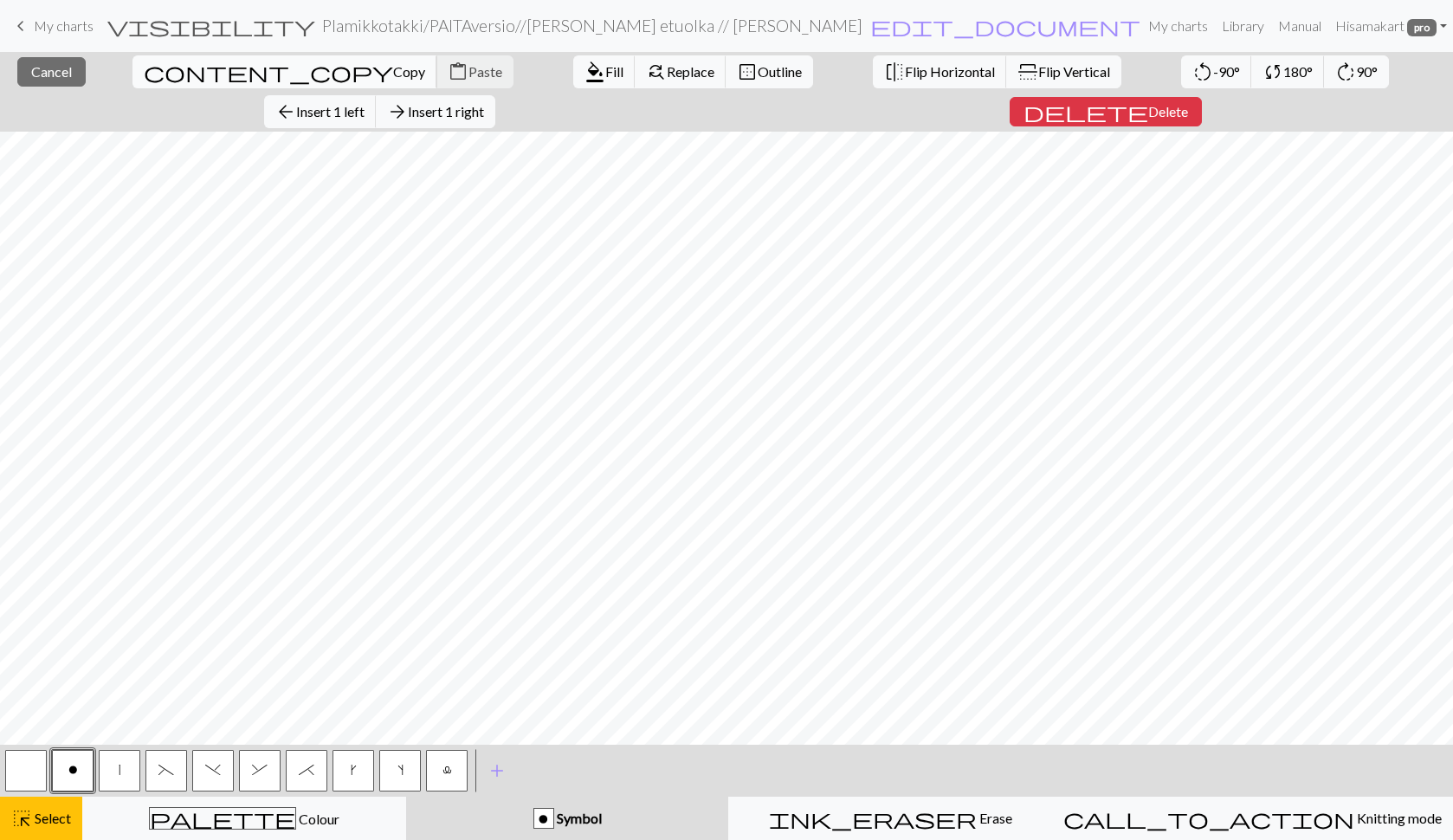
click at [393, 75] on span "Copy" at bounding box center [408, 71] width 32 height 16
click at [48, 67] on div "Copied" at bounding box center [726, 34] width 1453 height 68
click at [51, 81] on button "close Cancel" at bounding box center [51, 72] width 68 height 30
click at [469, 68] on span "Paste" at bounding box center [485, 71] width 34 height 16
click at [31, 70] on span "Cancel" at bounding box center [51, 71] width 40 height 16
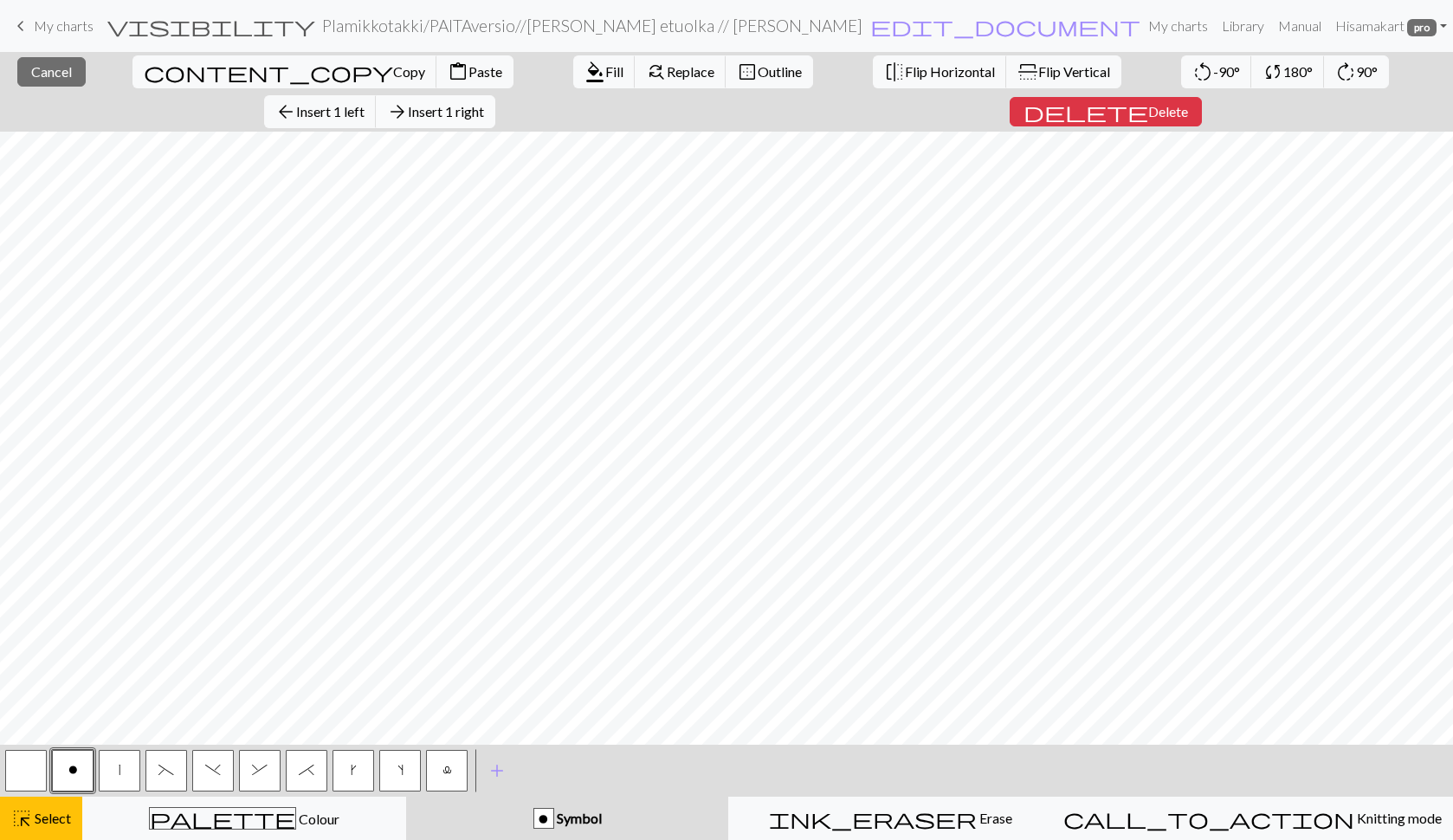
click at [484, 103] on span "Insert 1 right" at bounding box center [446, 110] width 76 height 16
click at [36, 64] on span "Cancel" at bounding box center [51, 71] width 40 height 16
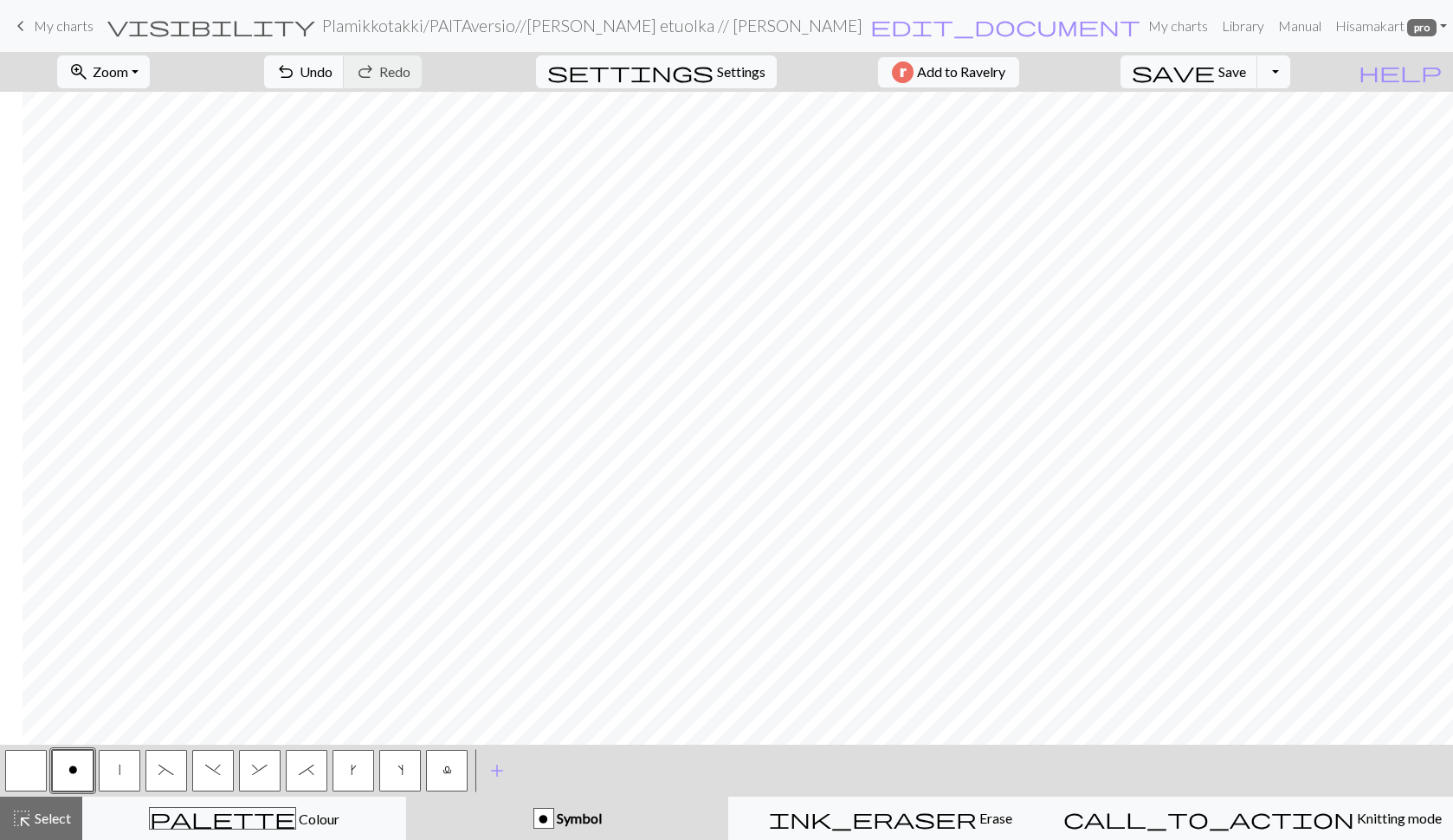
scroll to position [0, 645]
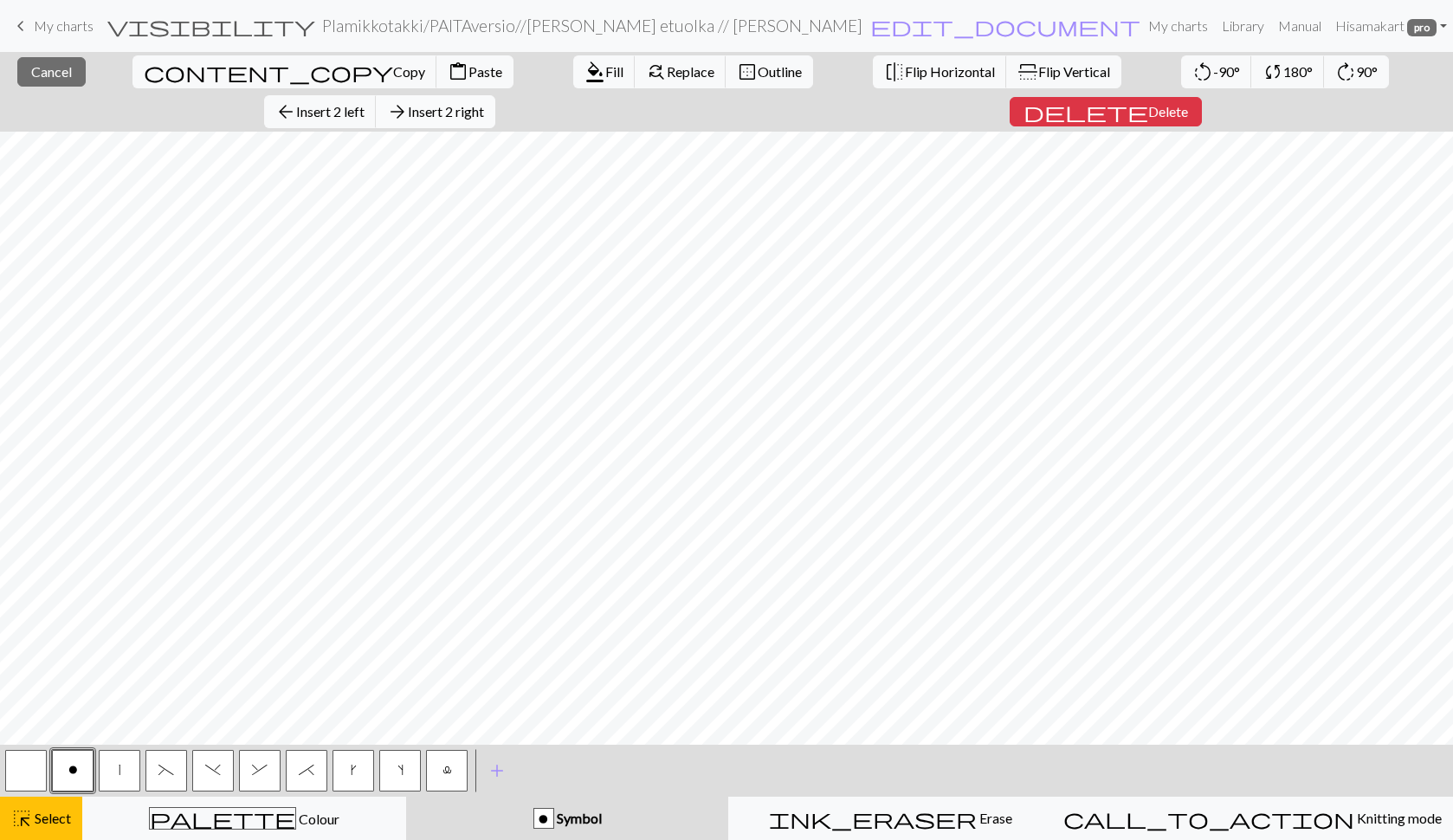
click at [484, 103] on span "Insert 2 right" at bounding box center [446, 110] width 76 height 16
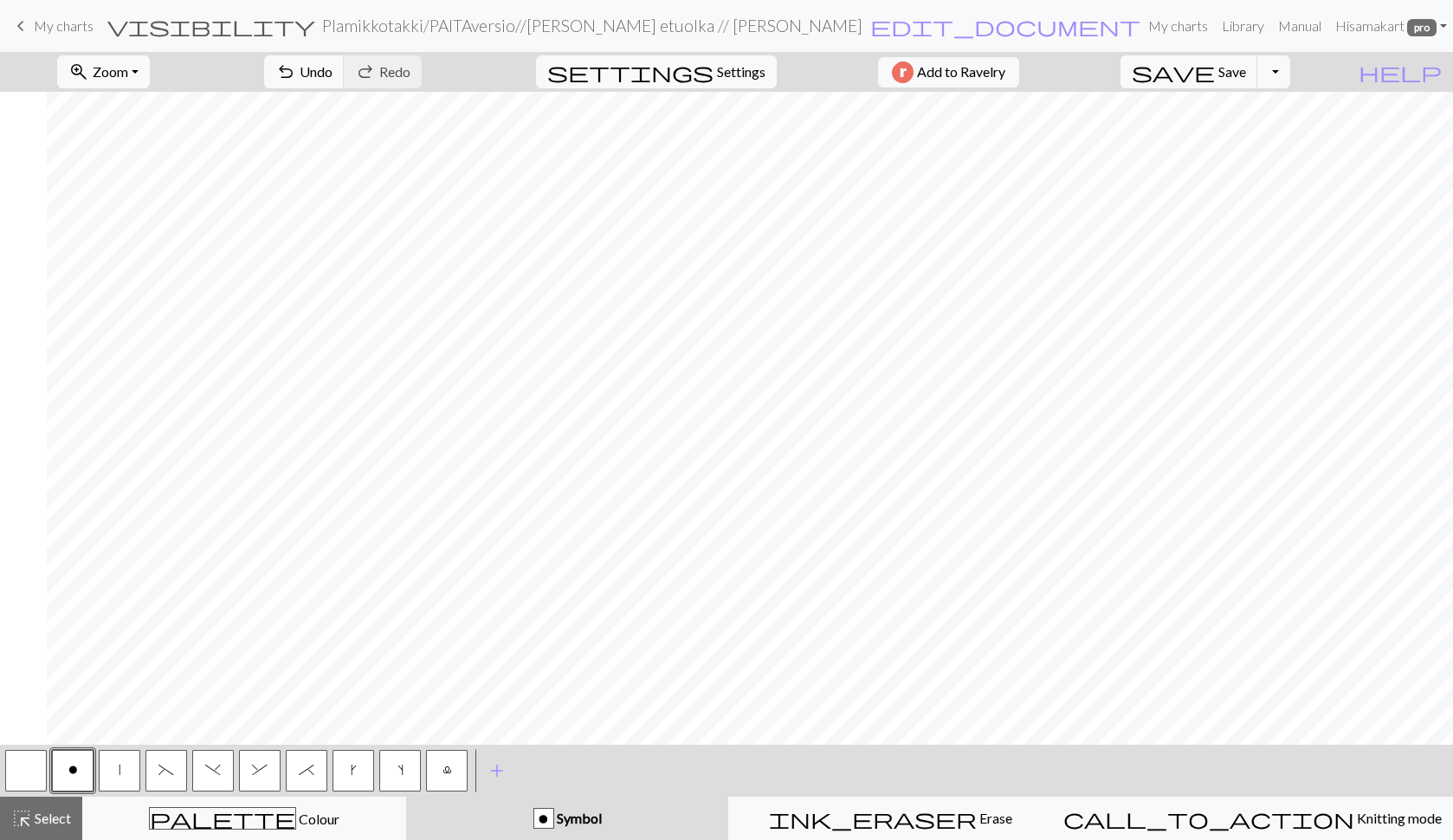
scroll to position [0, 692]
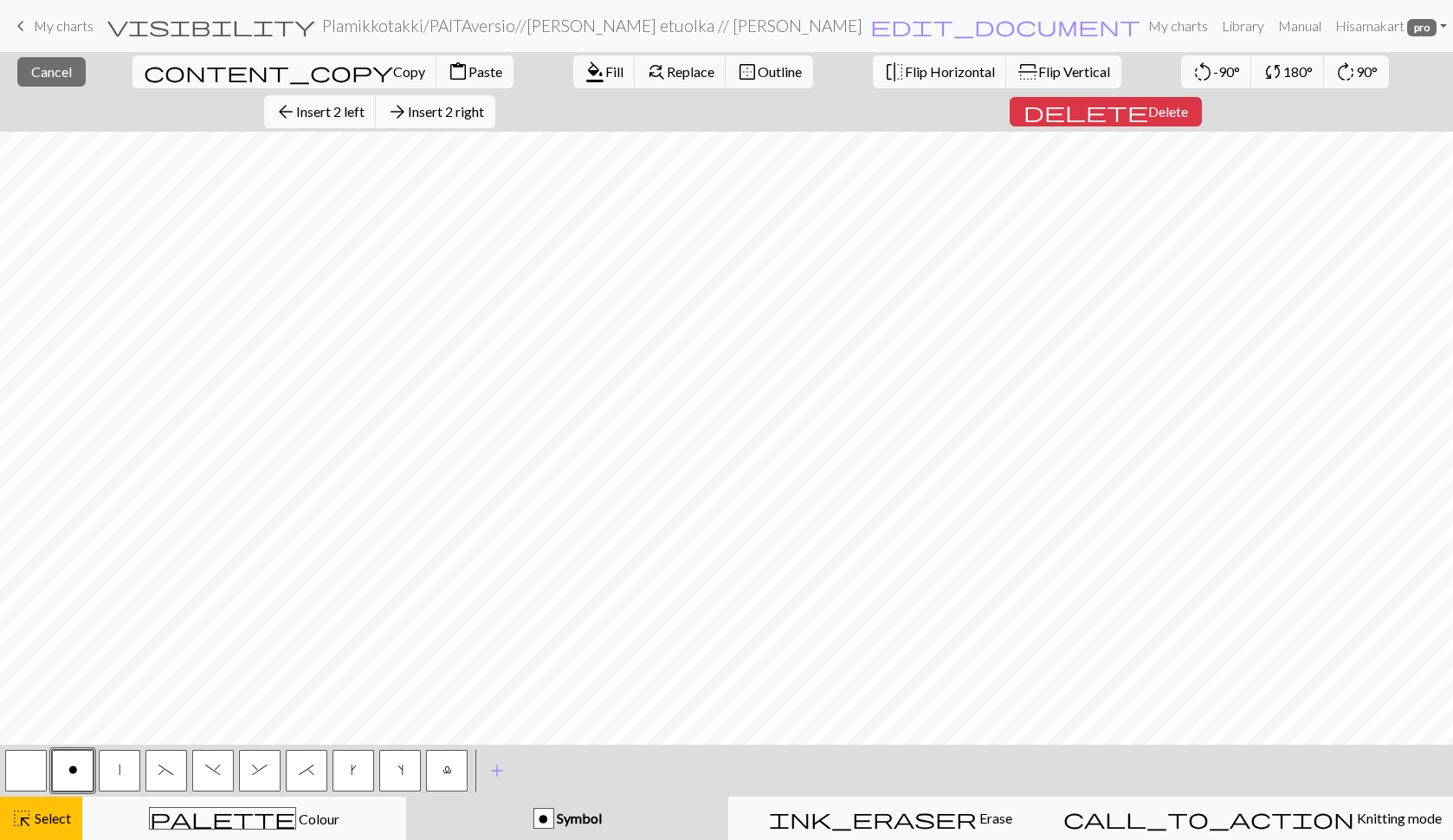
click at [484, 103] on span "Insert 2 right" at bounding box center [446, 110] width 76 height 16
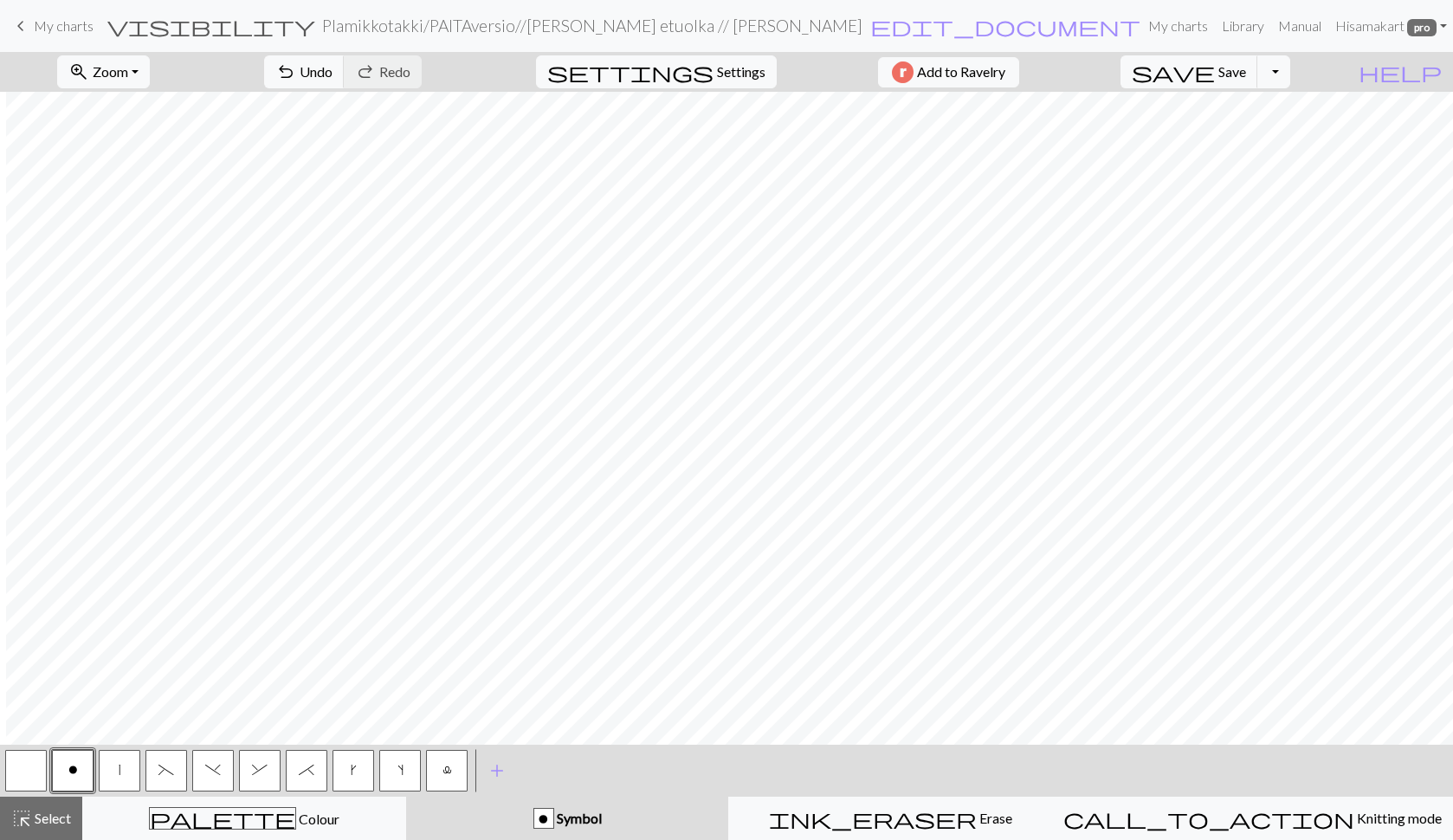
scroll to position [0, 738]
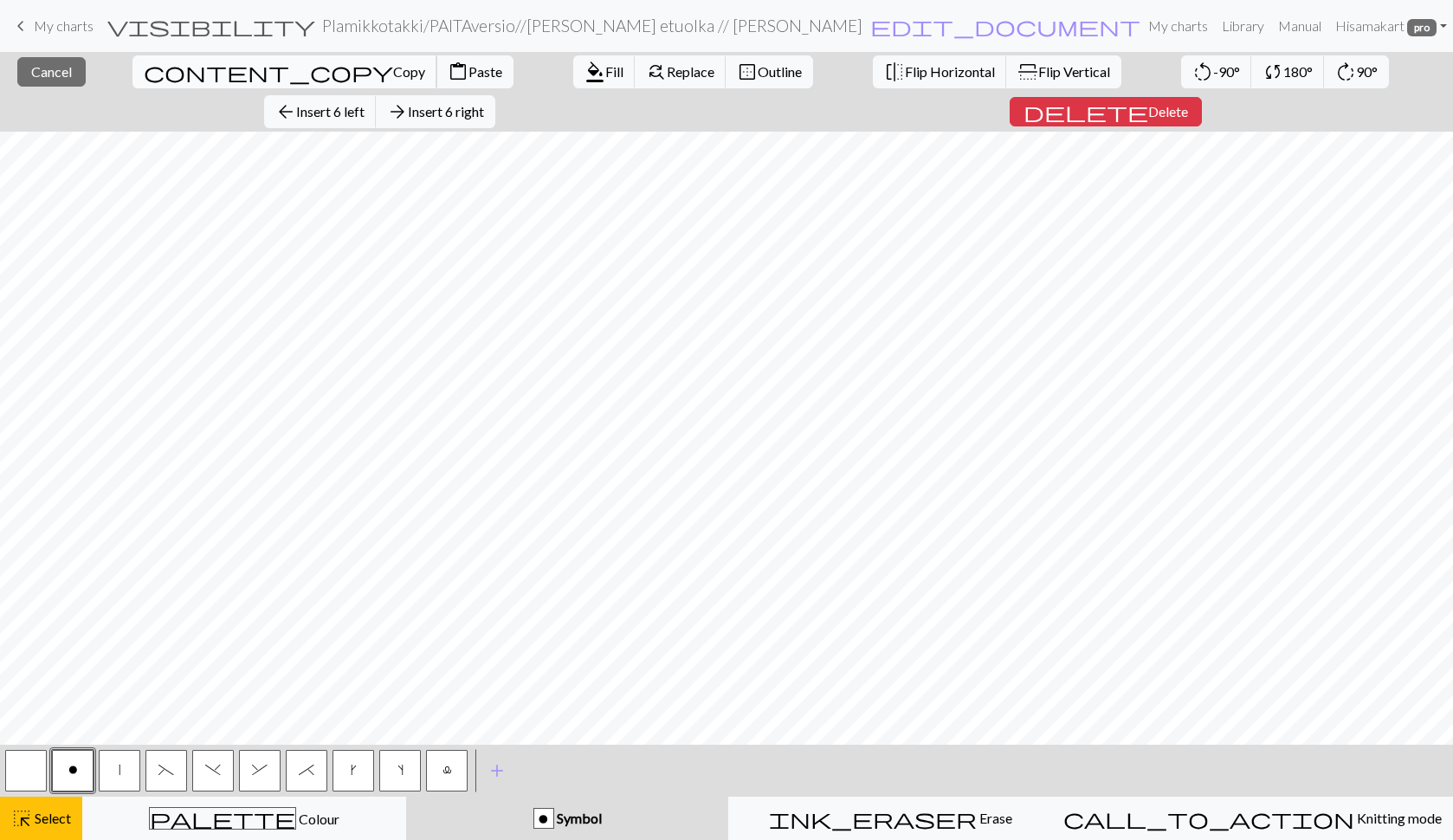
click at [393, 75] on span "Copy" at bounding box center [408, 71] width 32 height 16
click at [47, 71] on span "Cancel" at bounding box center [51, 71] width 40 height 16
click at [469, 68] on span "Paste" at bounding box center [485, 71] width 34 height 16
click at [41, 71] on span "Cancel" at bounding box center [51, 71] width 40 height 16
click at [484, 103] on span "Insert 1 right" at bounding box center [446, 110] width 76 height 16
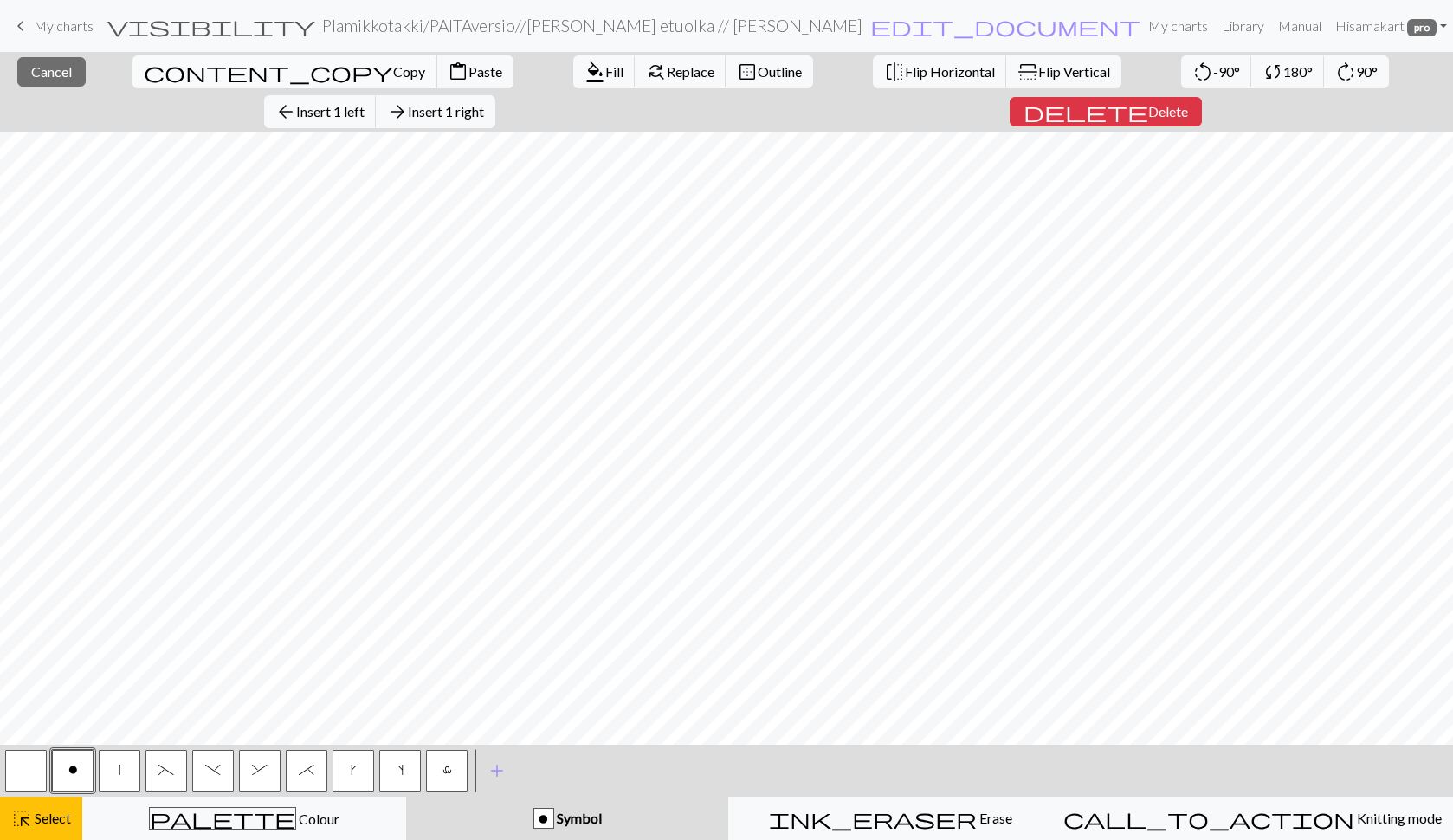
click at [393, 66] on span "Copy" at bounding box center [408, 71] width 32 height 16
click at [52, 75] on span "Cancel" at bounding box center [51, 71] width 40 height 16
click at [469, 74] on span "Paste" at bounding box center [485, 71] width 34 height 16
click at [57, 83] on button "close Cancel" at bounding box center [51, 72] width 68 height 30
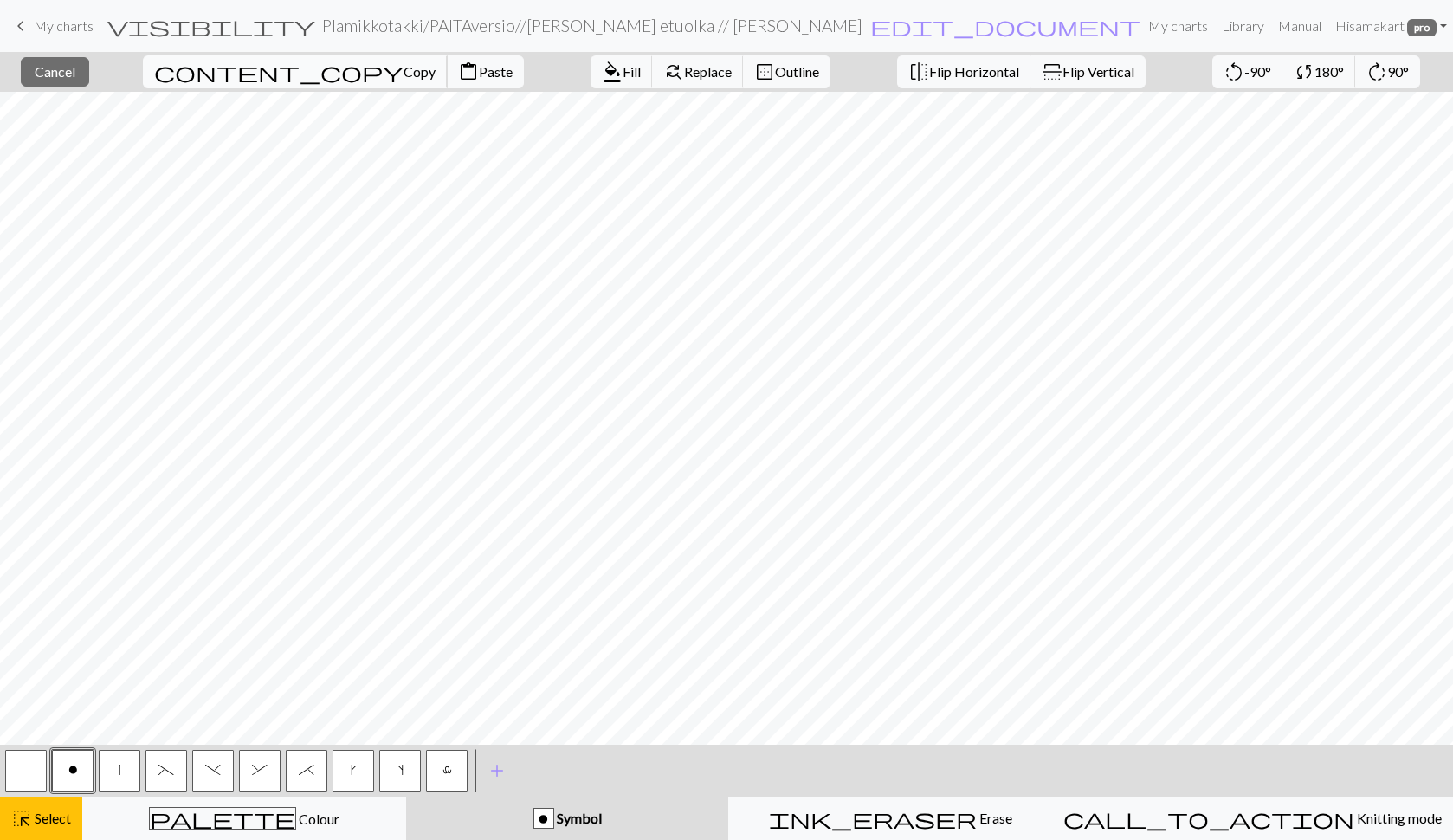
click at [403, 66] on span "Copy" at bounding box center [419, 71] width 32 height 16
click at [479, 73] on span "Paste" at bounding box center [496, 71] width 34 height 16
click at [403, 76] on span "Copy" at bounding box center [419, 71] width 32 height 16
click at [479, 75] on span "Paste" at bounding box center [496, 71] width 34 height 16
click at [447, 80] on button "content_paste Paste" at bounding box center [485, 72] width 77 height 33
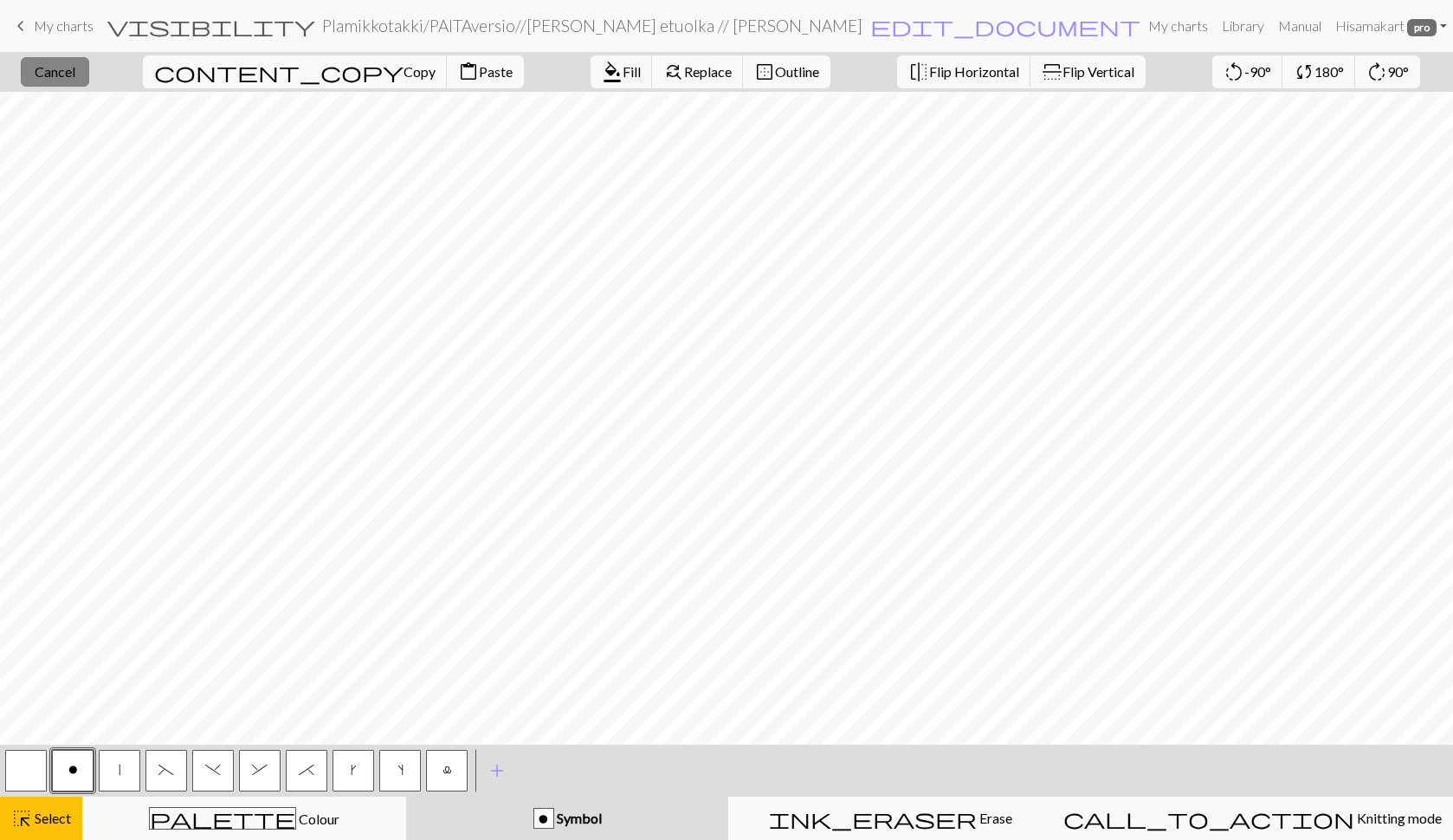
click at [75, 70] on span "Cancel" at bounding box center [55, 71] width 40 height 16
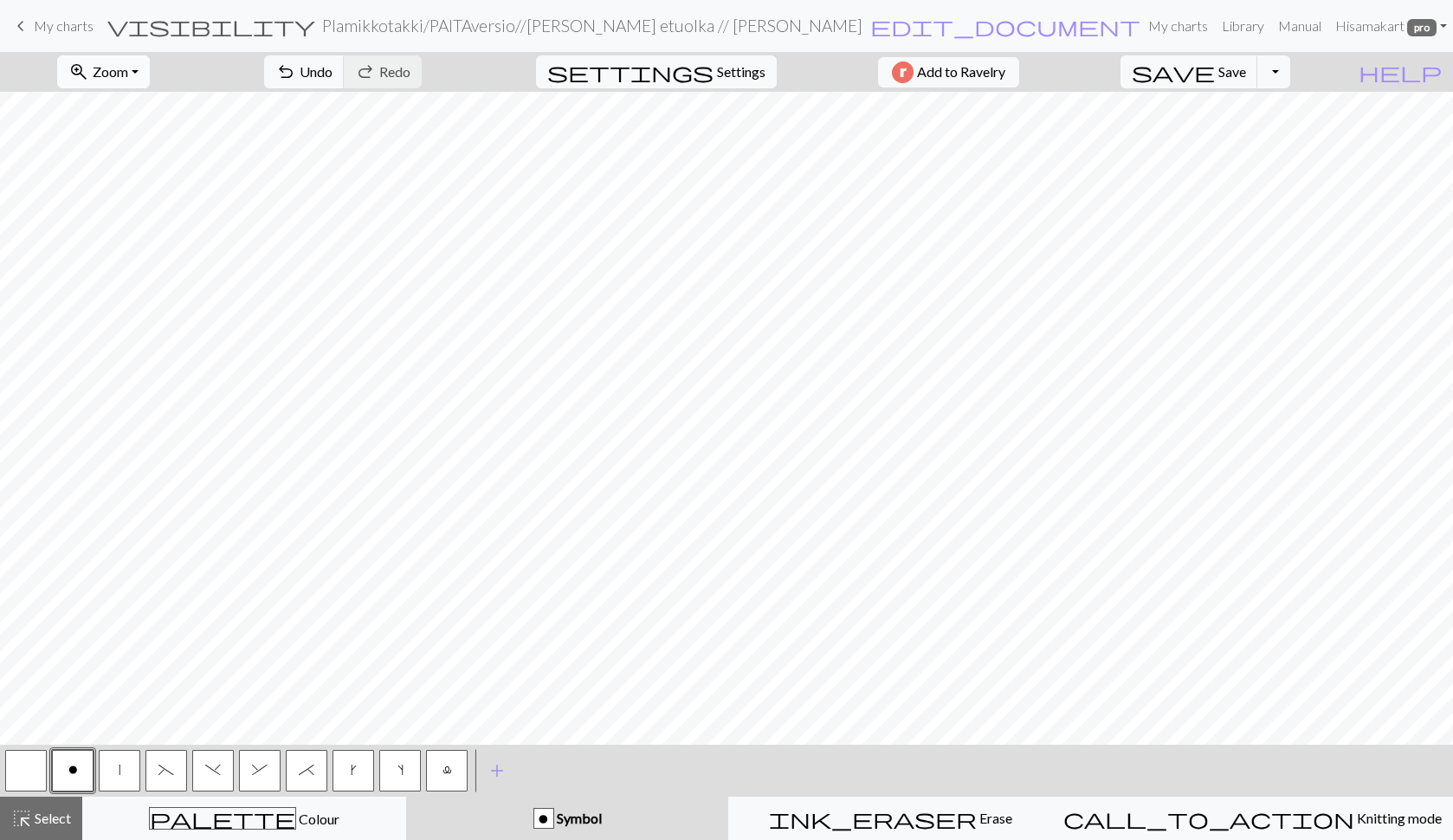
click at [128, 73] on span "Zoom" at bounding box center [109, 71] width 36 height 16
click at [1247, 76] on span "Save" at bounding box center [1232, 71] width 28 height 16
click at [128, 67] on span "Zoom" at bounding box center [109, 71] width 36 height 16
click at [142, 104] on button "Fit all" at bounding box center [126, 109] width 136 height 28
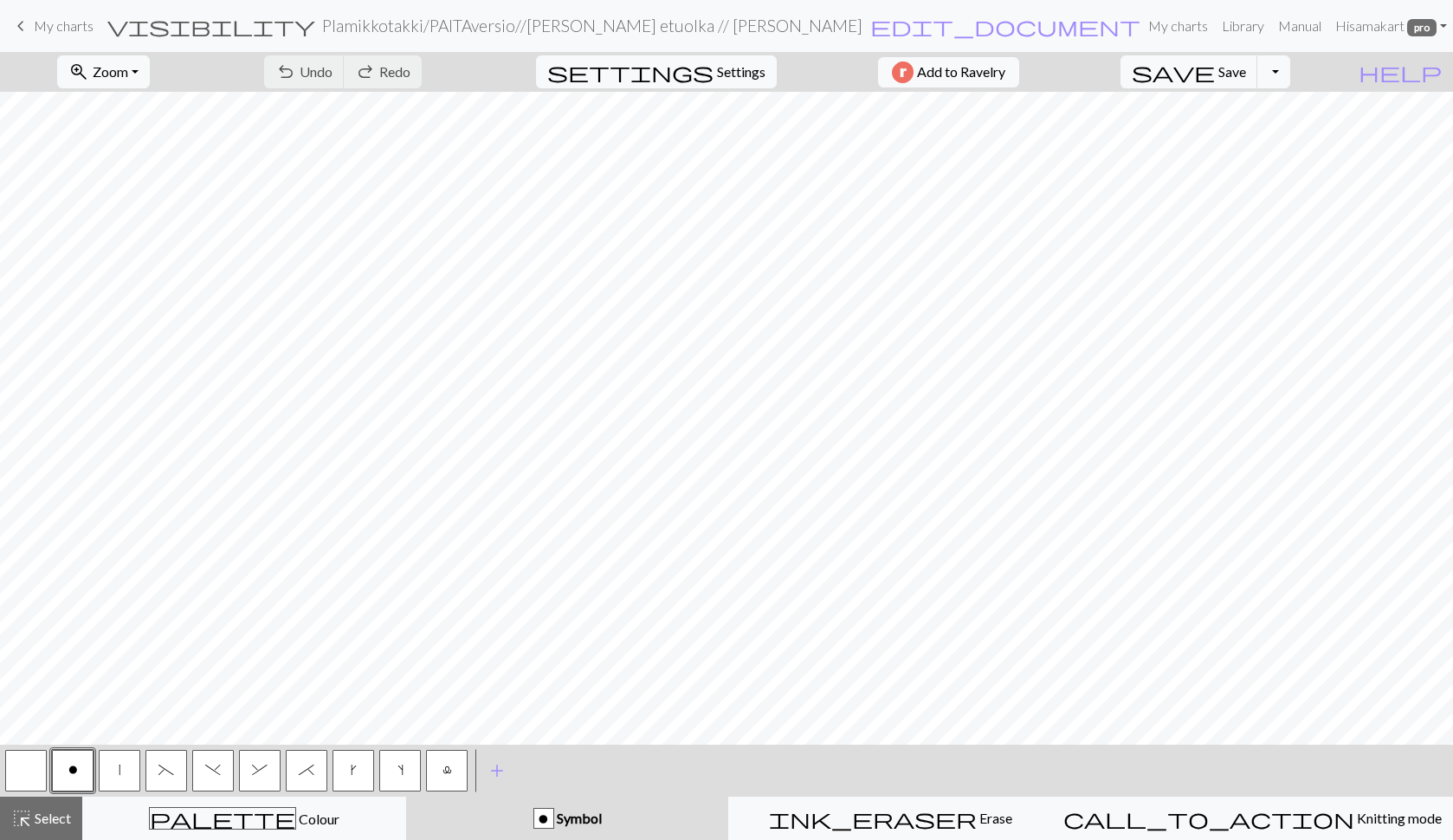
scroll to position [0, 0]
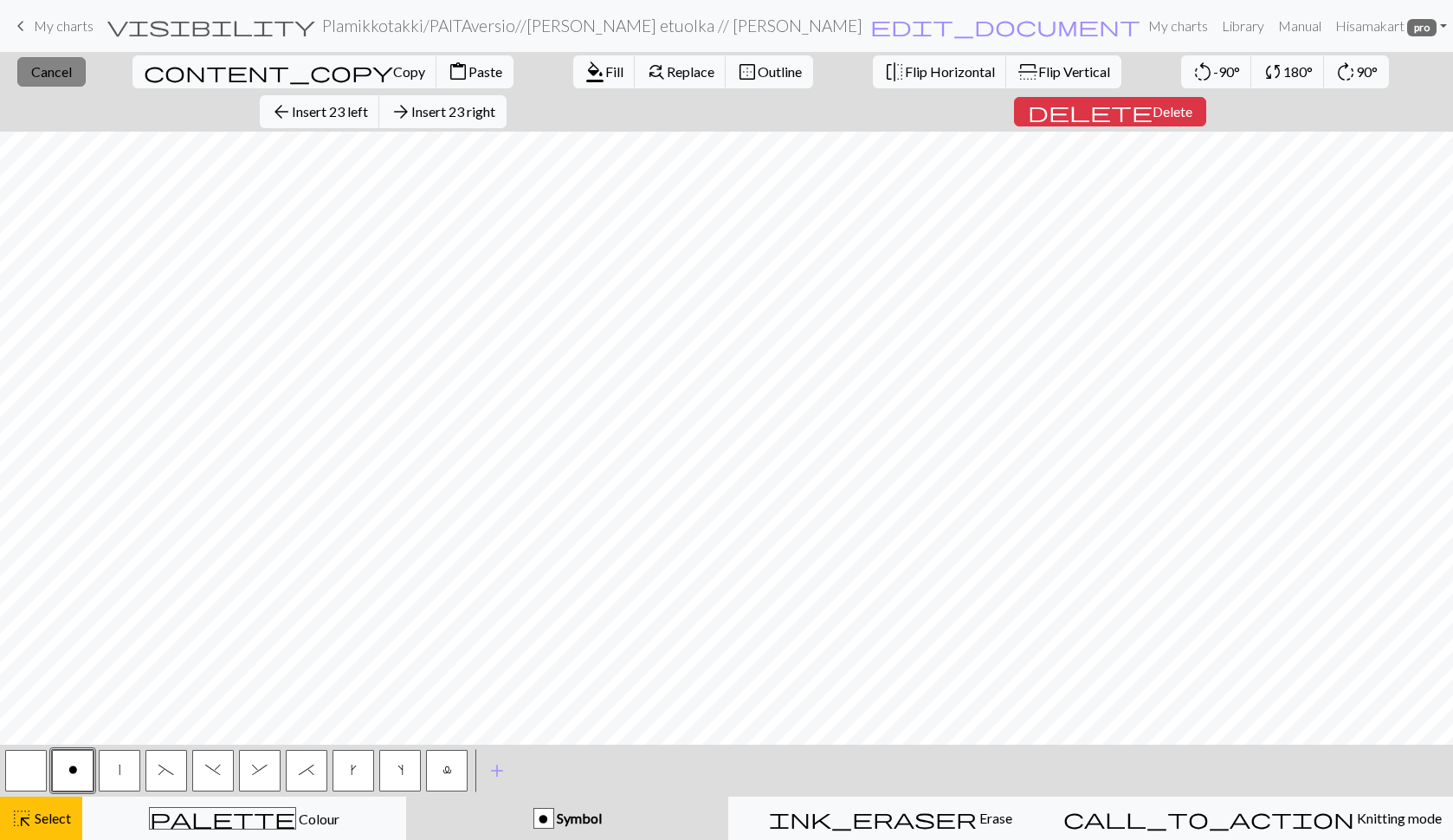
click at [36, 62] on button "close Cancel" at bounding box center [51, 72] width 68 height 30
click at [55, 73] on span "Cancel" at bounding box center [51, 71] width 40 height 16
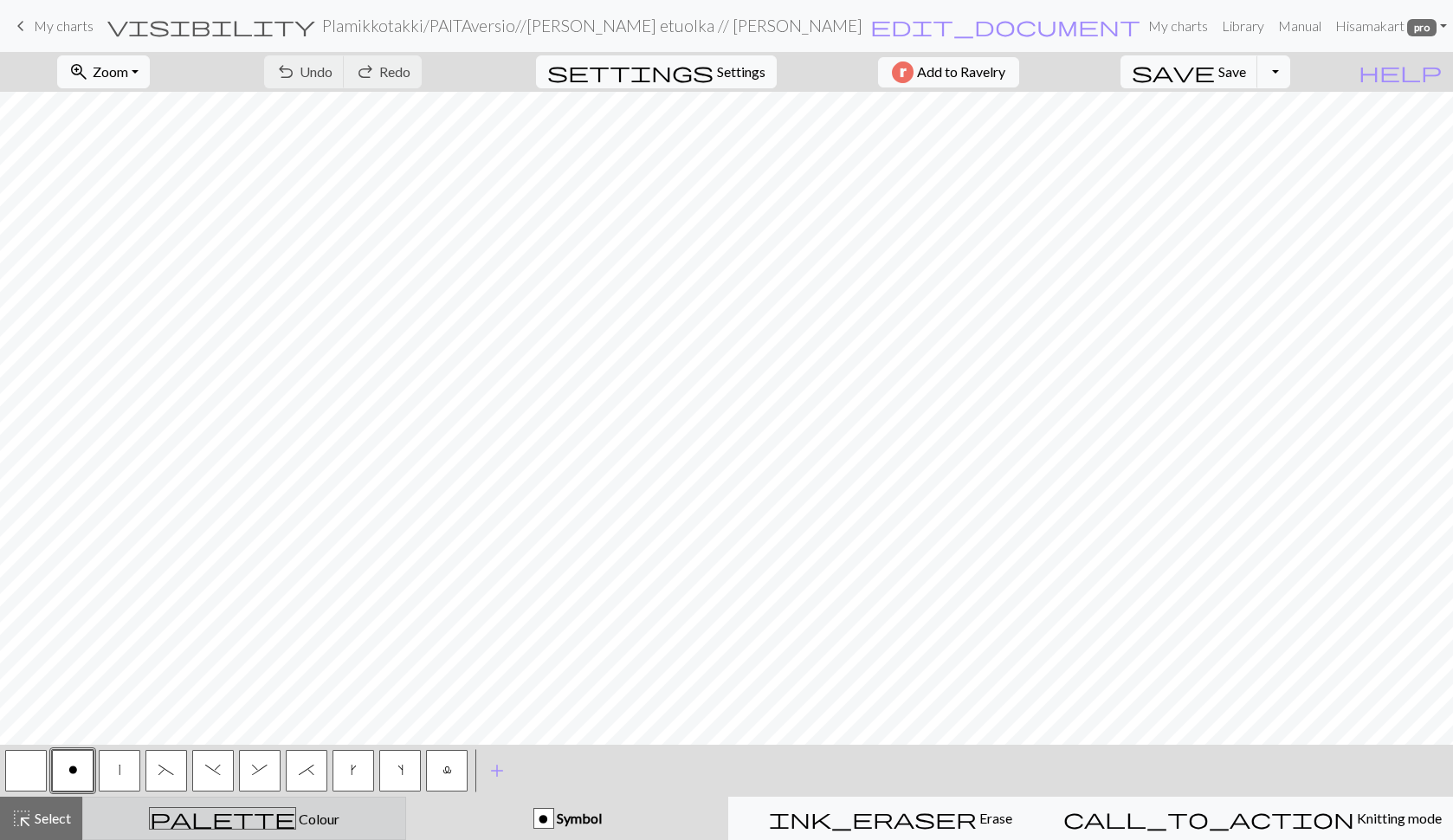
click at [348, 819] on div "palette Colour Colour" at bounding box center [244, 818] width 302 height 22
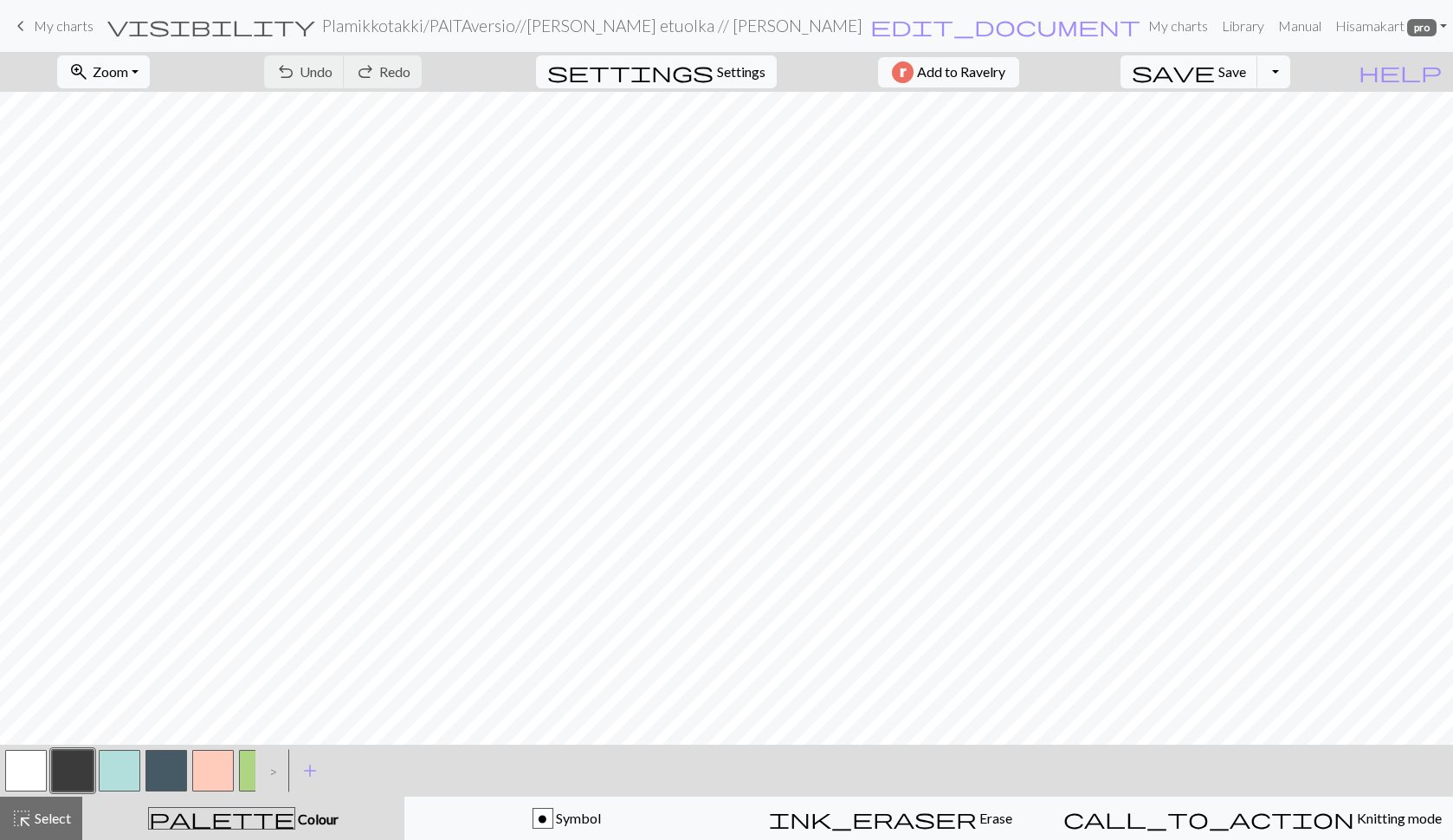
click at [252, 764] on button "button" at bounding box center [259, 770] width 41 height 41
click at [1247, 69] on span "Save" at bounding box center [1232, 71] width 28 height 16
